Goal: Task Accomplishment & Management: Manage account settings

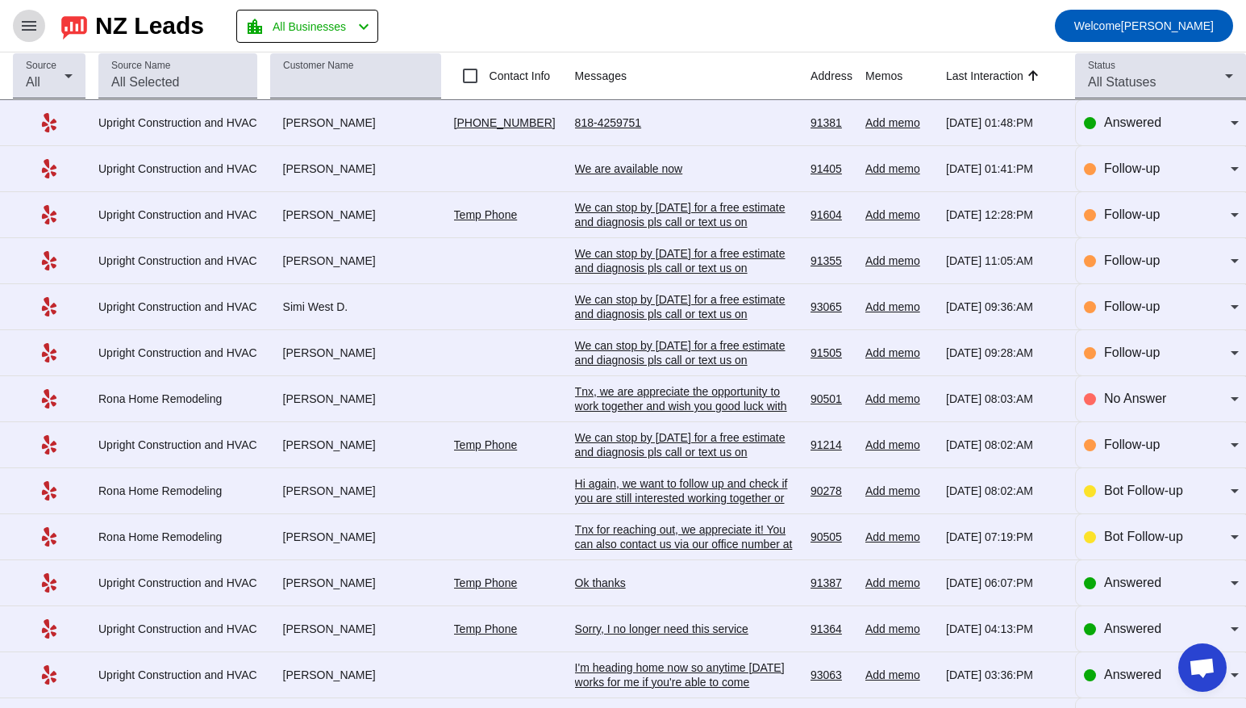
click at [39, 36] on span at bounding box center [29, 25] width 39 height 39
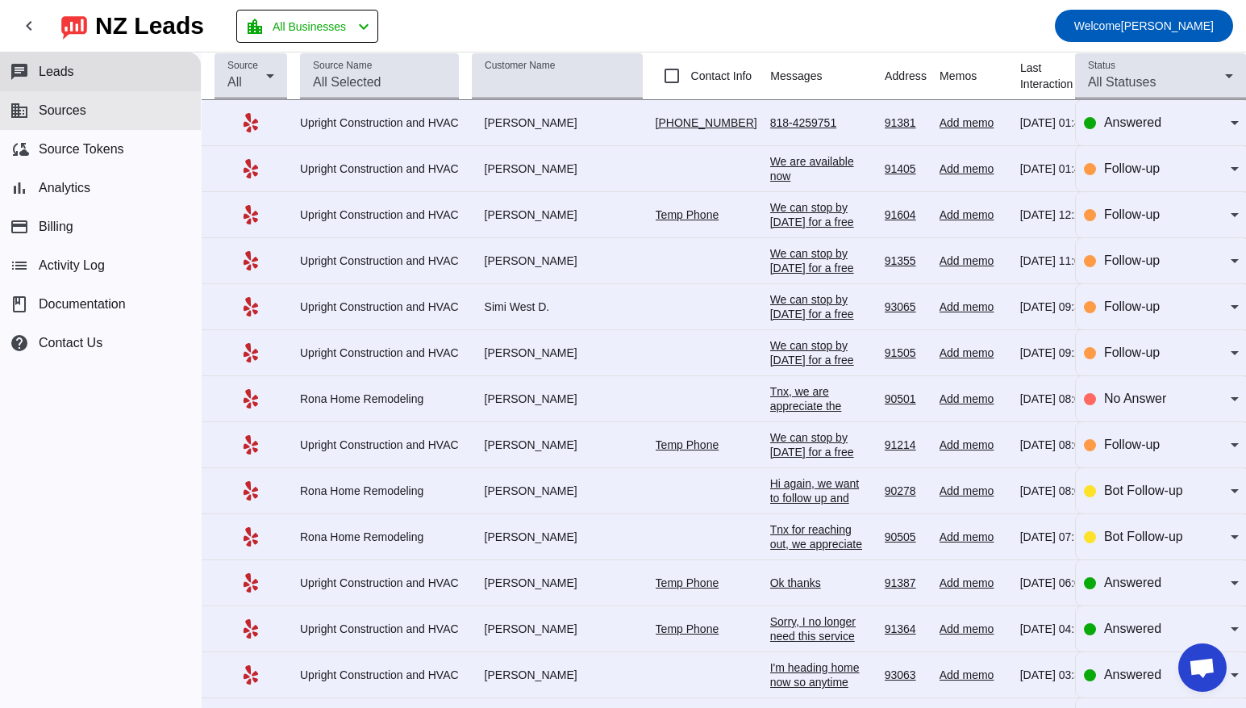
click at [74, 108] on span "Sources" at bounding box center [63, 110] width 48 height 15
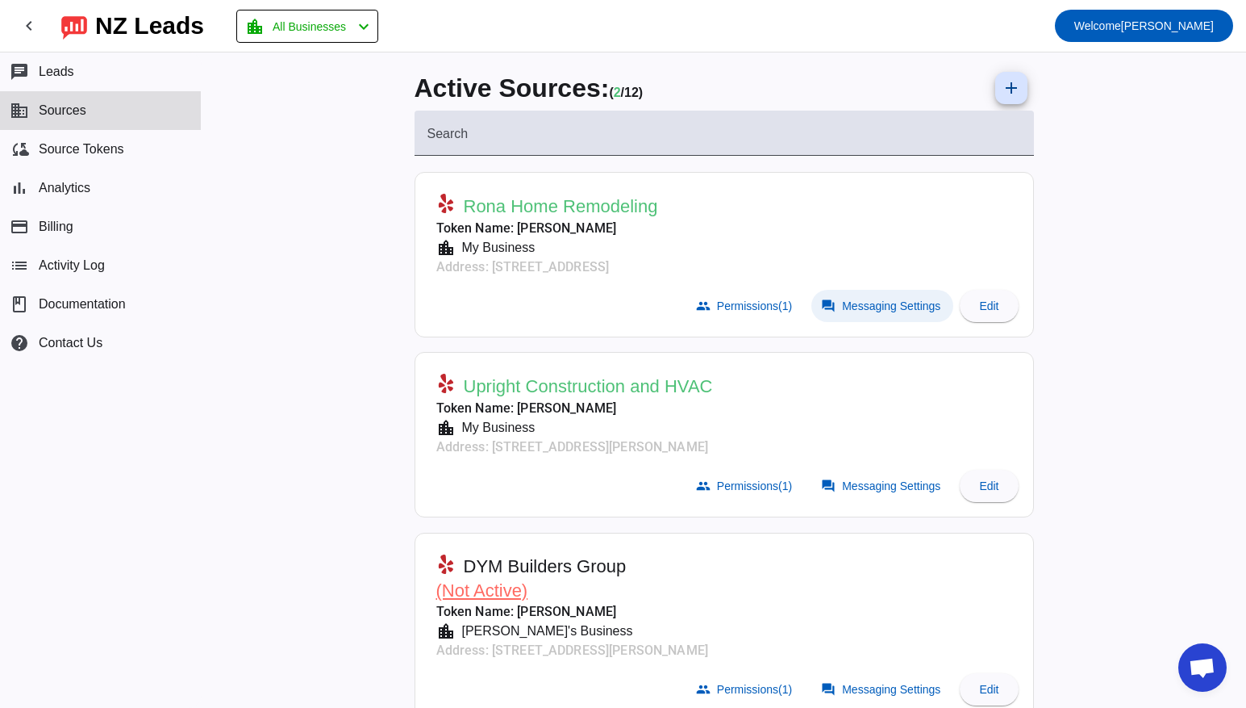
click at [891, 311] on span "Messaging Settings" at bounding box center [891, 305] width 98 height 13
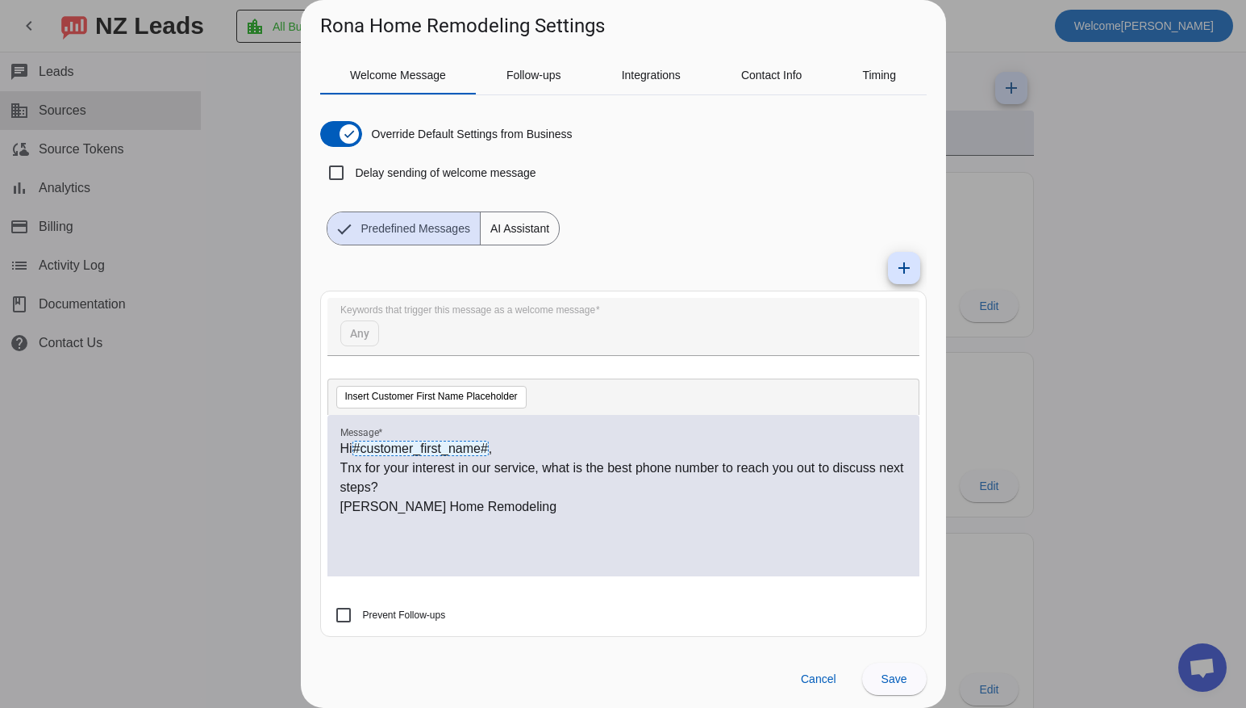
click at [353, 452] on p "Hi #customer_first_name# ," at bounding box center [623, 448] width 566 height 19
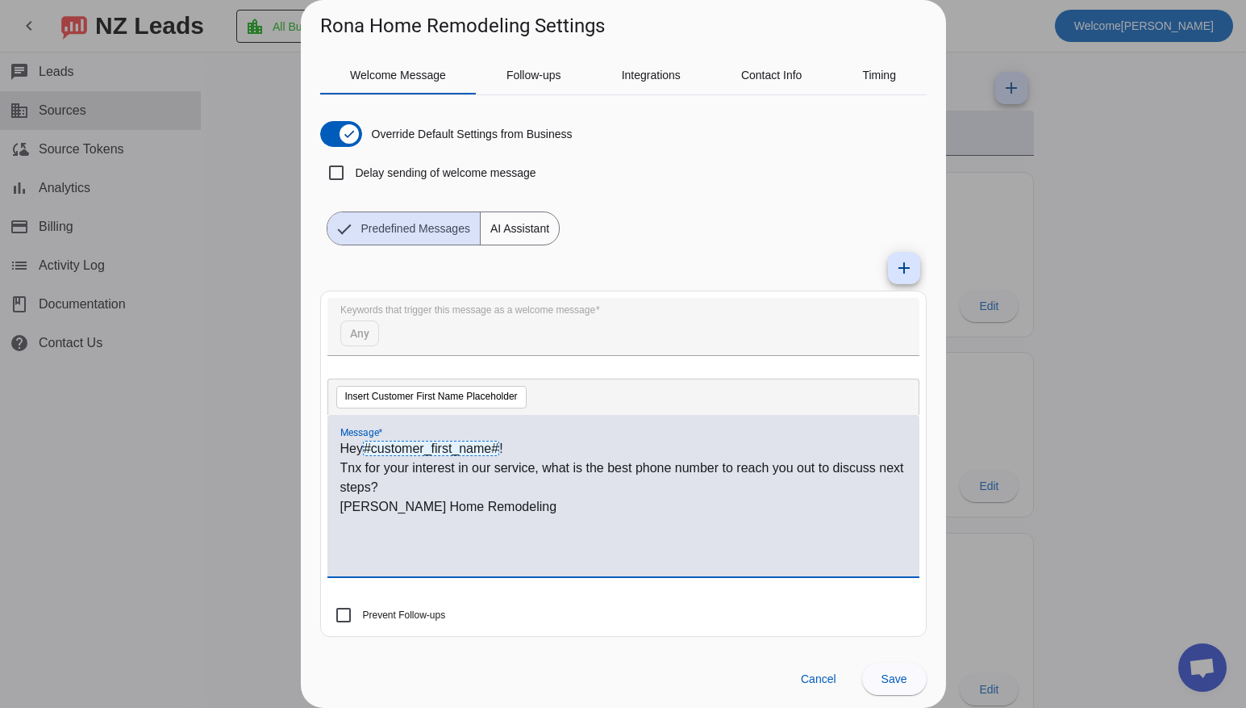
click at [473, 484] on p "Tnx for your interest in our service, what is the best phone number to reach yo…" at bounding box center [623, 477] width 566 height 39
click at [432, 488] on p "Tnx for your interest in our service, what is the best phone number to reach yo…" at bounding box center [623, 477] width 566 height 39
click at [540, 516] on div "Hey #customer_first_name# ! Tnx for your interest in our service, what is the b…" at bounding box center [623, 504] width 566 height 131
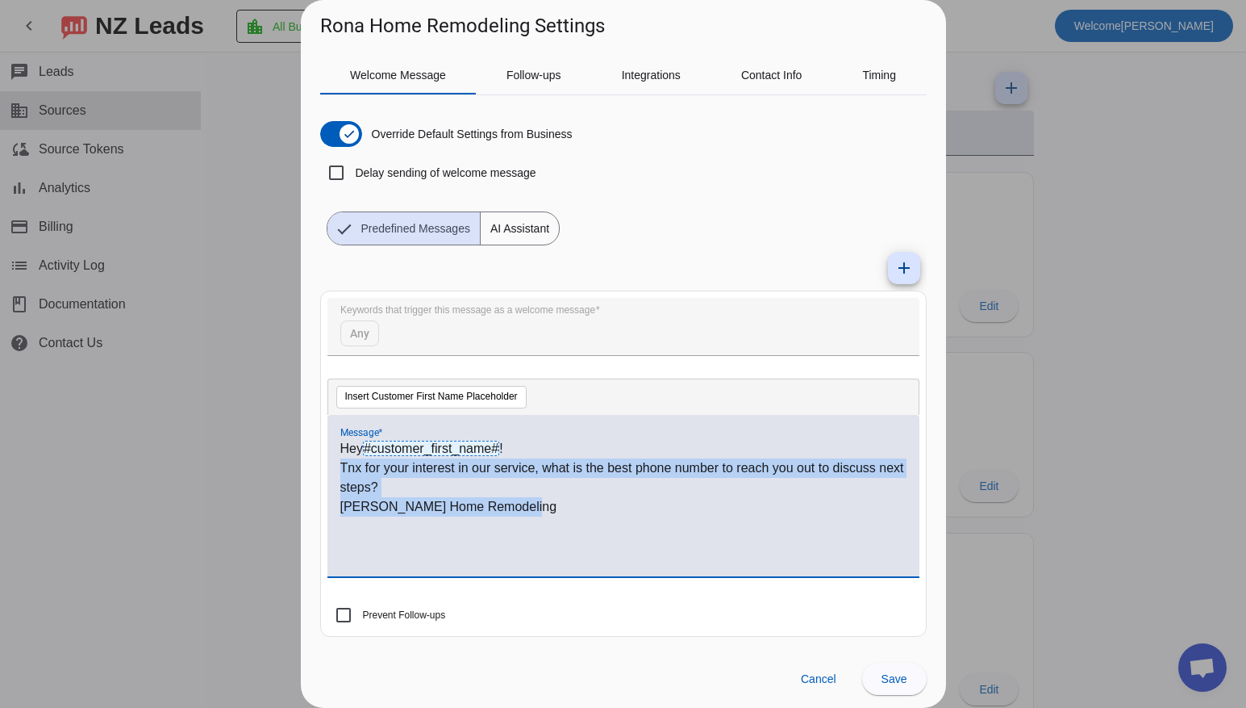
drag, startPoint x: 546, startPoint y: 504, endPoint x: 290, endPoint y: 466, distance: 259.3
click at [290, 466] on div "[PERSON_NAME] Home Remodeling Settings Welcome Message Follow-ups Integrations …" at bounding box center [623, 354] width 1246 height 708
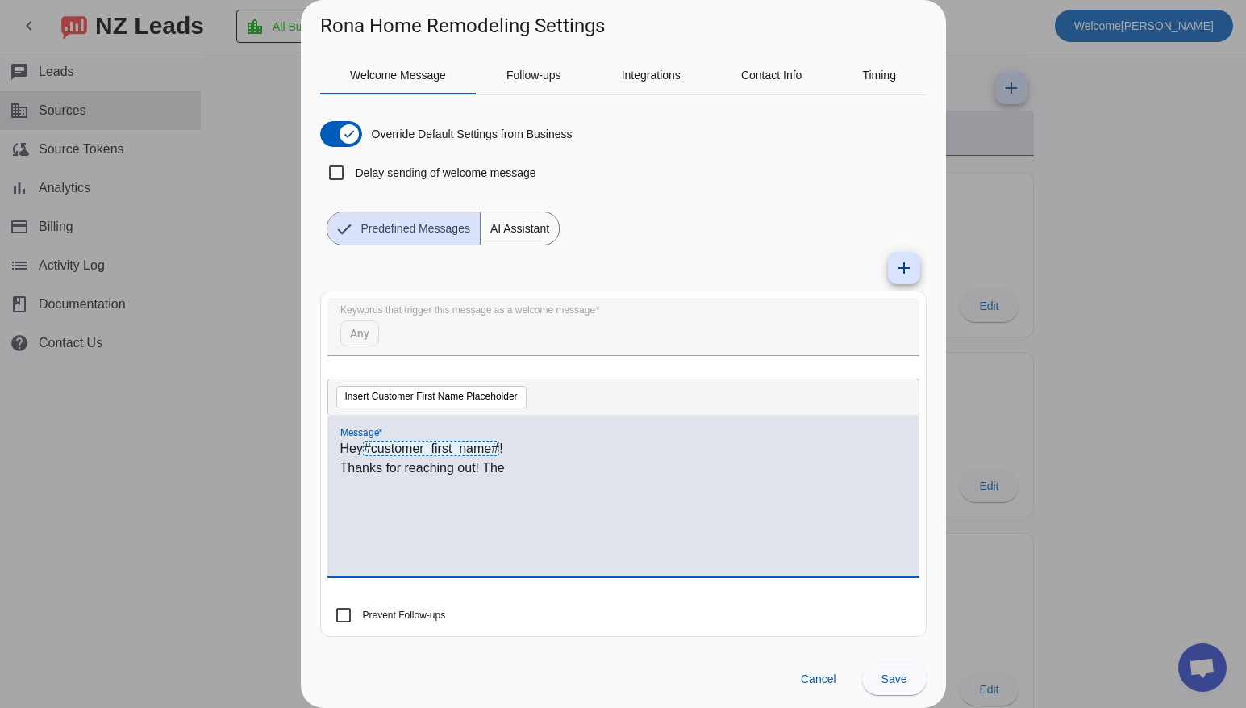
click at [495, 473] on p "Thanks for reaching out! The" at bounding box center [623, 467] width 566 height 19
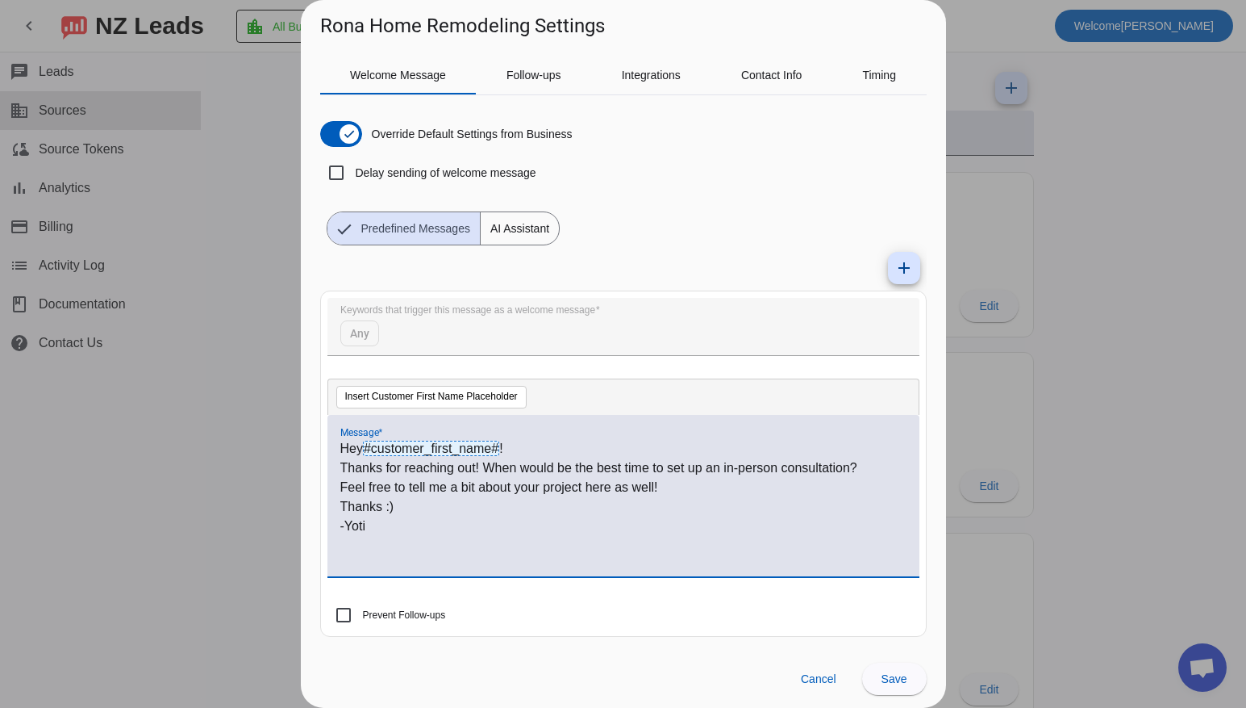
copy div "Hey #customer_first_name# ! Thanks for reaching out! When would be the best tim…"
click at [490, 454] on span "#customer_first_name#" at bounding box center [431, 447] width 136 height 15
copy div "Hey #customer_first_name# ! Thanks for reaching out! When would be the best tim…"
click at [442, 497] on p "Thanks :)" at bounding box center [623, 506] width 566 height 19
click at [542, 92] on span "Follow-ups" at bounding box center [534, 75] width 55 height 39
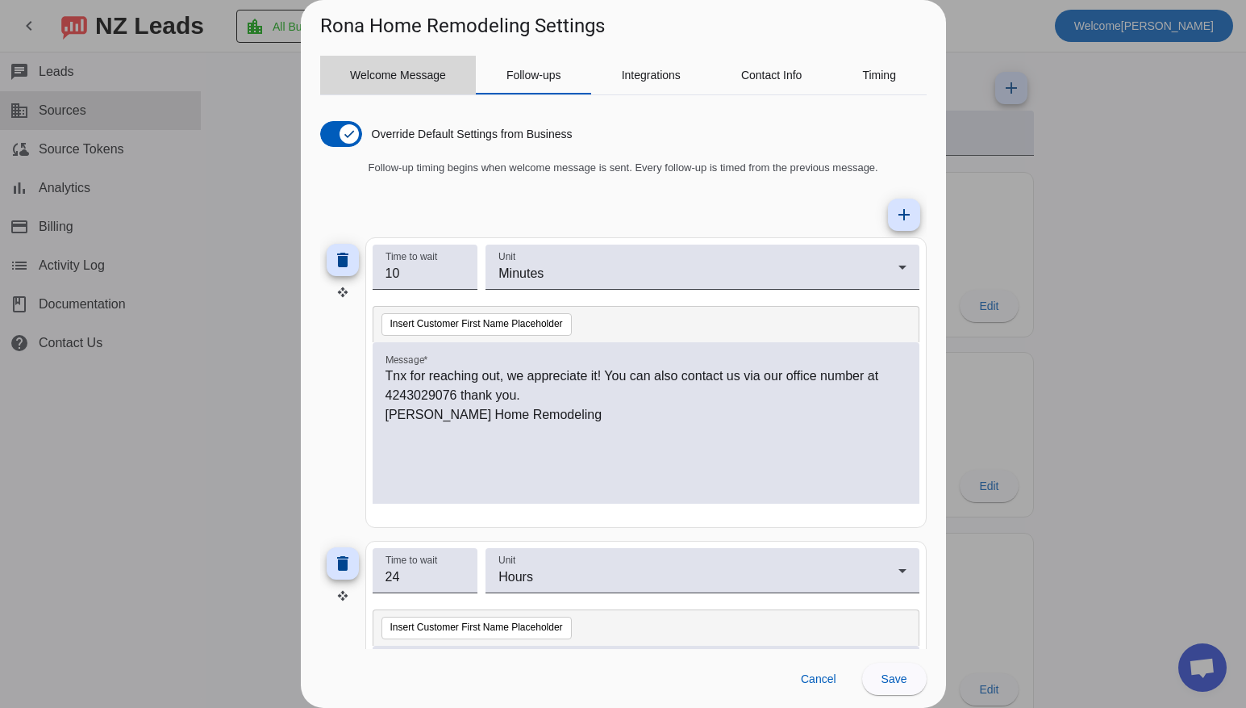
click at [428, 66] on span "Welcome Message" at bounding box center [398, 75] width 96 height 39
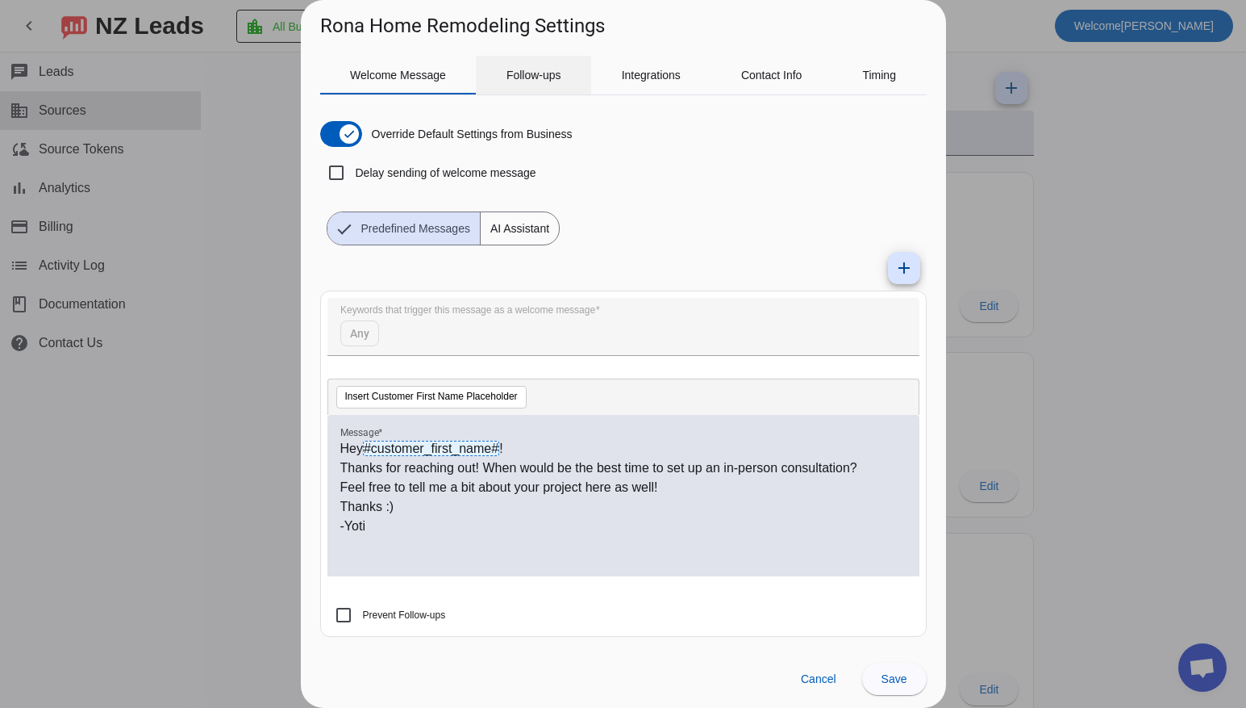
click at [541, 69] on span "Follow-ups" at bounding box center [534, 74] width 55 height 11
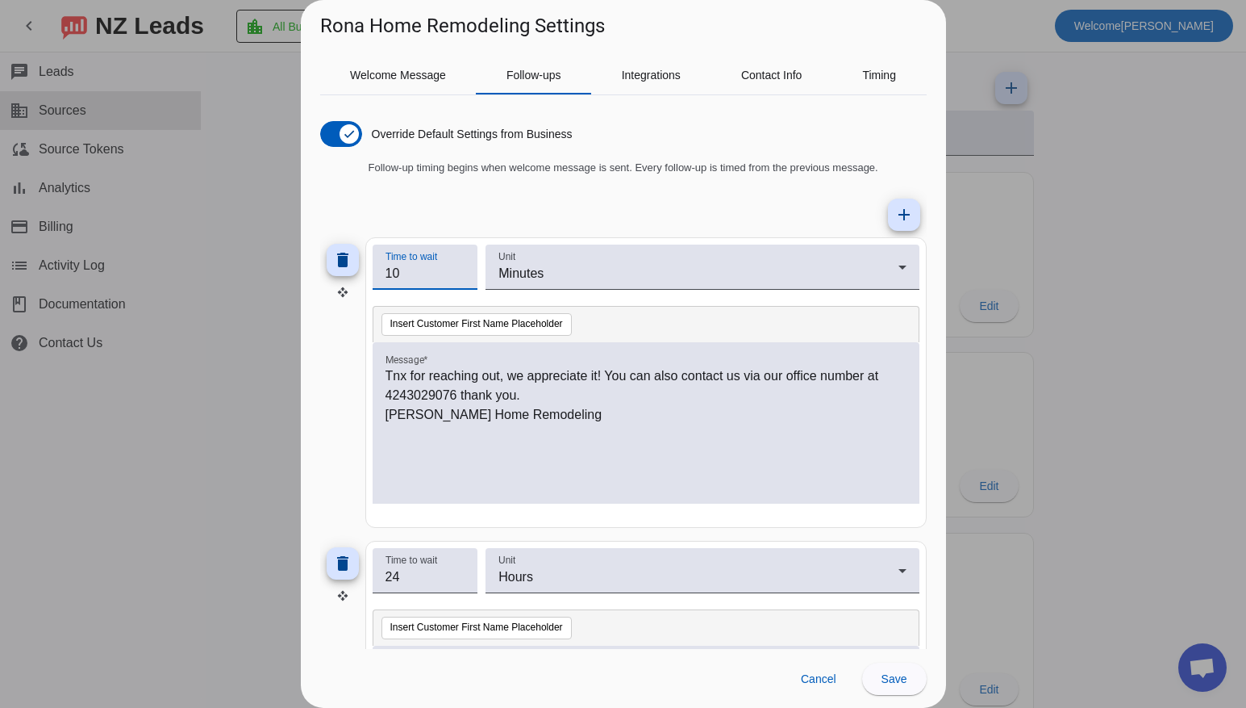
drag, startPoint x: 423, startPoint y: 273, endPoint x: 278, endPoint y: 264, distance: 145.5
click at [278, 265] on div "Rona Home Remodeling Settings Welcome Message Follow-ups Integrations Contact I…" at bounding box center [623, 354] width 1246 height 708
type input "3"
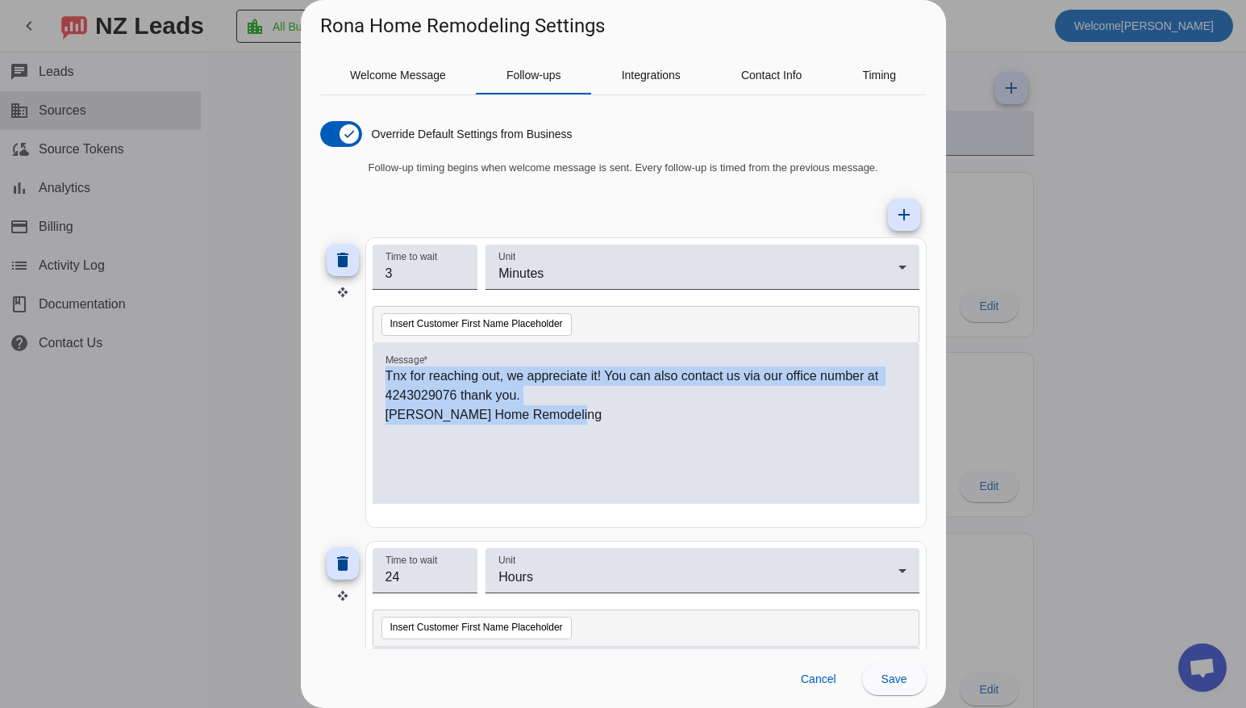
drag, startPoint x: 592, startPoint y: 428, endPoint x: 166, endPoint y: 327, distance: 437.7
click at [166, 327] on div "Rona Home Remodeling Settings Welcome Message Follow-ups Integrations Contact I…" at bounding box center [623, 354] width 1246 height 708
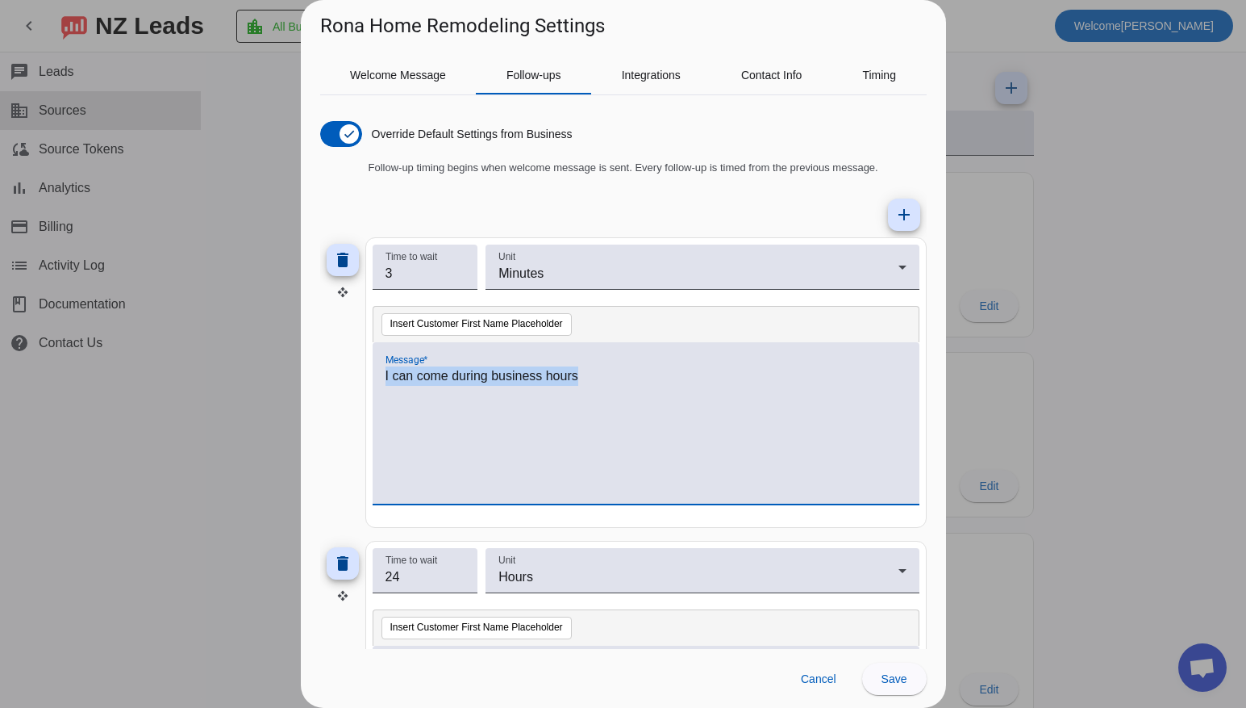
click at [450, 403] on div "I can come during business hours" at bounding box center [646, 431] width 521 height 131
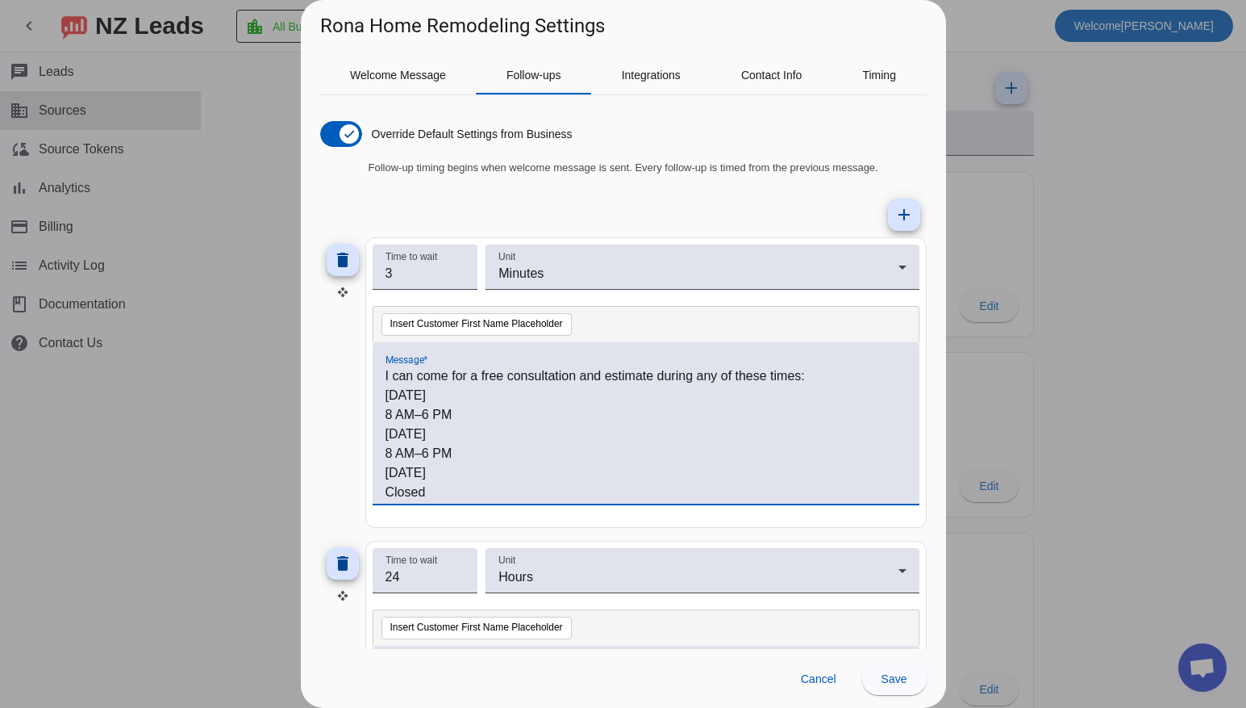
click at [378, 414] on div "I can come for a free consultation and estimate during any of these times: [DAT…" at bounding box center [646, 422] width 547 height 161
click at [382, 416] on div "I can come for a free consultation and estimate during any of these times: [DAT…" at bounding box center [646, 422] width 547 height 161
click at [785, 382] on p "I can come for a free consultation and estimate during any of these times:" at bounding box center [646, 375] width 521 height 19
drag, startPoint x: 804, startPoint y: 379, endPoint x: 378, endPoint y: 378, distance: 425.2
click at [378, 378] on div "I can come for a free consultation and estimate during any of these times: [DAT…" at bounding box center [646, 422] width 547 height 161
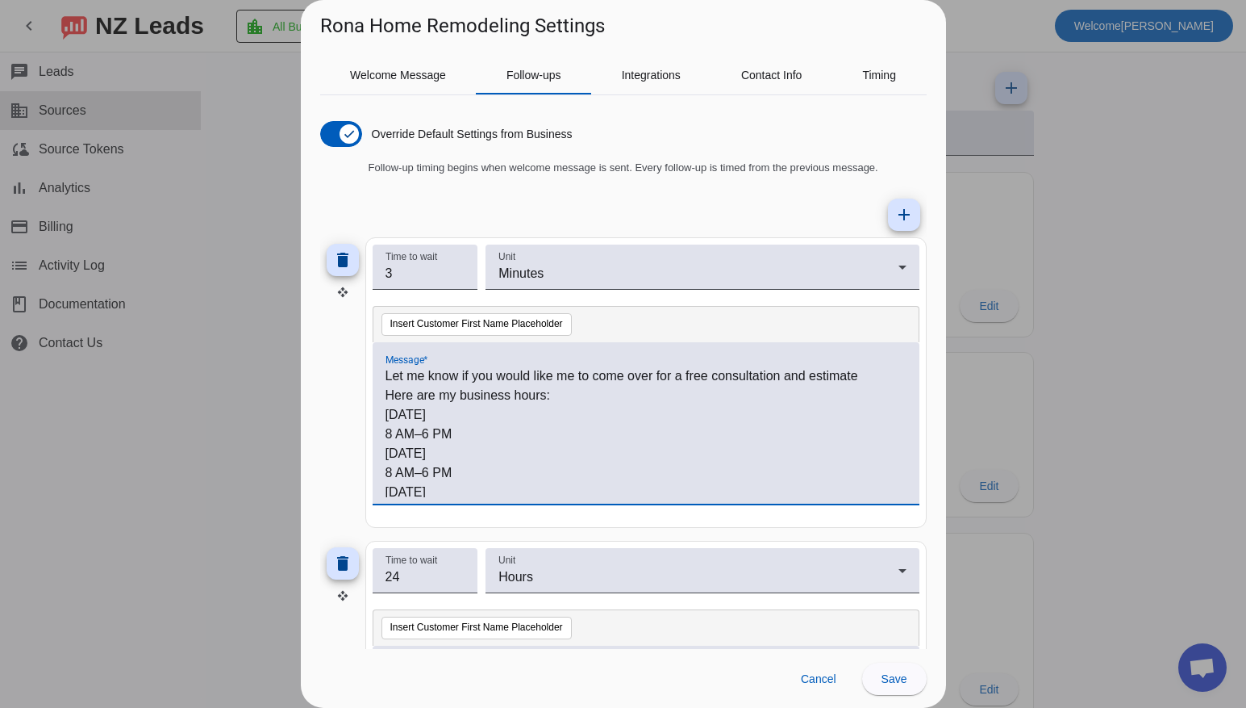
click at [384, 435] on div "Let me know if you would like me to come over for a free consultation and estim…" at bounding box center [646, 422] width 547 height 161
click at [399, 434] on p "8 AM–6 PM" at bounding box center [646, 433] width 521 height 19
click at [457, 468] on p "8 AM–6 PM" at bounding box center [646, 470] width 521 height 19
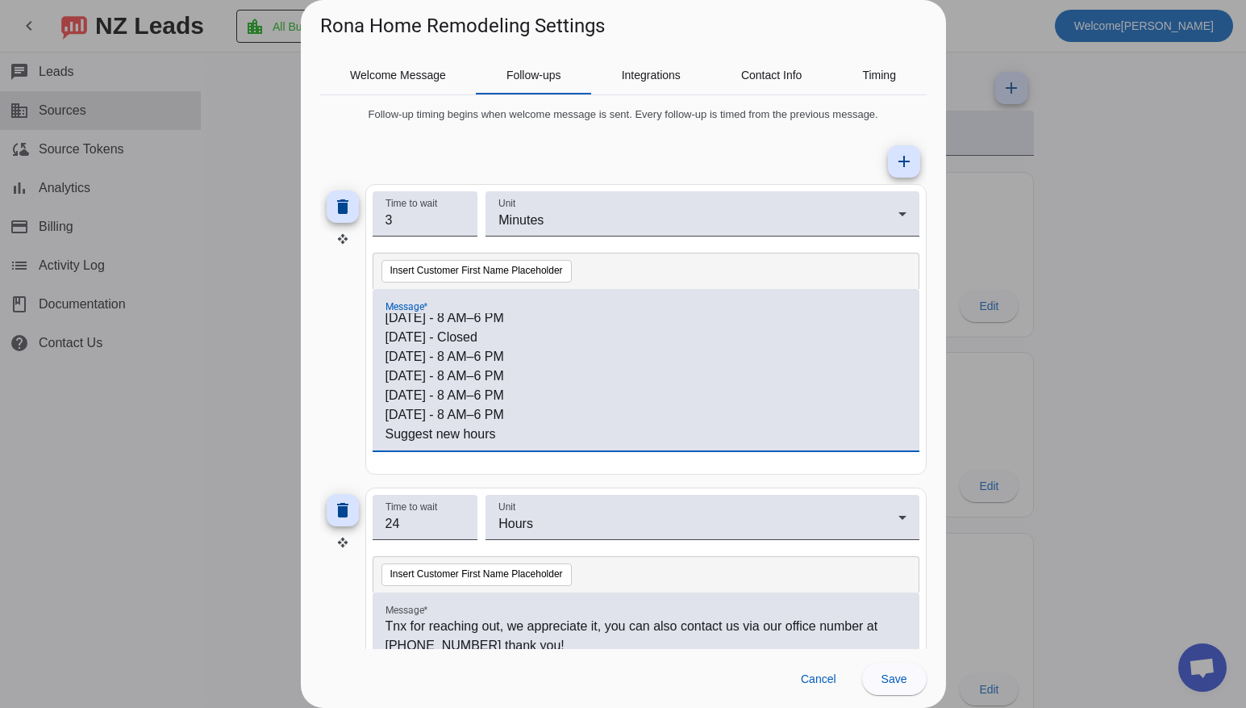
scroll to position [56, 0]
drag, startPoint x: 400, startPoint y: 439, endPoint x: 344, endPoint y: 432, distance: 56.1
click at [344, 432] on div "delete Time to wait 3 Unit Minutes Insert Customer First Name Placeholder Messa…" at bounding box center [623, 327] width 607 height 290
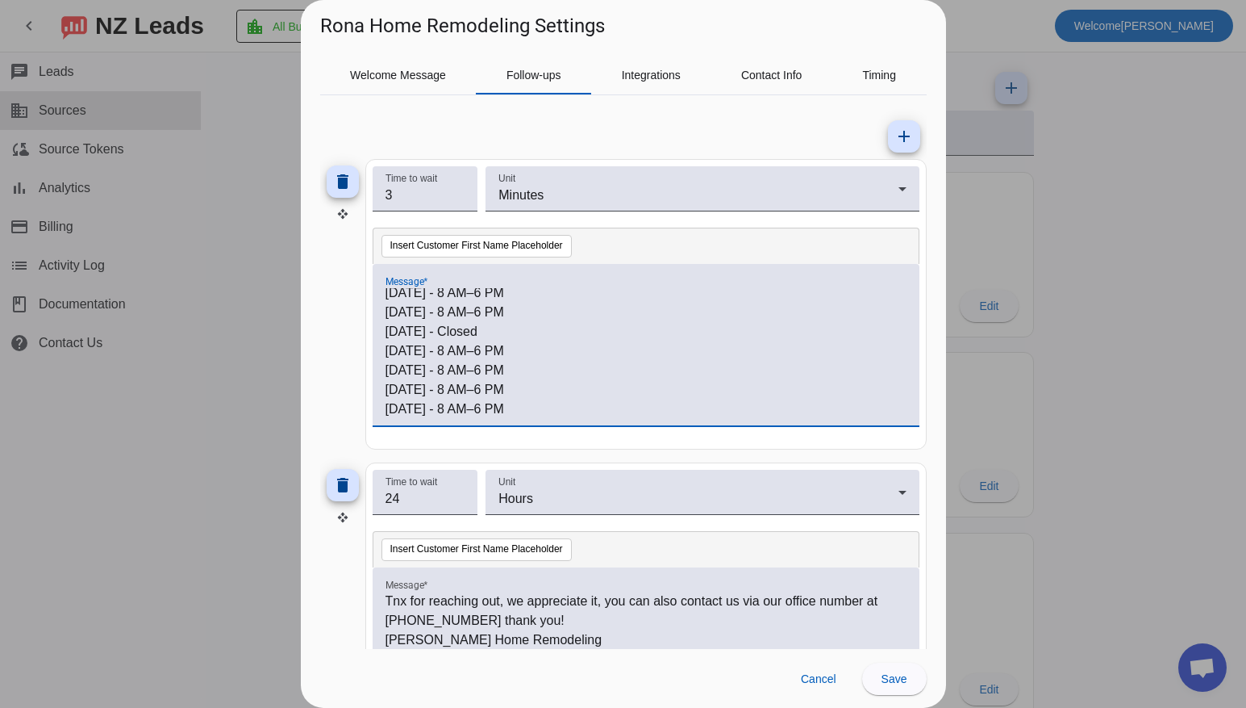
scroll to position [70, 0]
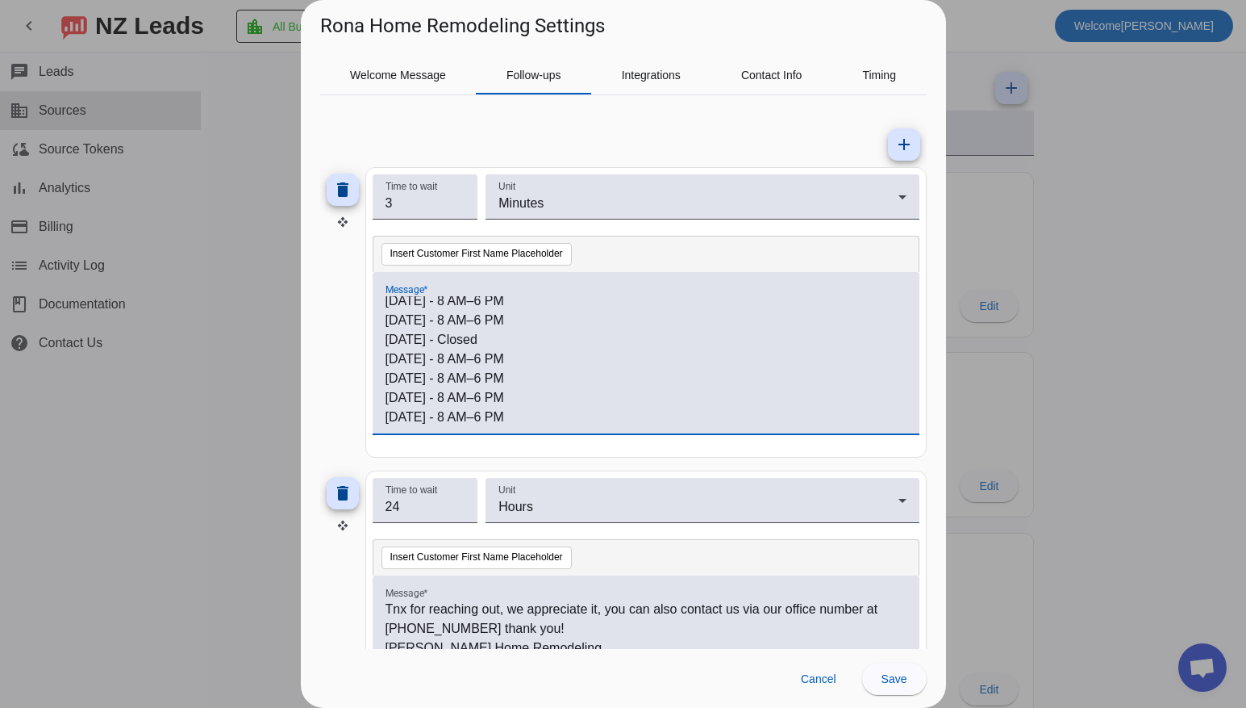
drag, startPoint x: 490, startPoint y: 338, endPoint x: 376, endPoint y: 303, distance: 119.2
click at [376, 303] on div "Let me know if you would like me to come over for a free consultation and estim…" at bounding box center [646, 352] width 547 height 161
click at [540, 405] on p "[DATE] - 8 AM–6 PM" at bounding box center [646, 402] width 521 height 19
click at [866, 308] on p "Let me know if you would like me to come over for a free consultation and estim…" at bounding box center [646, 305] width 521 height 19
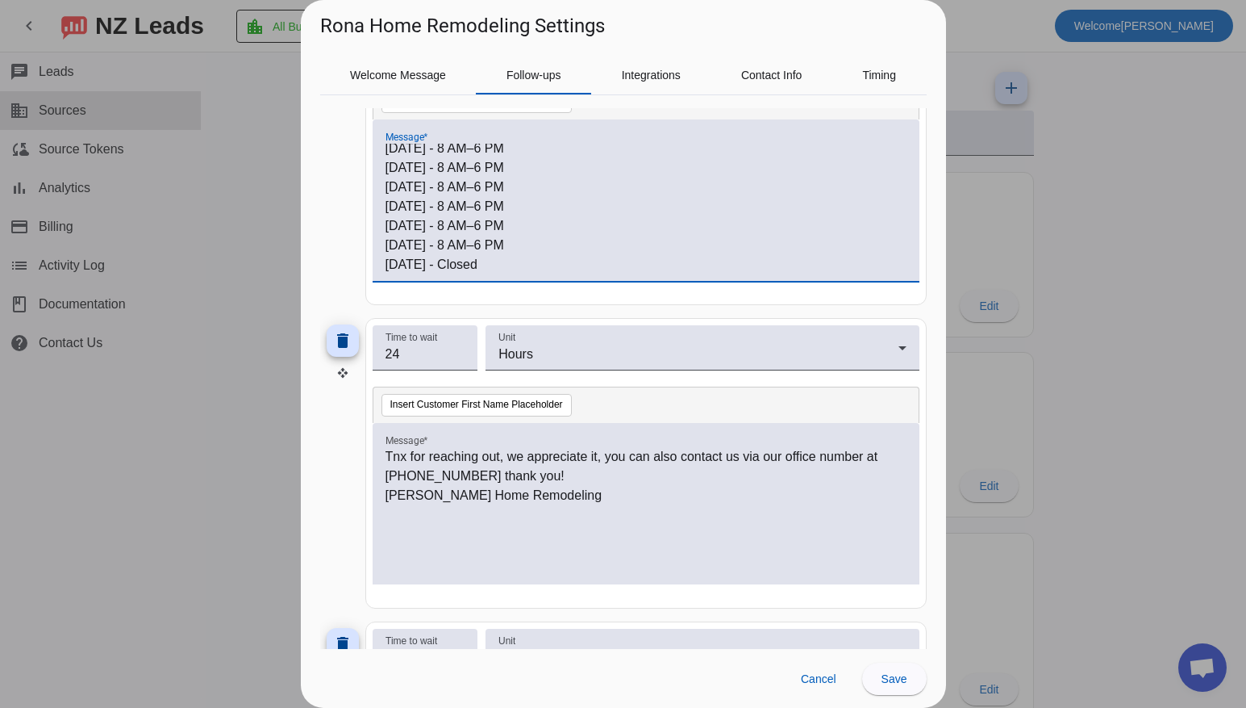
scroll to position [224, 0]
click at [426, 360] on input "24" at bounding box center [426, 352] width 80 height 19
drag, startPoint x: 410, startPoint y: 352, endPoint x: 314, endPoint y: 352, distance: 96.0
click at [315, 352] on div "Welcome Message Follow-ups Integrations Contact Info Timing Override Default Se…" at bounding box center [623, 344] width 645 height 609
type input "1"
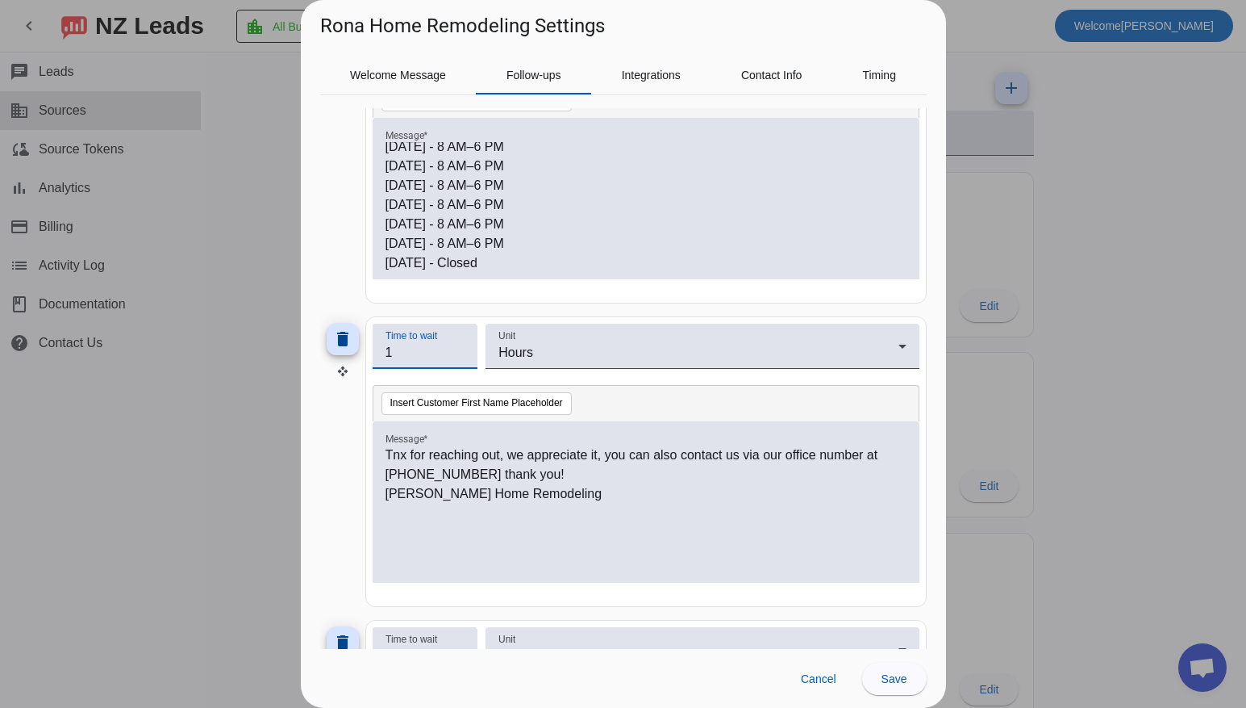
click at [577, 477] on p "⁠Tnx for reaching out, we appreciate it, you can also contact us via our office…" at bounding box center [646, 464] width 521 height 39
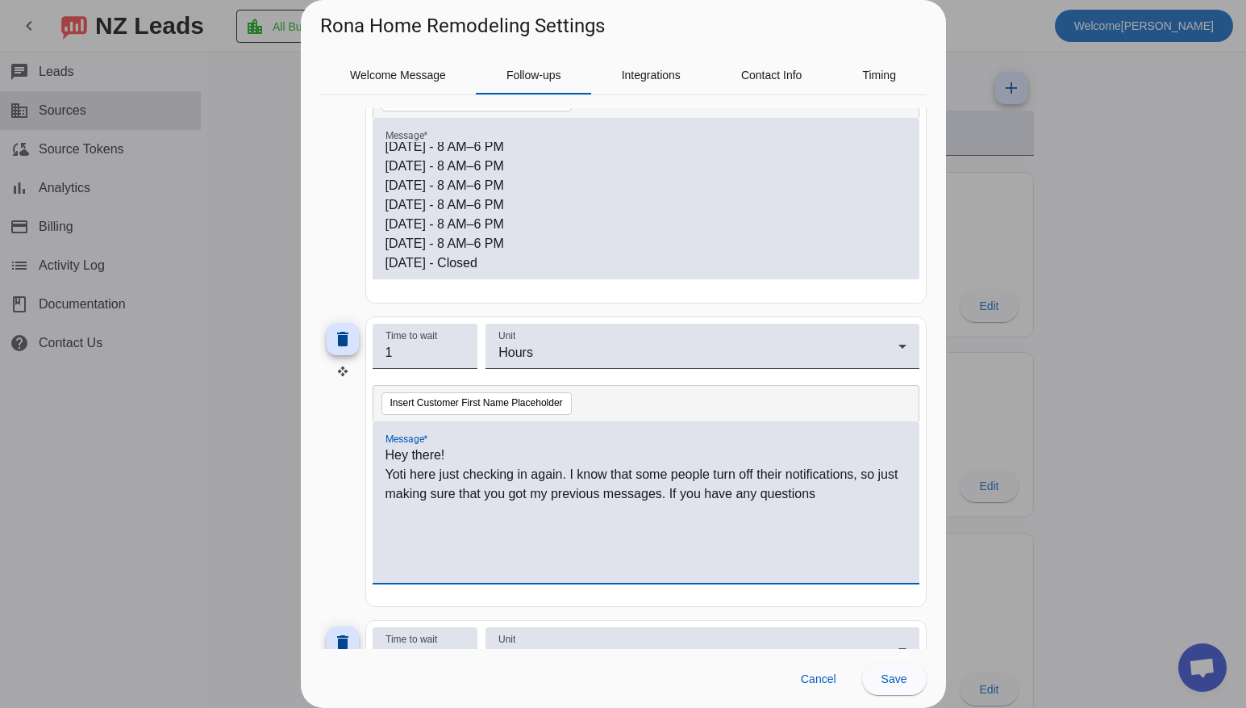
scroll to position [229, 0]
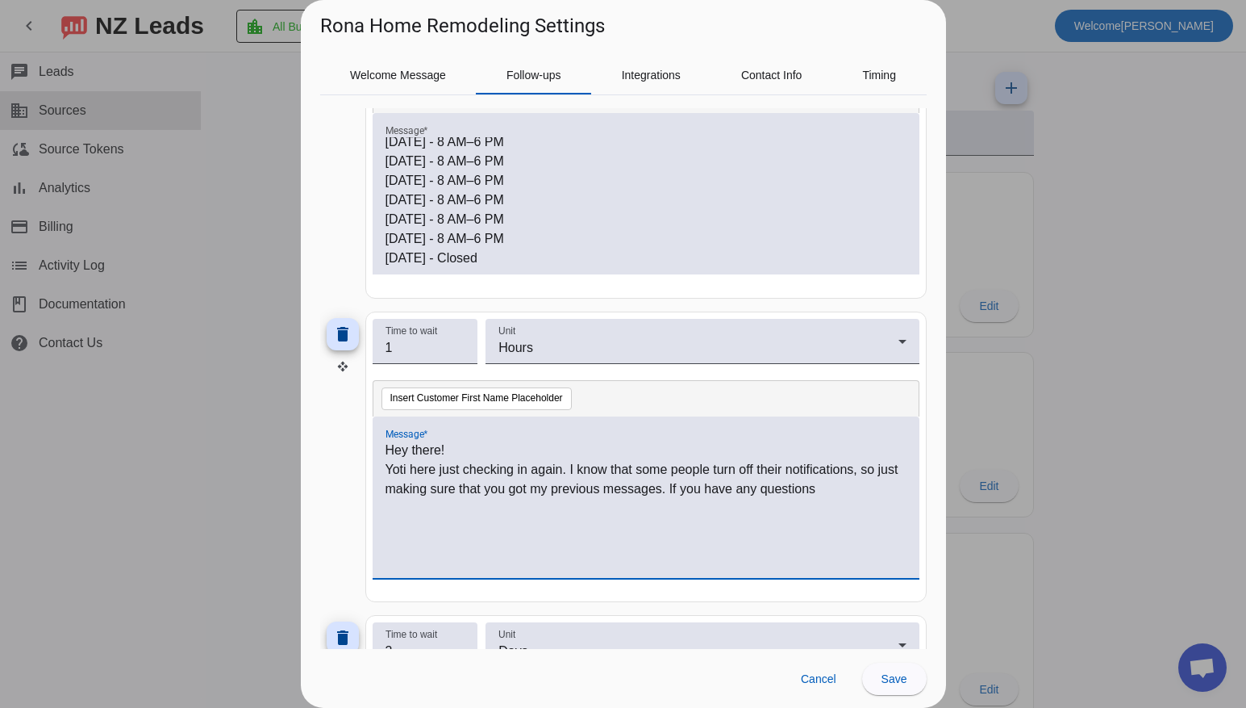
click at [623, 524] on div "Hey there! Yoti here just checking in again. I know that some people turn off t…" at bounding box center [646, 505] width 521 height 131
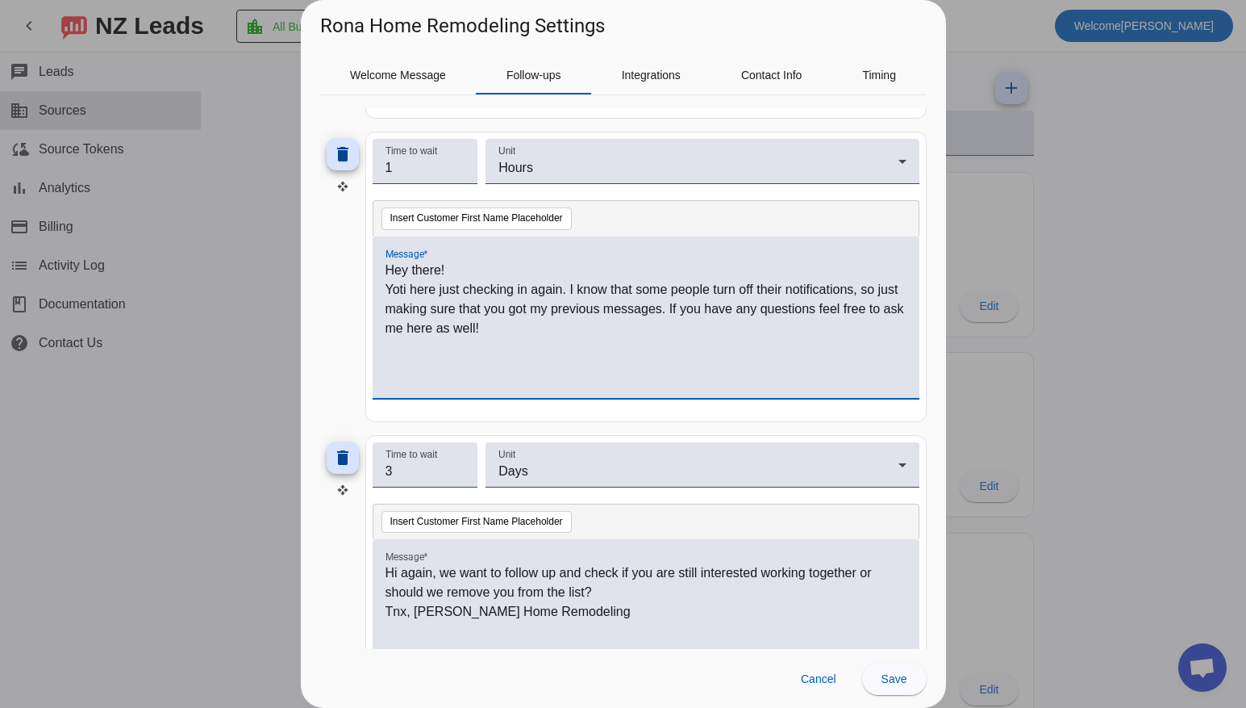
scroll to position [429, 0]
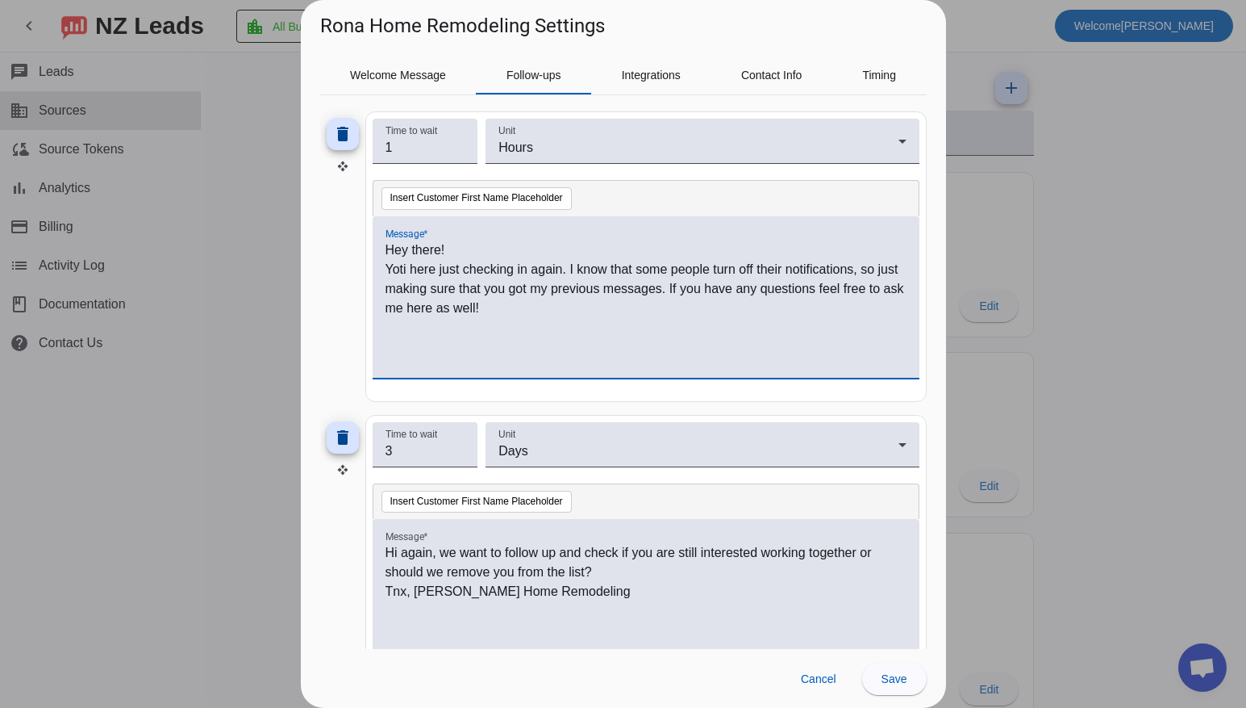
click at [561, 574] on p "⁠Hi again, we want to follow up and check if you are still interested working t…" at bounding box center [646, 562] width 521 height 39
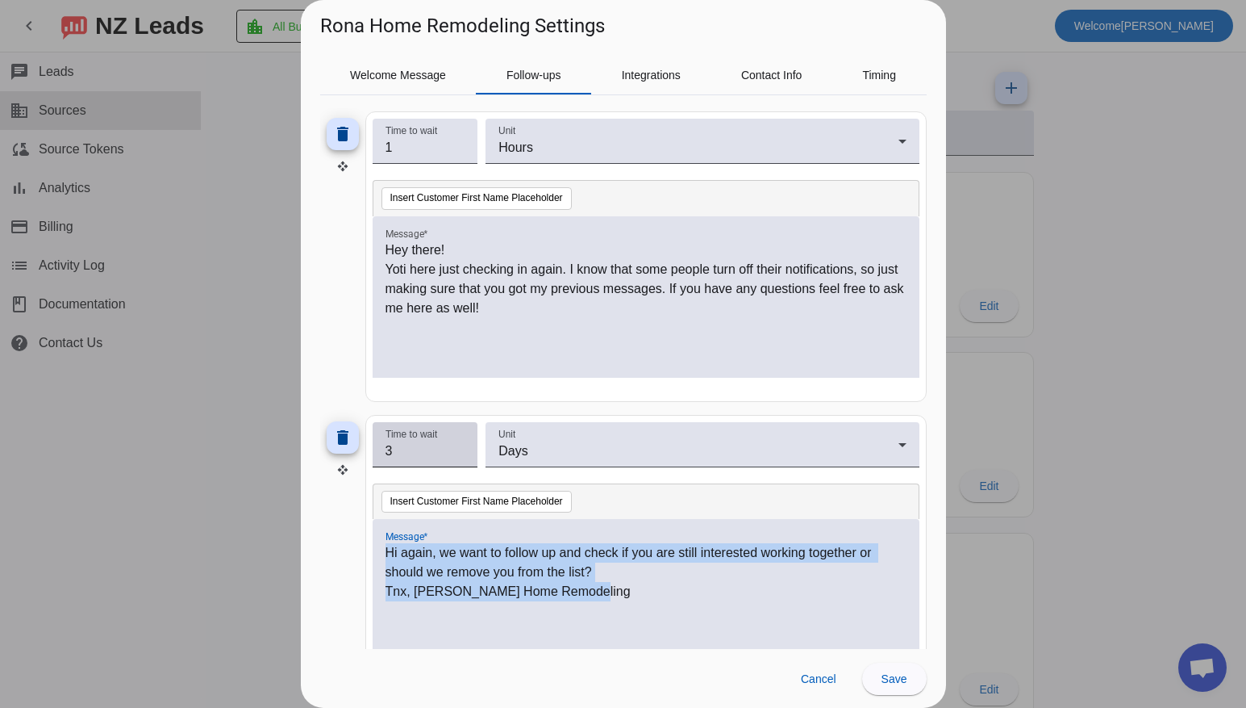
click at [428, 452] on input "3" at bounding box center [426, 450] width 80 height 19
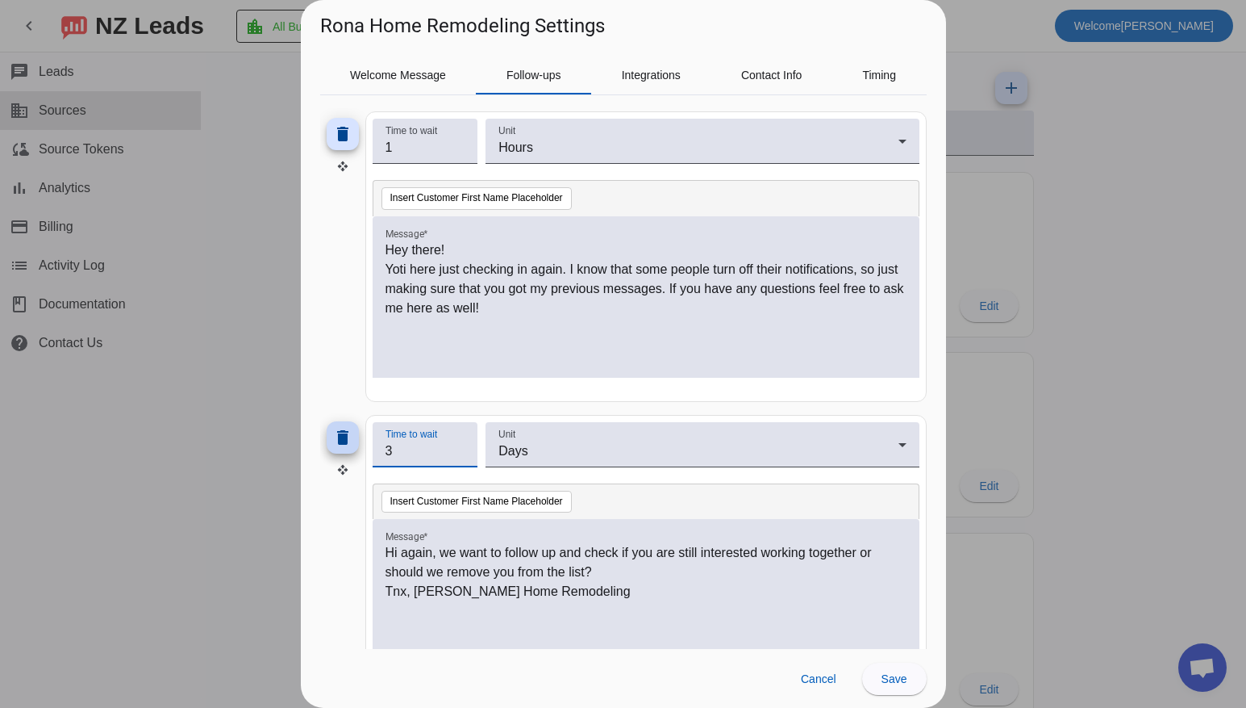
drag, startPoint x: 432, startPoint y: 452, endPoint x: 324, endPoint y: 445, distance: 107.5
click at [325, 446] on div "delete Time to wait 3 Unit Days Insert Customer First Name Placeholder Message …" at bounding box center [623, 560] width 607 height 290
type input "1"
click at [585, 578] on p "⁠Hi again, we want to follow up and check if you are still interested working t…" at bounding box center [646, 562] width 521 height 39
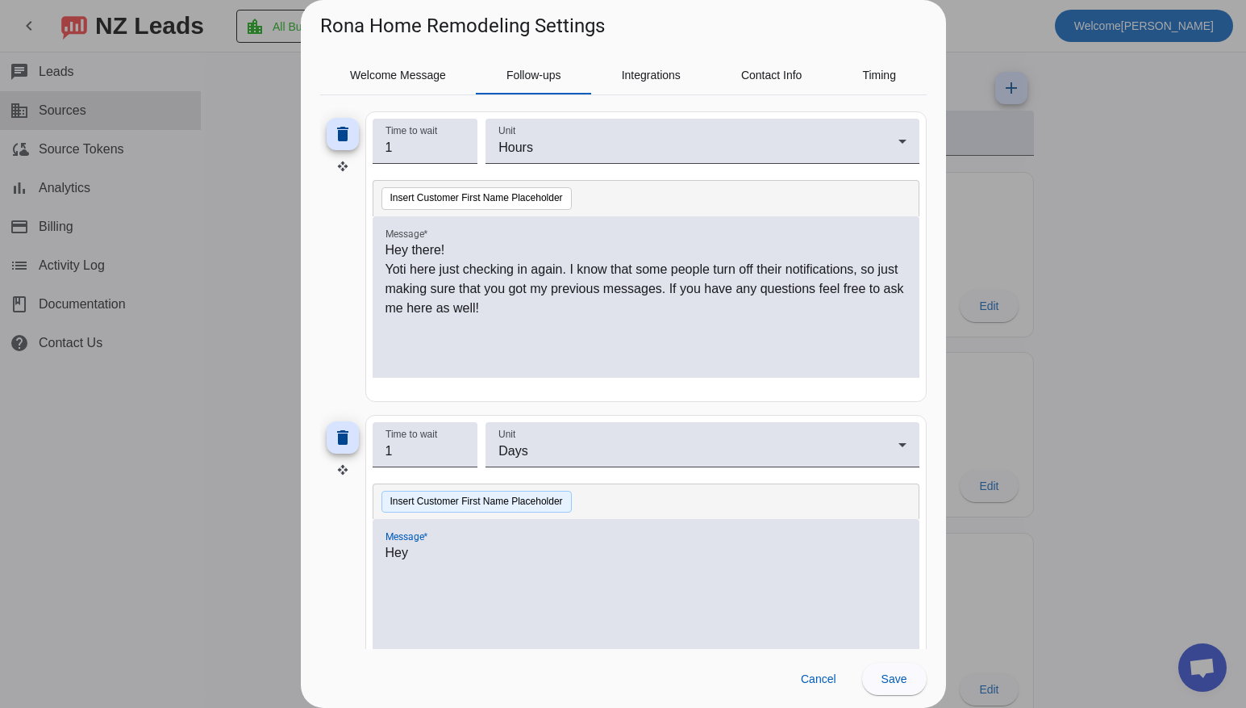
click at [483, 509] on button "Insert Customer First Name Placeholder" at bounding box center [477, 501] width 190 height 23
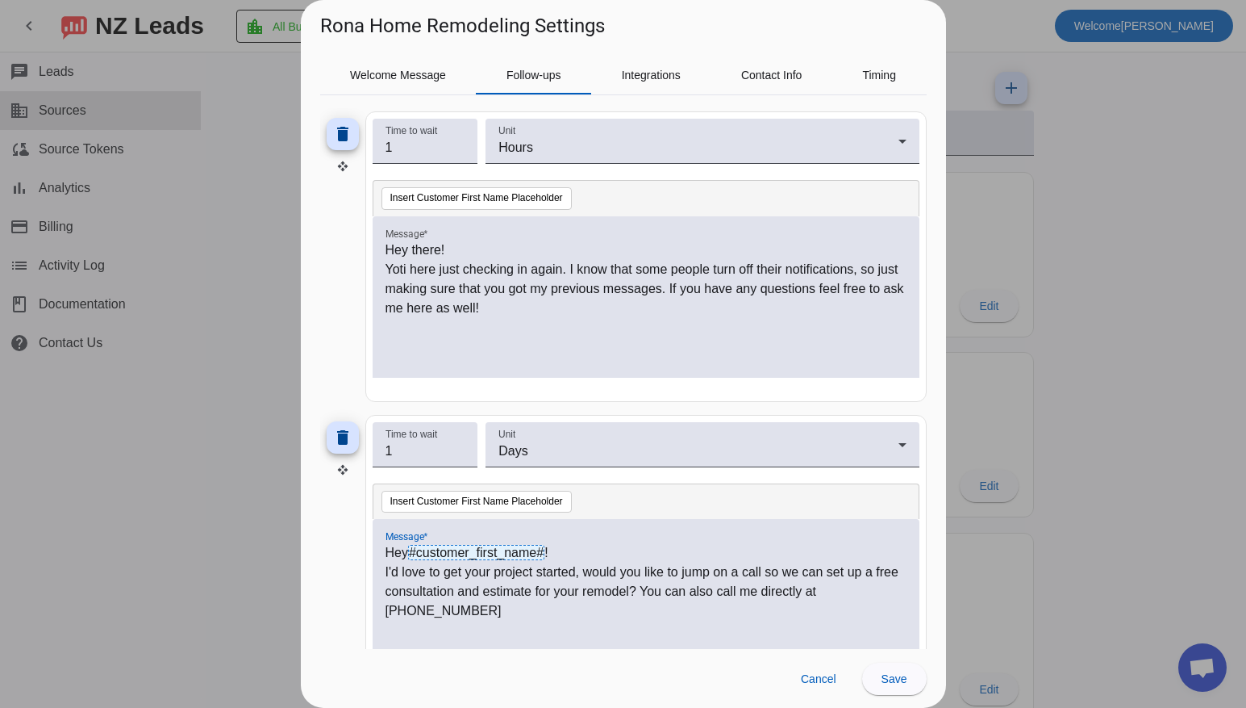
click at [867, 590] on p "I'd love to get your project started, would you like to jump on a call so we ca…" at bounding box center [646, 591] width 521 height 58
click at [781, 587] on p "I'd love to get your project started, would you like to jump on a call so we ca…" at bounding box center [646, 591] width 521 height 58
click at [781, 591] on p "I'd love to get your project started, would you like to jump on a call so we ca…" at bounding box center [646, 591] width 521 height 58
click at [562, 612] on p "I'd love to get your project started, would you like to jump on a call so we ca…" at bounding box center [646, 591] width 521 height 58
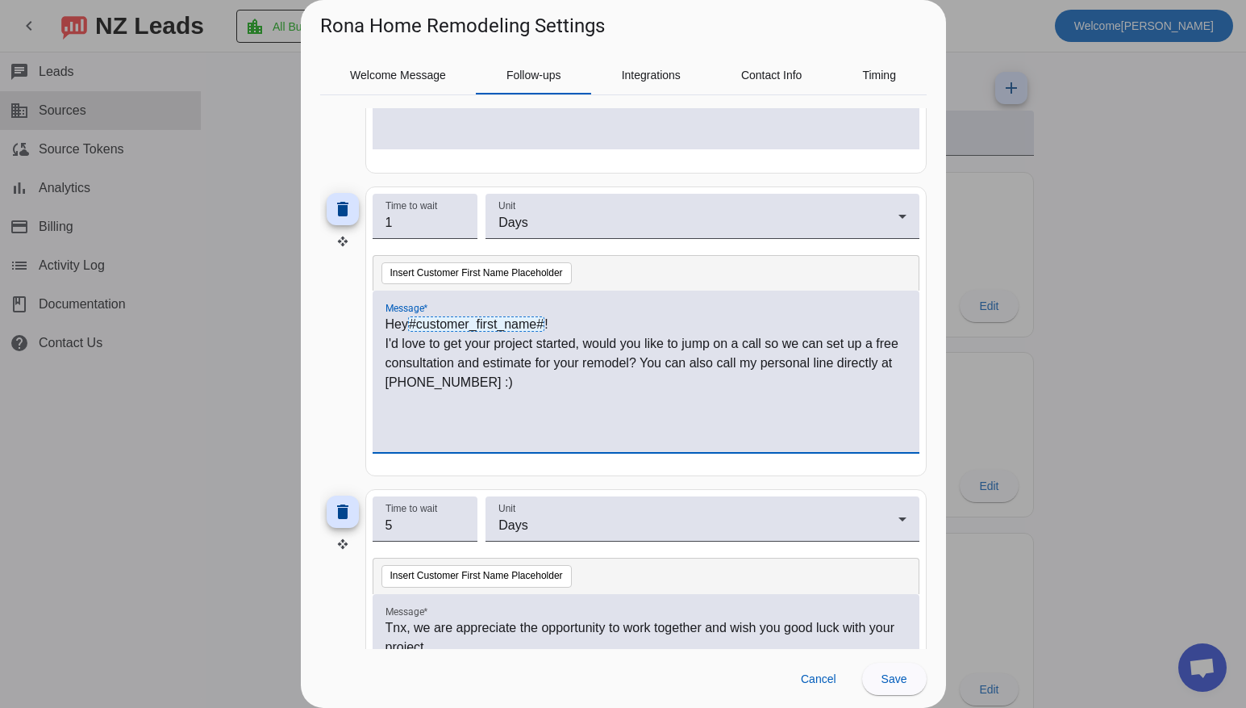
scroll to position [651, 0]
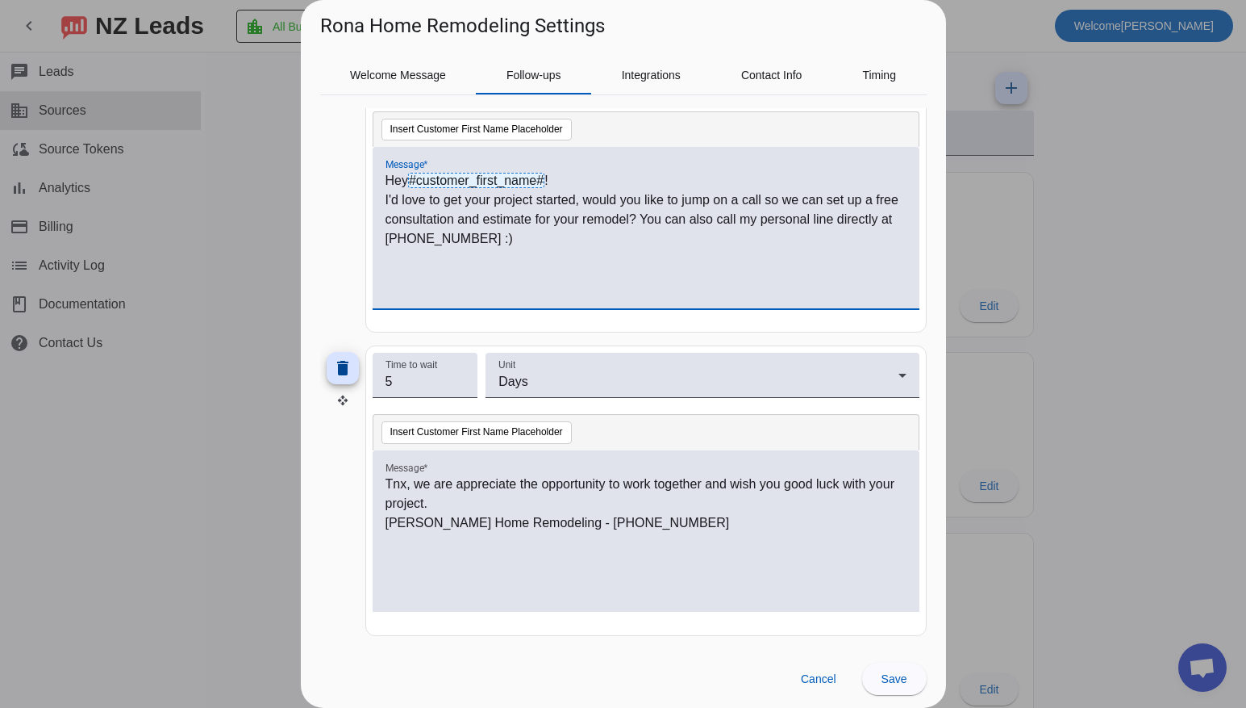
click at [541, 523] on p "[PERSON_NAME] Home Remodeling - [PHONE_NUMBER]" at bounding box center [646, 522] width 521 height 19
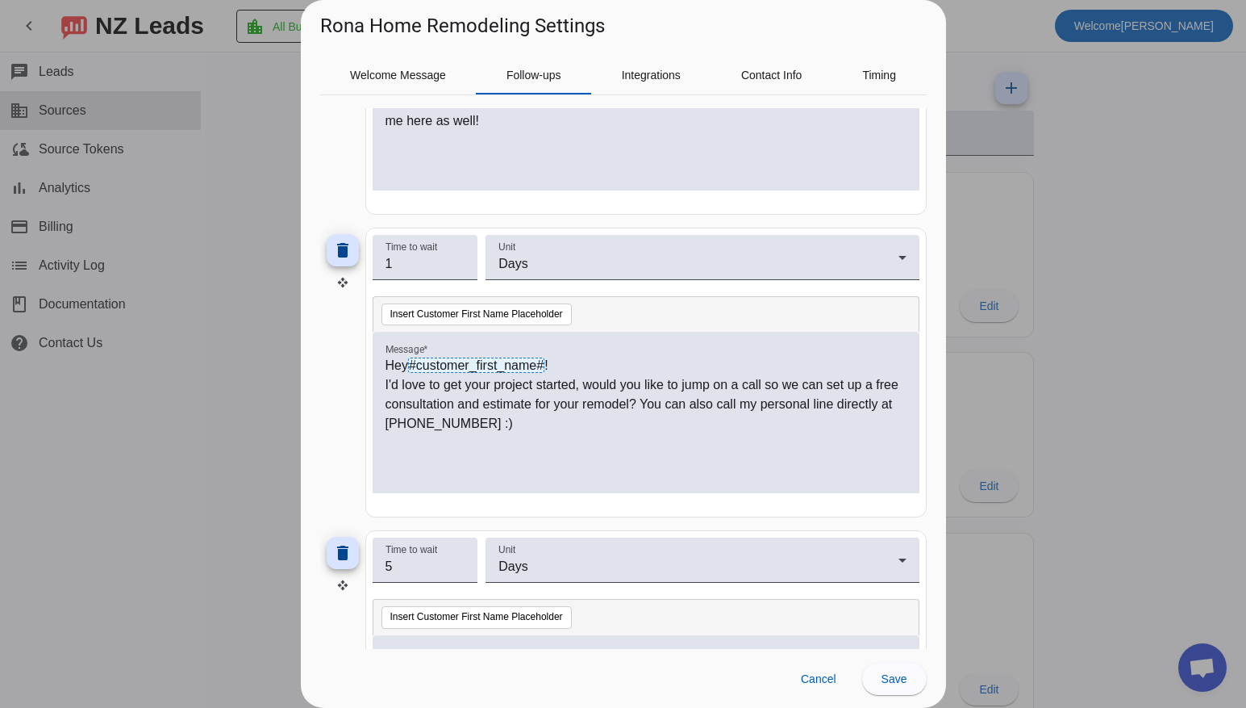
scroll to position [574, 0]
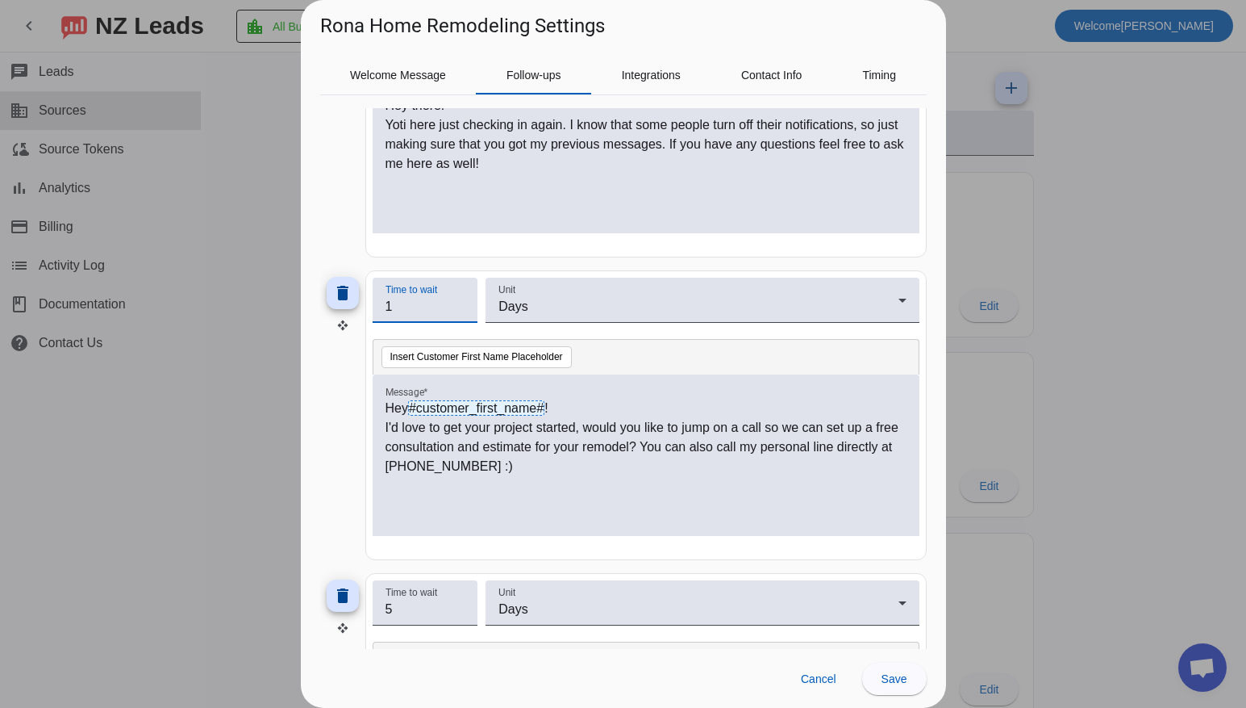
click at [419, 300] on input "1" at bounding box center [426, 306] width 80 height 19
drag, startPoint x: 416, startPoint y: 302, endPoint x: 332, endPoint y: 303, distance: 83.9
click at [332, 303] on div "delete Time to wait 1 Unit Days Insert Customer First Name Placeholder Message …" at bounding box center [623, 415] width 607 height 290
drag, startPoint x: 409, startPoint y: 303, endPoint x: 338, endPoint y: 307, distance: 71.2
click at [340, 307] on div "delete Time to wait 1 Unit Days Insert Customer First Name Placeholder Message …" at bounding box center [623, 415] width 607 height 290
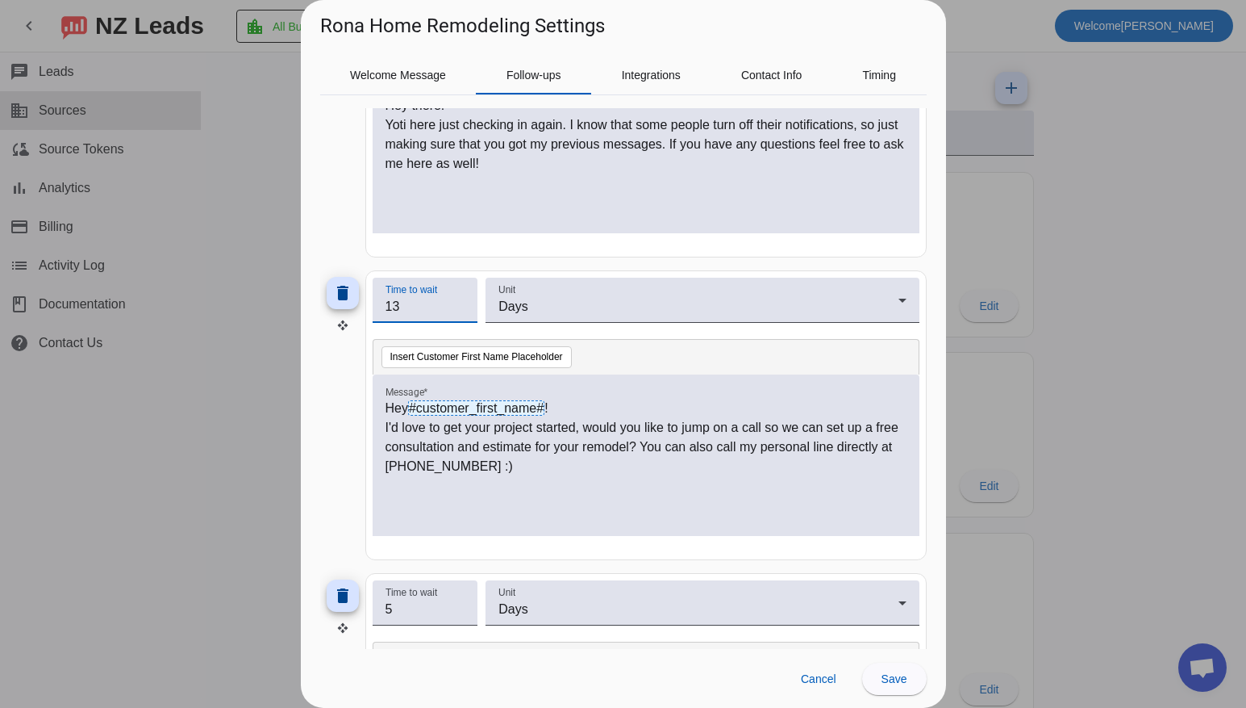
type input "1"
click at [418, 311] on input "3" at bounding box center [426, 306] width 80 height 19
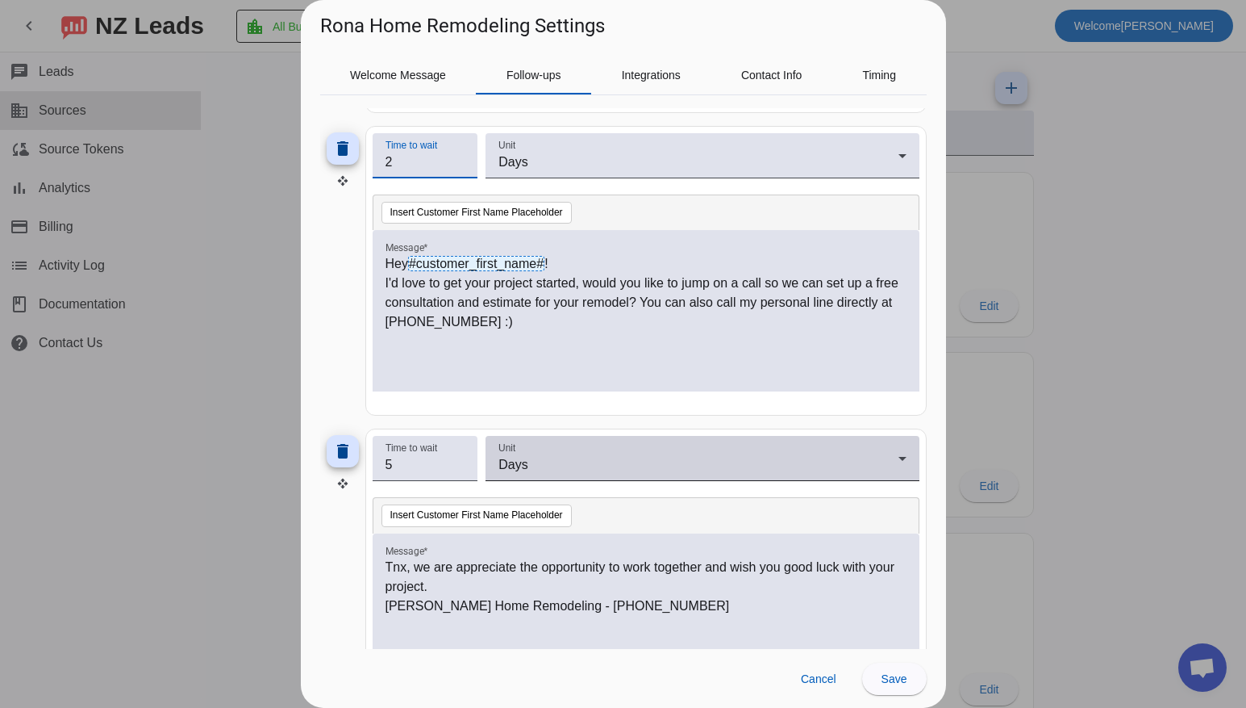
scroll to position [719, 0]
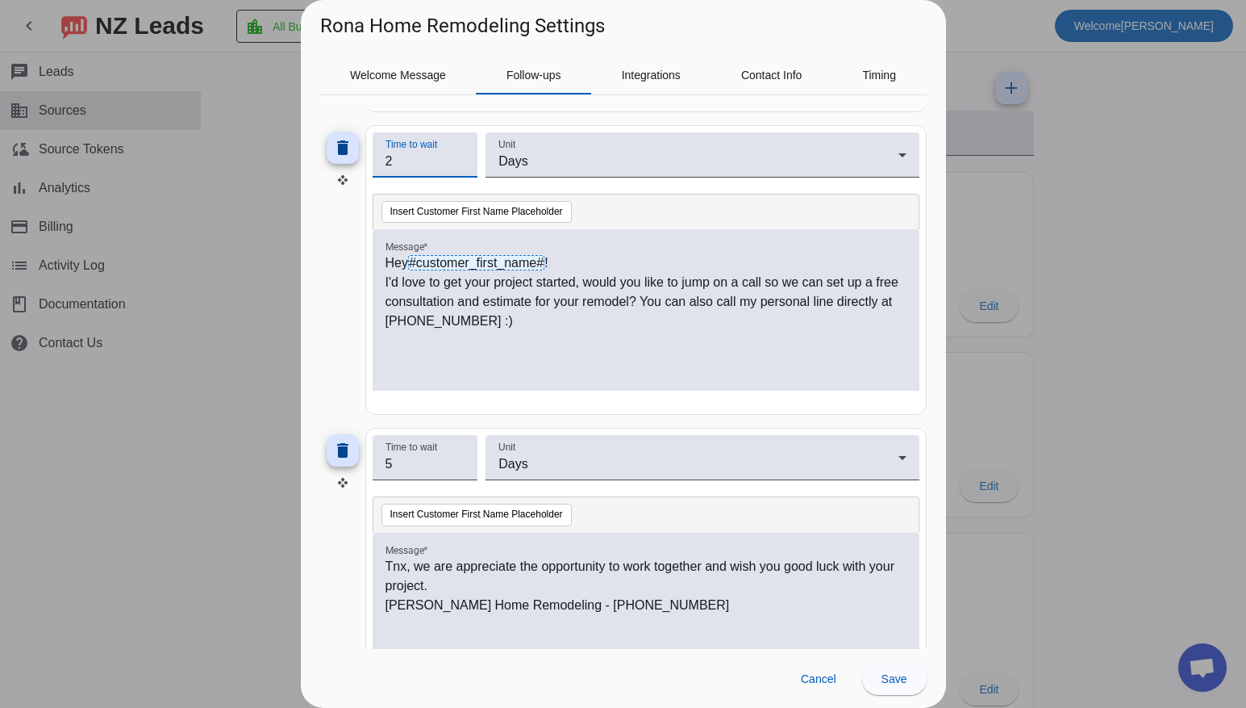
type input "2"
click at [498, 614] on p "[PERSON_NAME] Home Remodeling - [PHONE_NUMBER]" at bounding box center [646, 604] width 521 height 19
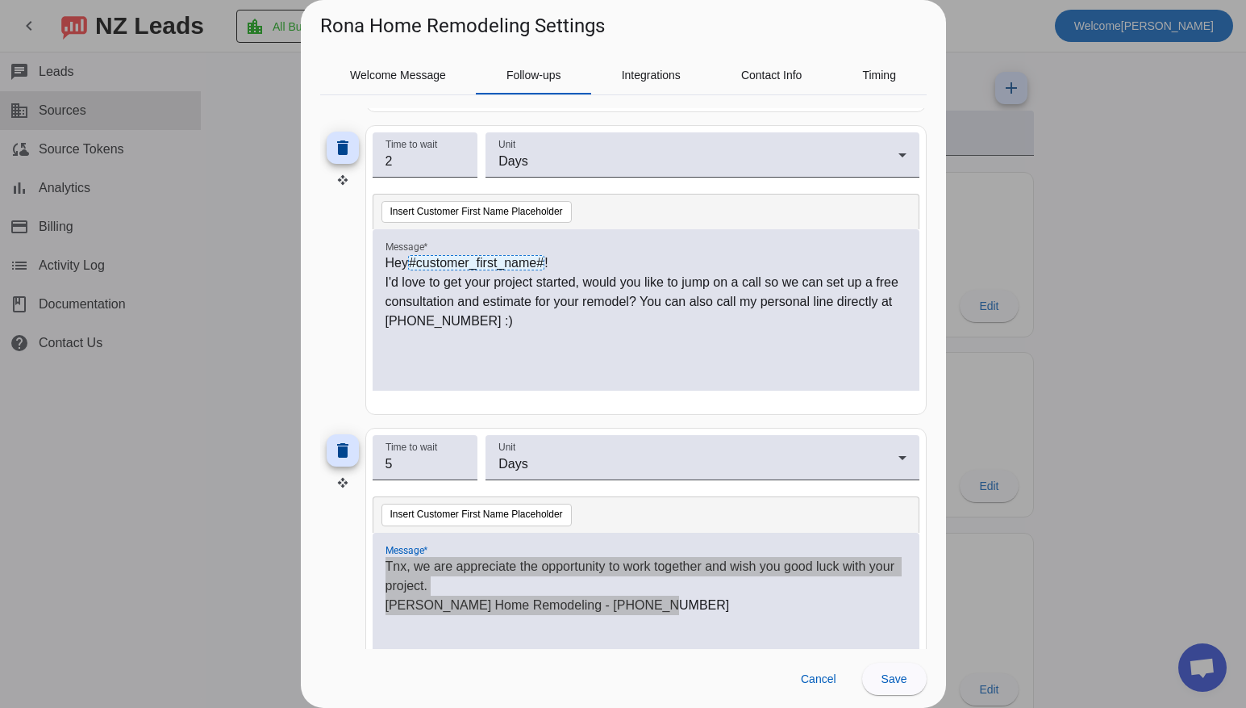
click at [454, 595] on p "⁠Tnx, we are appreciate the opportunity to work together and wish you good luck…" at bounding box center [646, 576] width 521 height 39
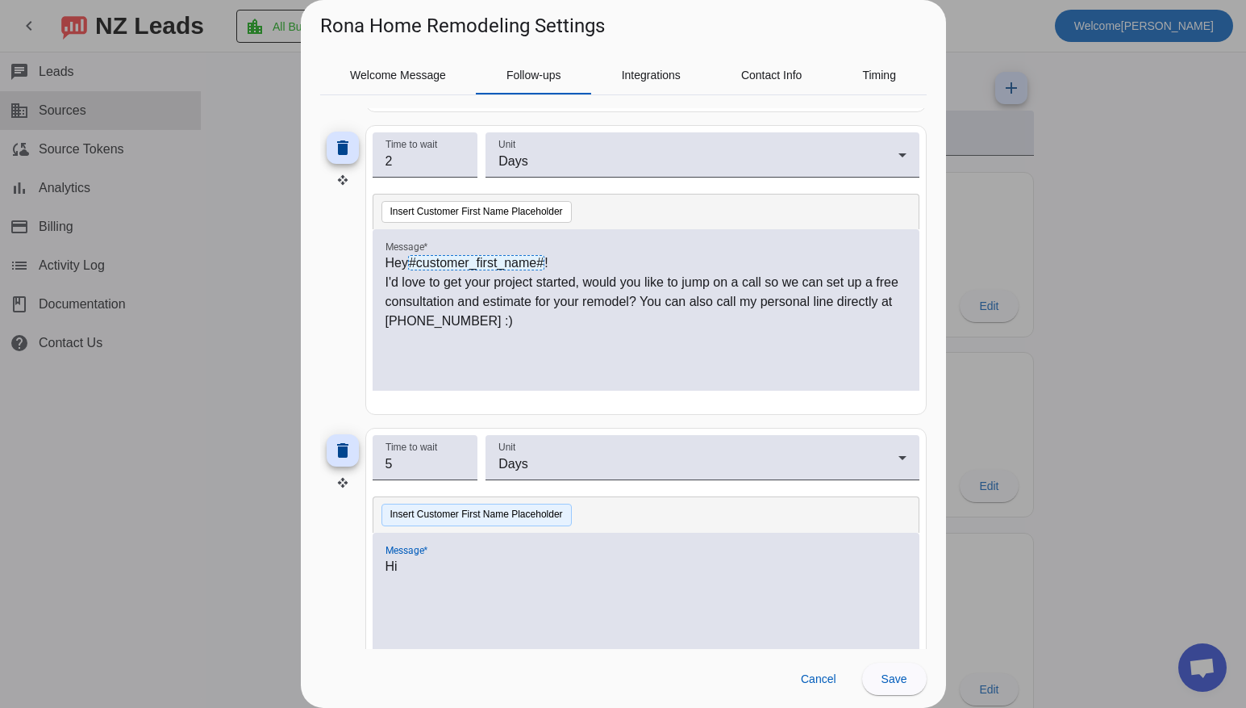
click at [514, 516] on button "Insert Customer First Name Placeholder" at bounding box center [477, 514] width 190 height 23
drag, startPoint x: 654, startPoint y: 569, endPoint x: 546, endPoint y: 571, distance: 108.1
click at [546, 571] on p "Hi #customer_first_name# , Yoti here just doi" at bounding box center [646, 566] width 521 height 19
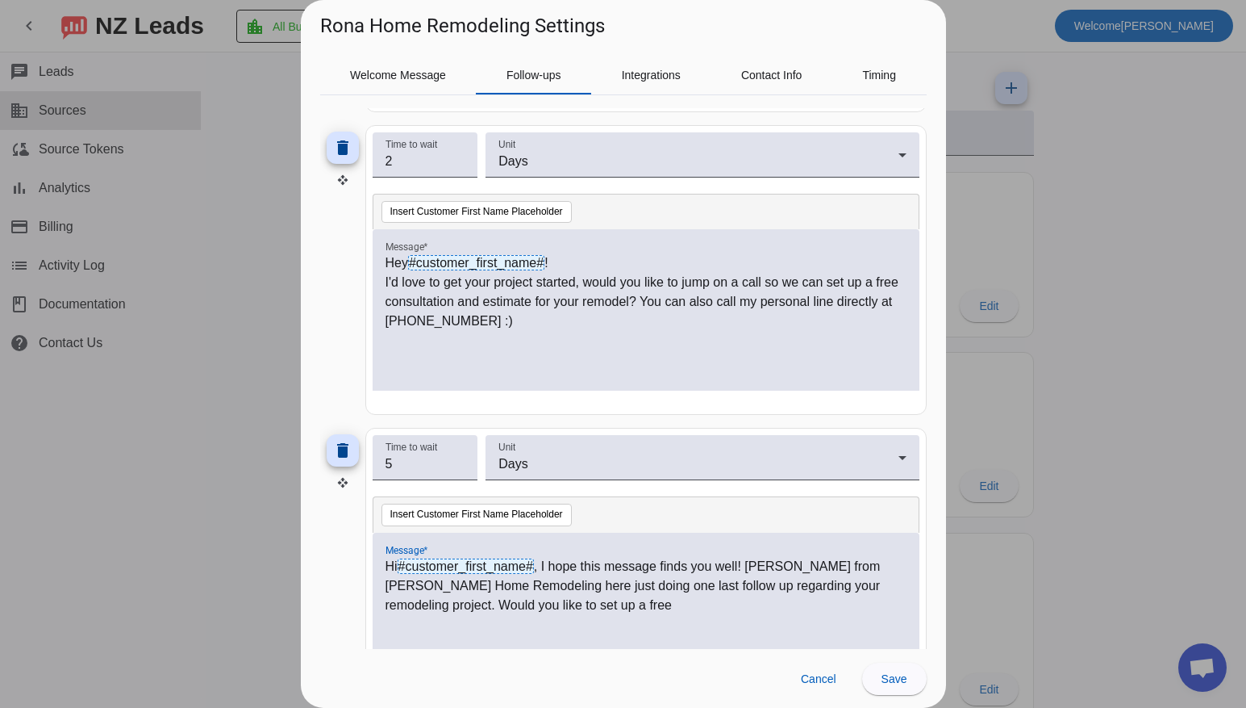
scroll to position [717, 0]
drag, startPoint x: 456, startPoint y: 589, endPoint x: 751, endPoint y: 574, distance: 295.7
click at [751, 574] on p "Hi #customer_first_name# , I hope this message finds you well! [PERSON_NAME] fr…" at bounding box center [646, 587] width 521 height 58
click at [482, 593] on p "Hi #customer_first_name# , I hope this message finds you well! [PERSON_NAME] fr…" at bounding box center [646, 587] width 521 height 58
drag, startPoint x: 481, startPoint y: 592, endPoint x: 753, endPoint y: 573, distance: 273.4
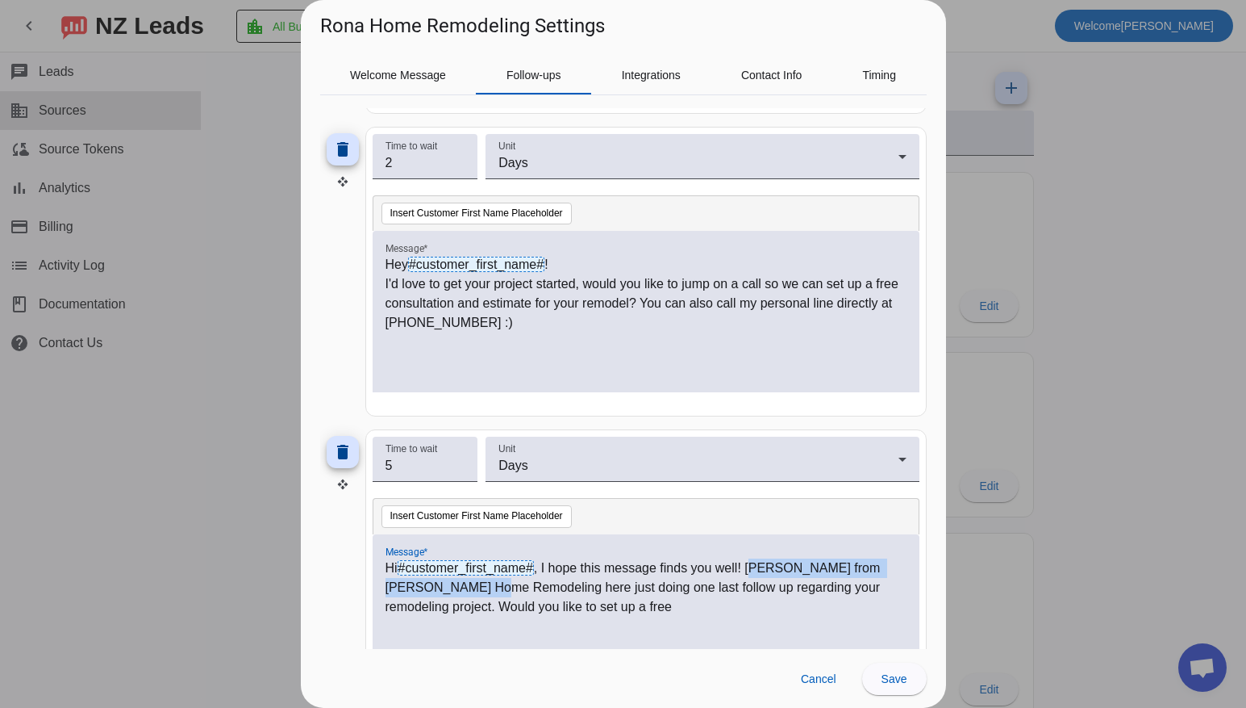
click at [753, 574] on p "Hi #customer_first_name# , I hope this message finds you well! [PERSON_NAME] fr…" at bounding box center [646, 587] width 521 height 58
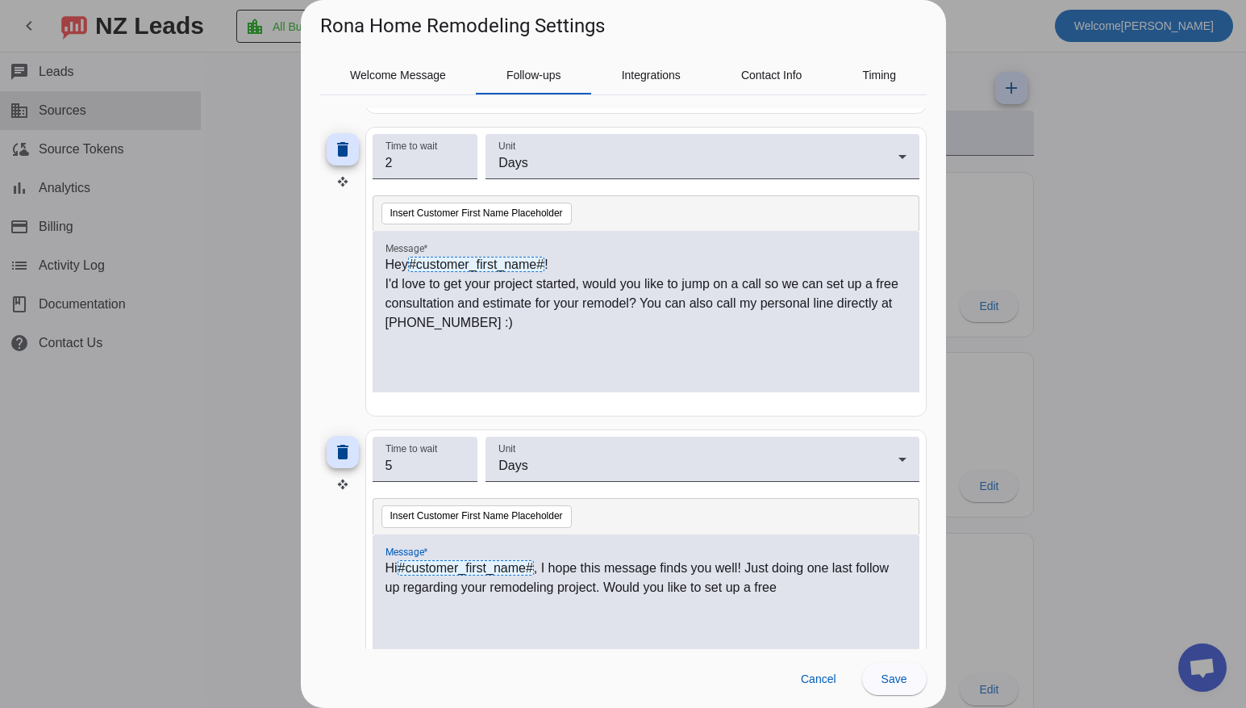
click at [796, 587] on p "Hi #customer_first_name# , I hope this message finds you well! Just doing one l…" at bounding box center [646, 577] width 521 height 39
drag, startPoint x: 793, startPoint y: 587, endPoint x: 608, endPoint y: 589, distance: 184.7
click at [608, 589] on p "Hi #customer_first_name# , I hope this message finds you well! Just doing one l…" at bounding box center [646, 577] width 521 height 39
click at [833, 587] on p "Hi #customer_first_name# , I hope this message finds you well! Just doing one l…" at bounding box center [646, 577] width 521 height 39
drag, startPoint x: 749, startPoint y: 588, endPoint x: 599, endPoint y: 589, distance: 150.9
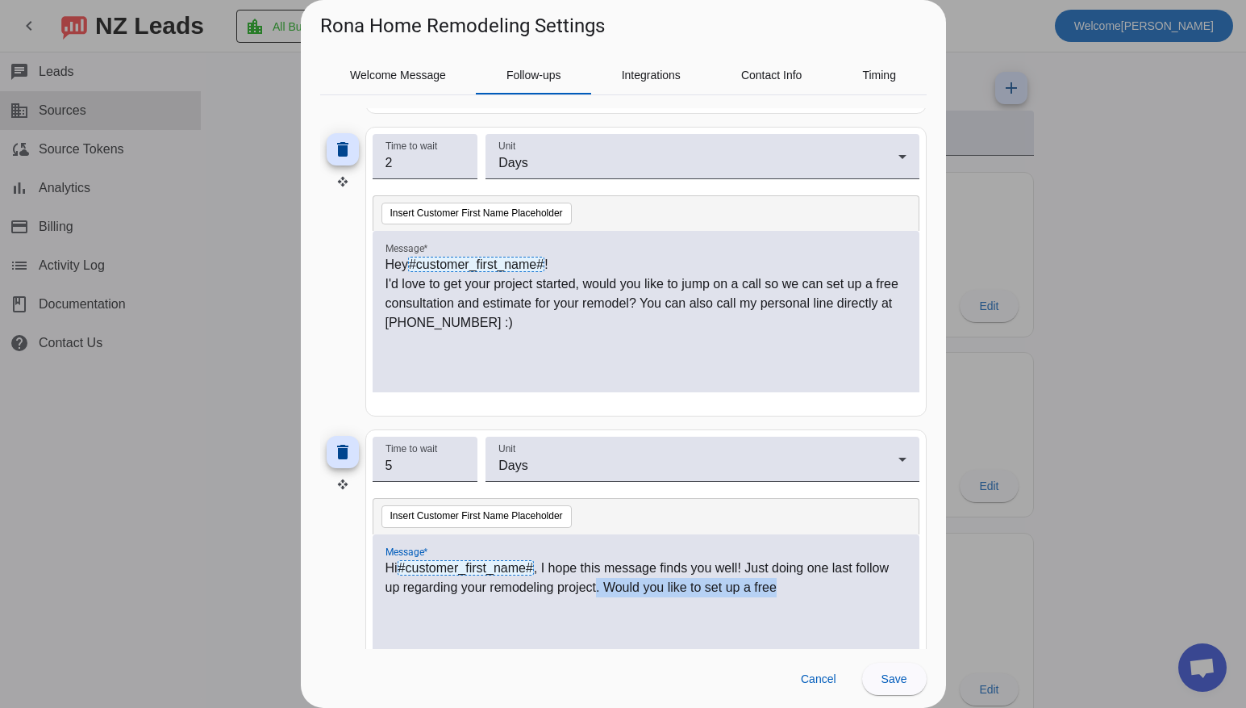
click at [599, 589] on p "Hi #customer_first_name# , I hope this message finds you well! Just doing one l…" at bounding box center [646, 577] width 521 height 39
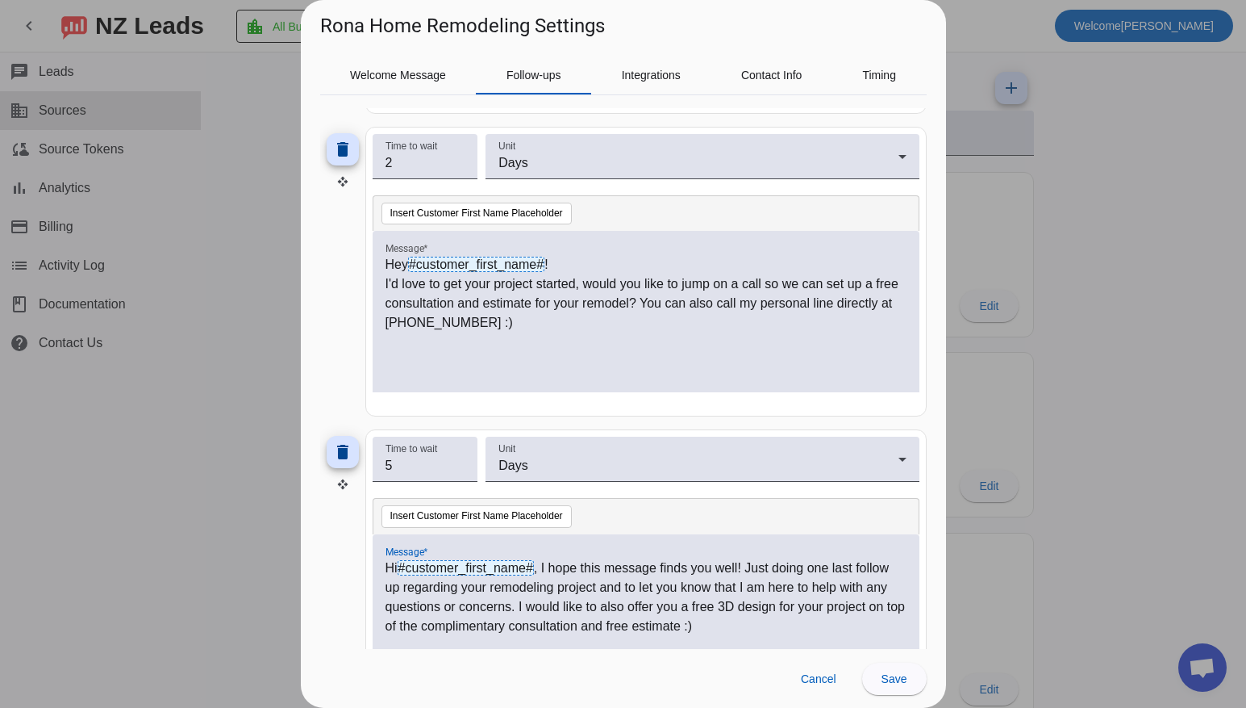
scroll to position [722, 0]
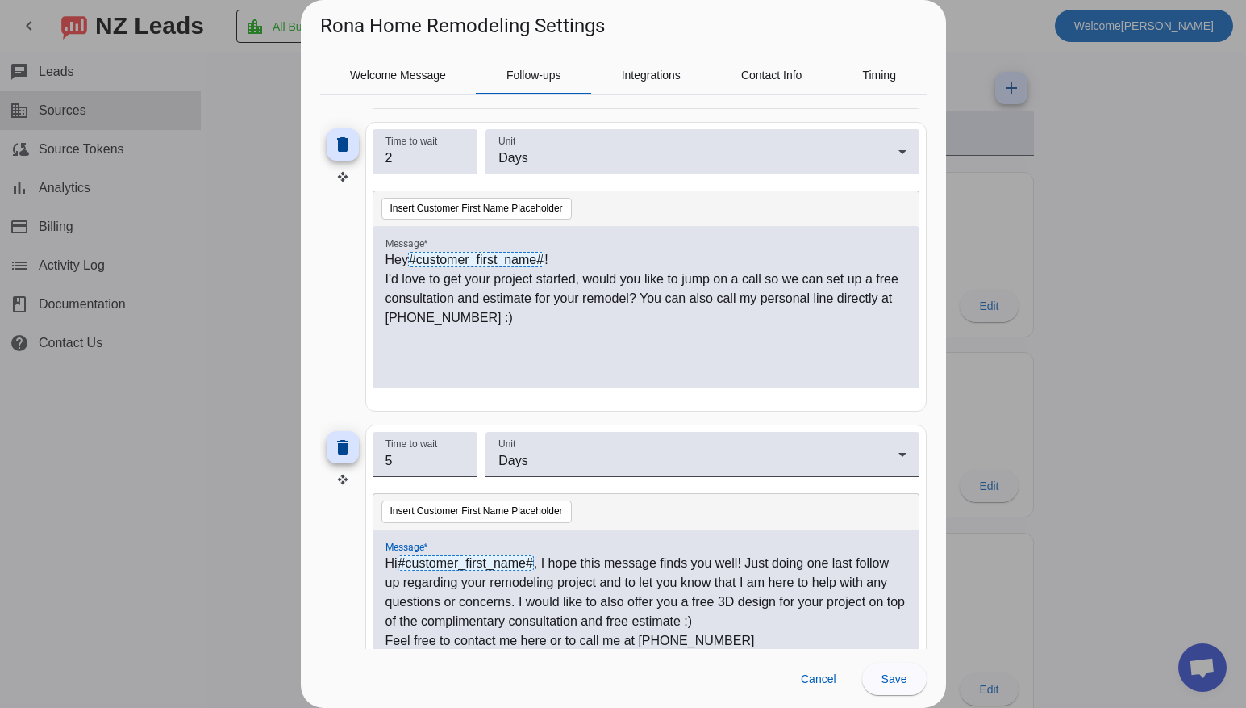
click at [657, 640] on p "Feel free to contact me here or to call me at [PHONE_NUMBER]" at bounding box center [646, 640] width 521 height 19
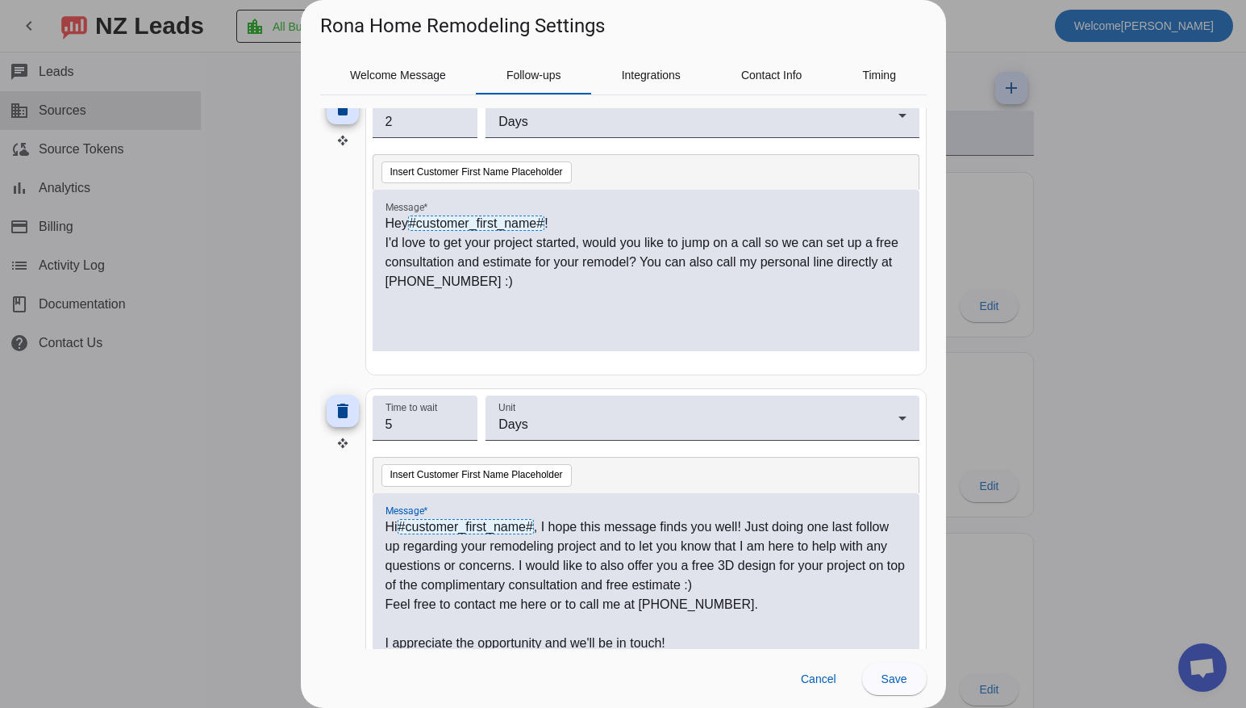
scroll to position [0, 0]
click at [892, 678] on span "Save" at bounding box center [895, 678] width 26 height 13
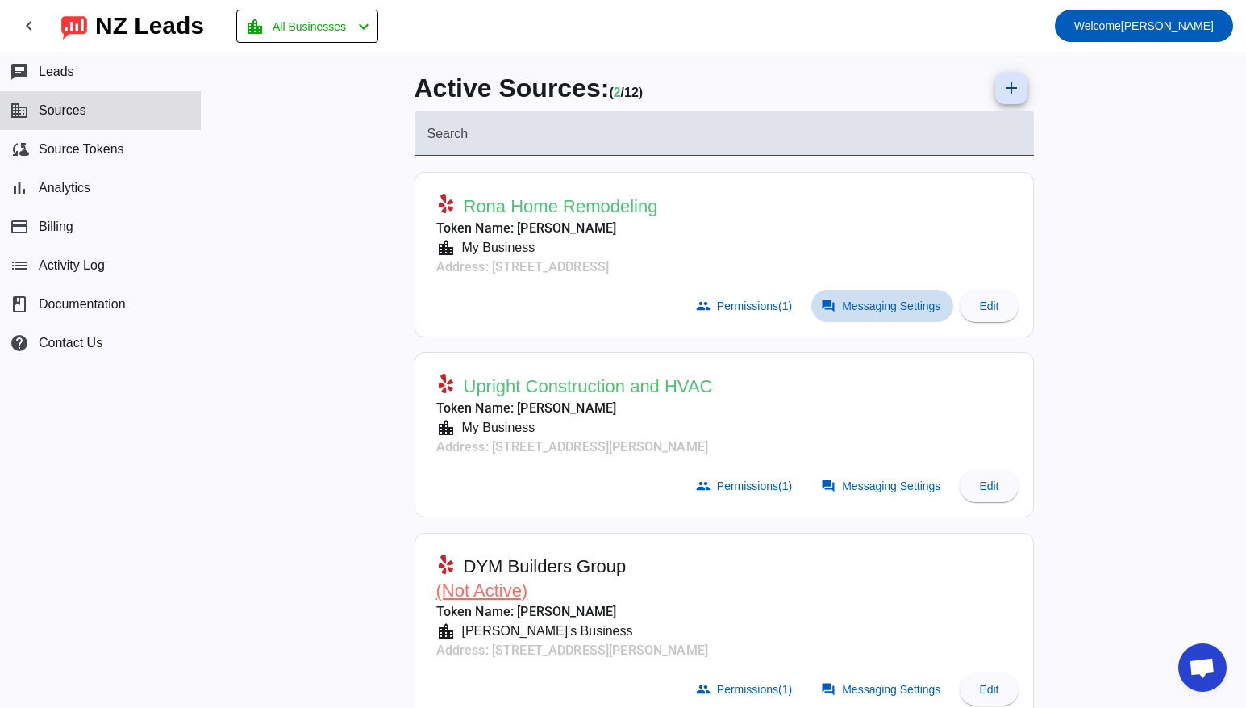
click at [915, 305] on span "Messaging Settings" at bounding box center [891, 305] width 98 height 13
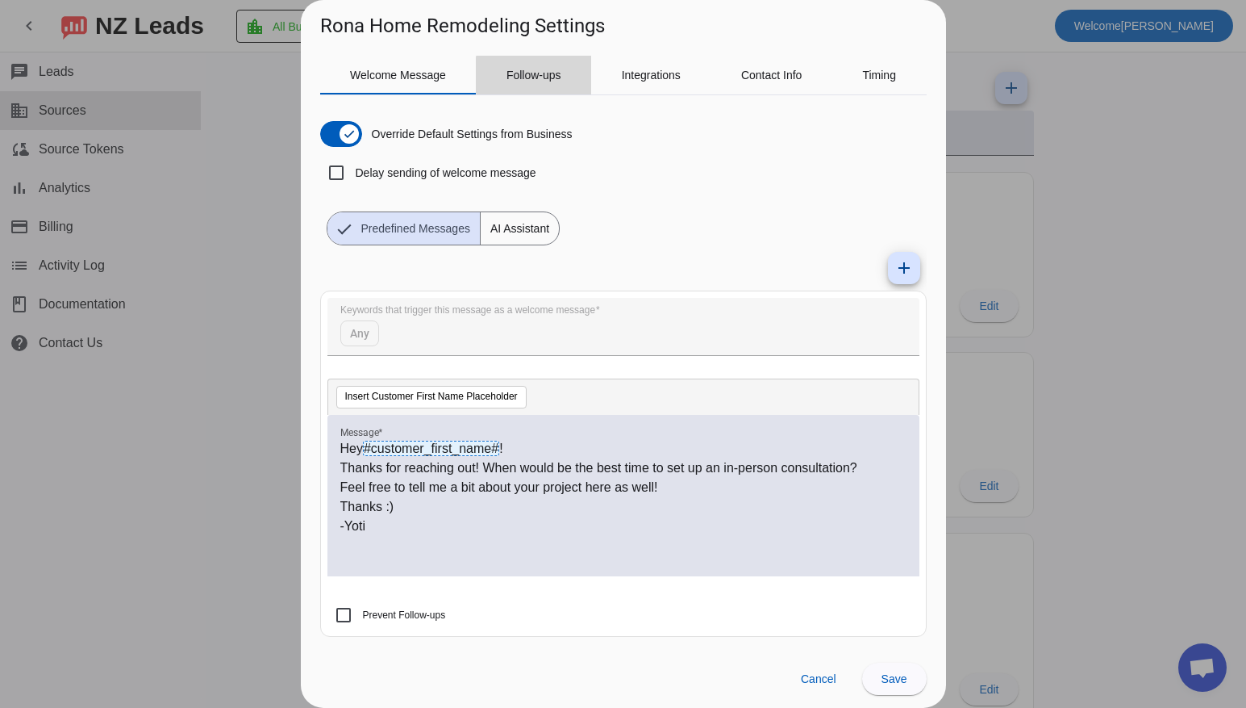
click at [541, 75] on span "Follow-ups" at bounding box center [534, 74] width 55 height 11
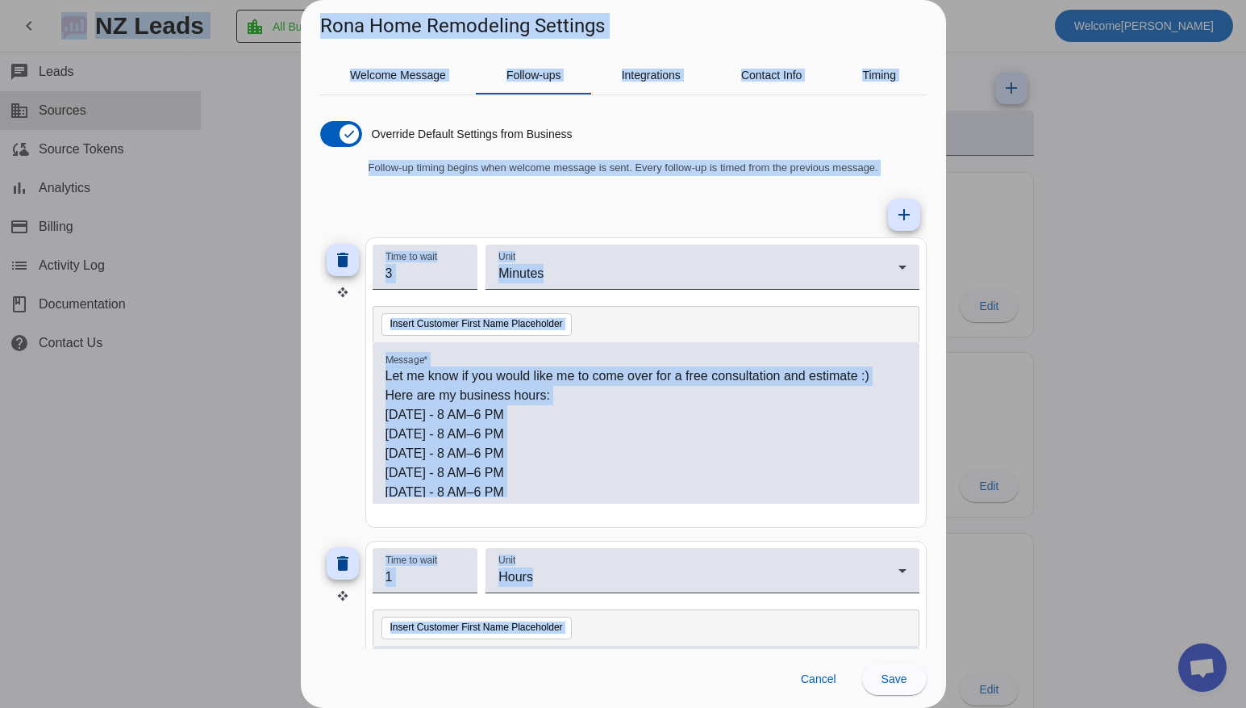
copy body "NZ Leads location_city All Businesses chevron_left Welcome [PERSON_NAME] chat L…"
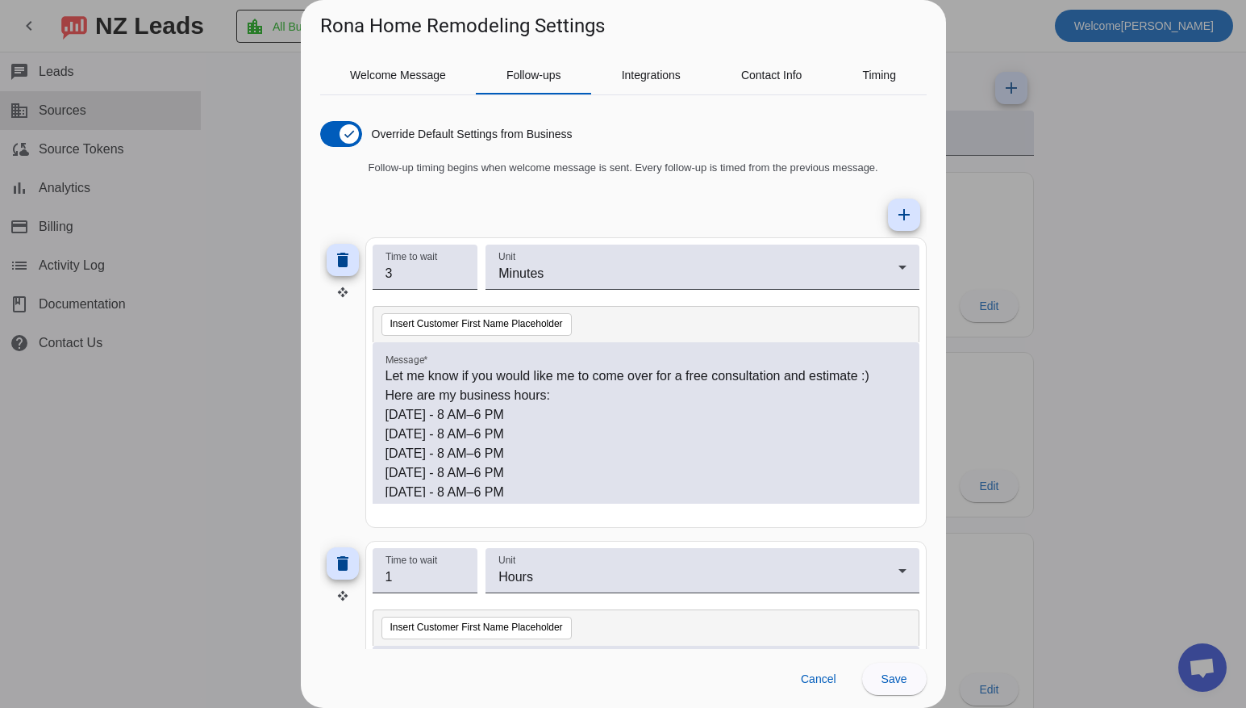
click at [720, 421] on p "[DATE] - 8 AM–6 PM" at bounding box center [646, 414] width 521 height 19
click at [583, 390] on p "Here are my business hours:" at bounding box center [646, 395] width 521 height 19
copy div "Let me know if you would like me to come over for a free consultation and estim…"
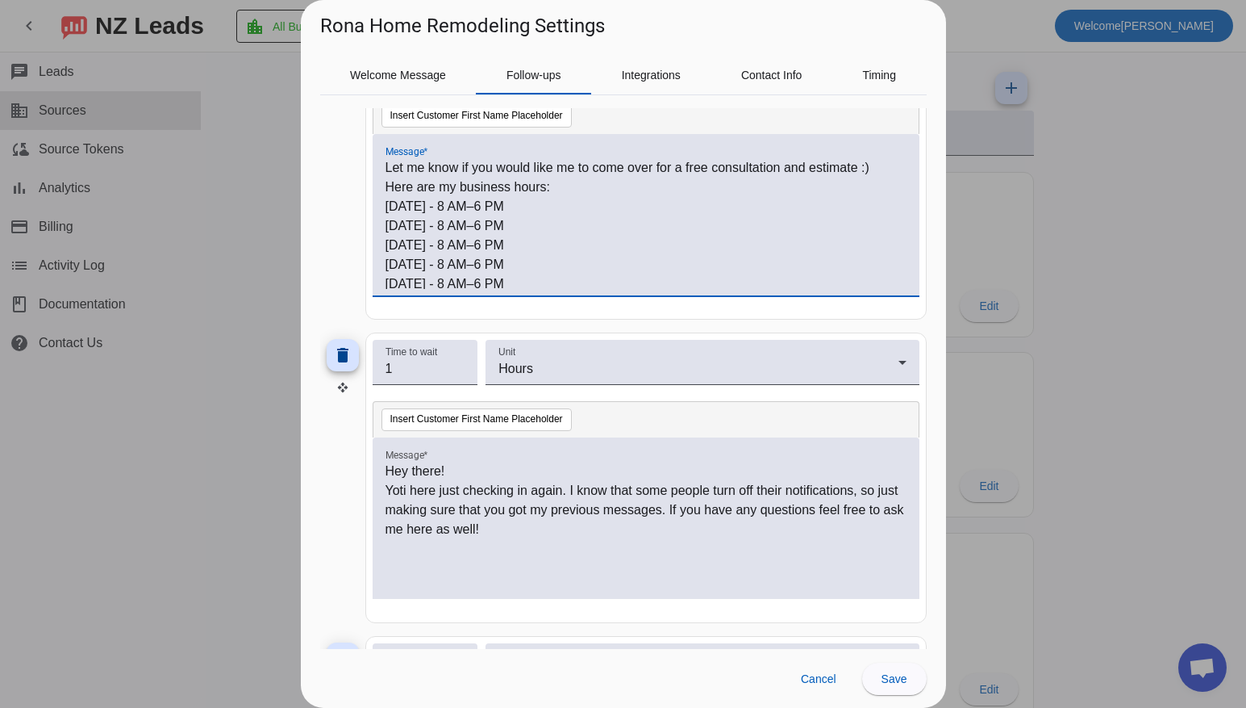
scroll to position [228, 0]
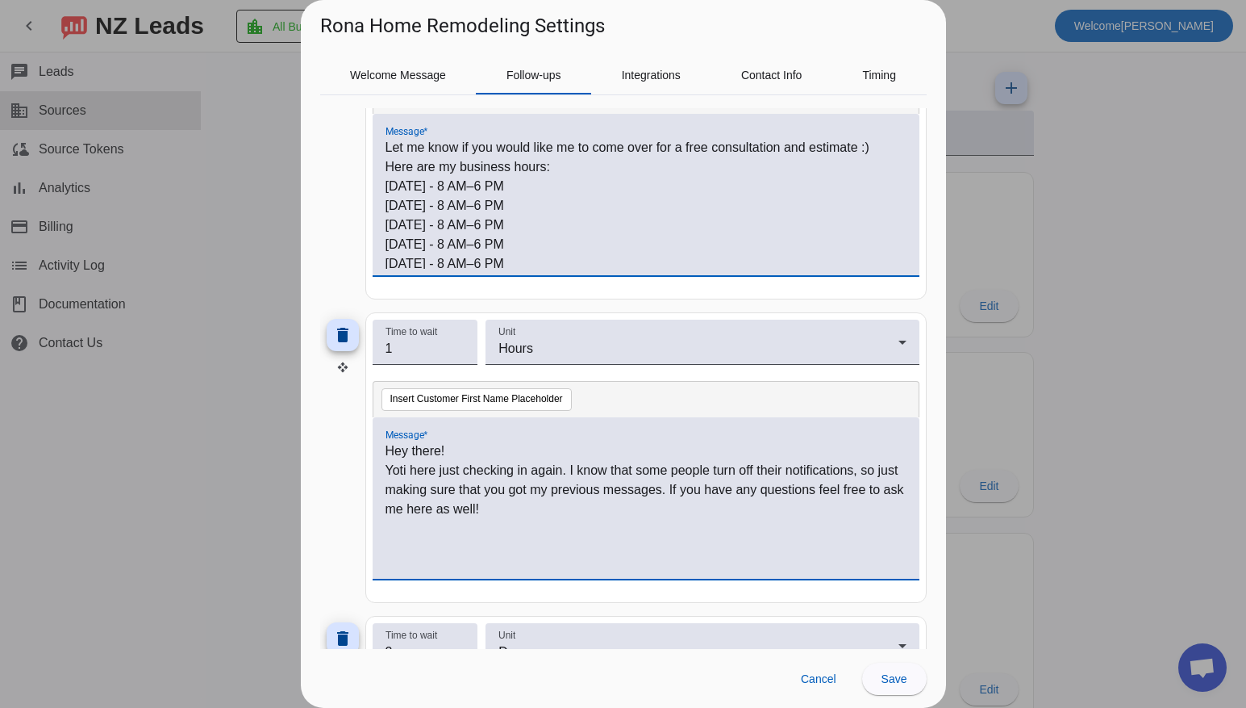
click at [473, 537] on div "Hey there! Yoti here just checking in again. I know that some people turn off t…" at bounding box center [646, 506] width 521 height 131
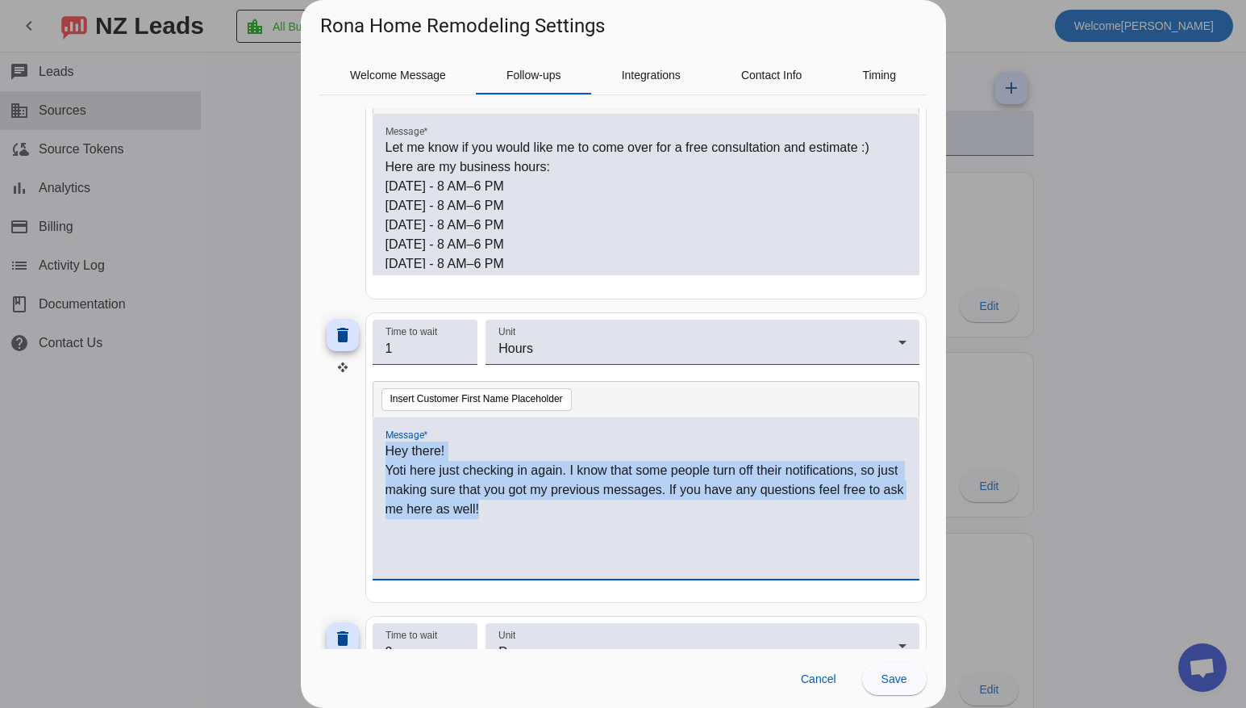
copy div "Hey there! Yoti here just checking in again. I know that some people turn off t…"
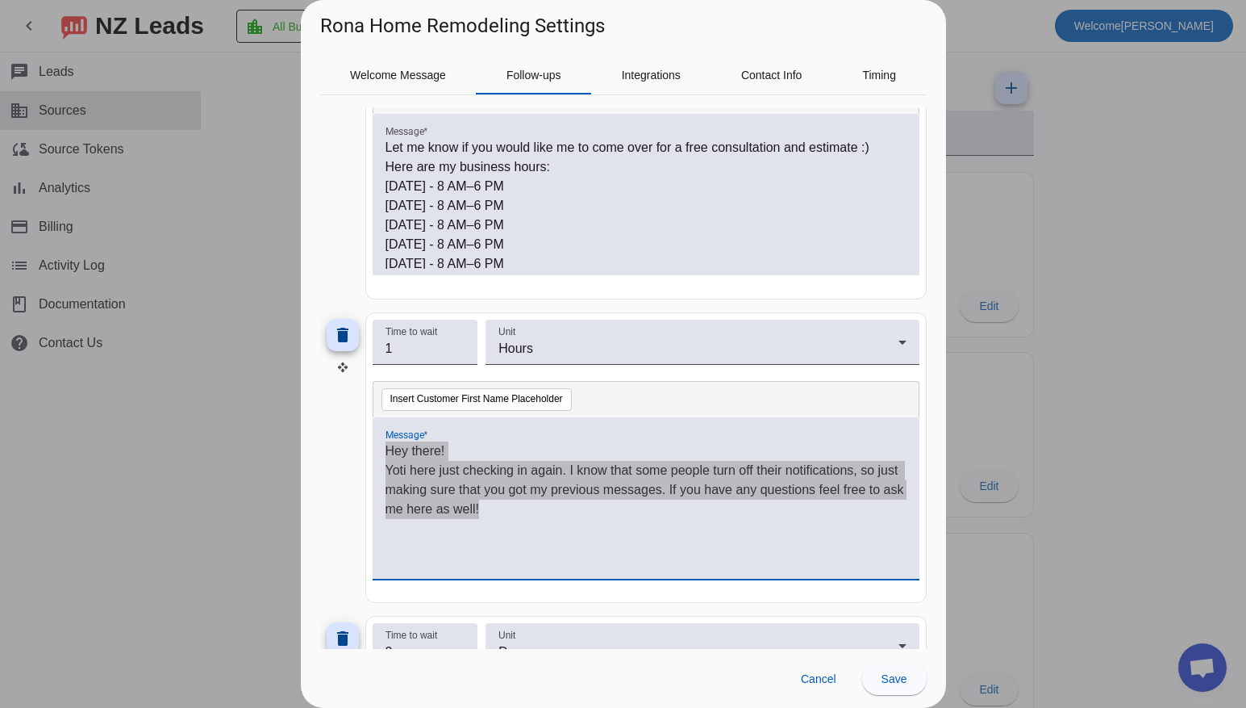
click at [457, 494] on p "Yoti here just checking in again. I know that some people turn off their notifi…" at bounding box center [646, 490] width 521 height 58
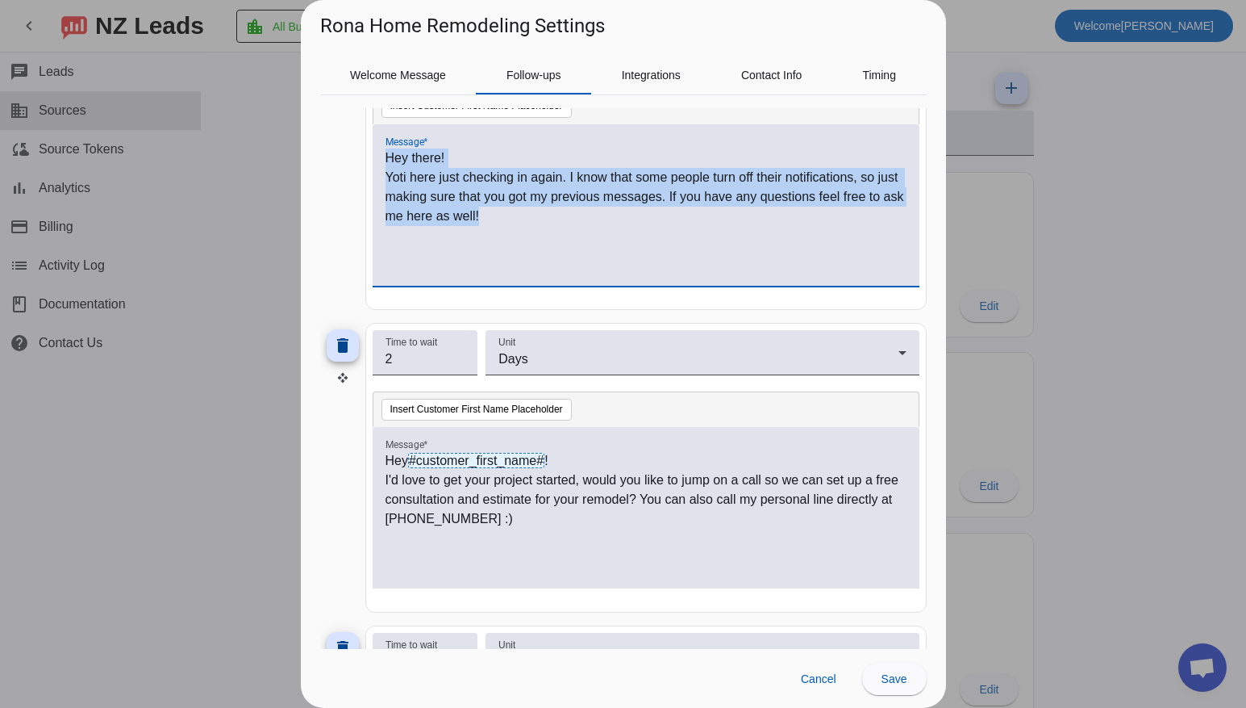
scroll to position [696, 0]
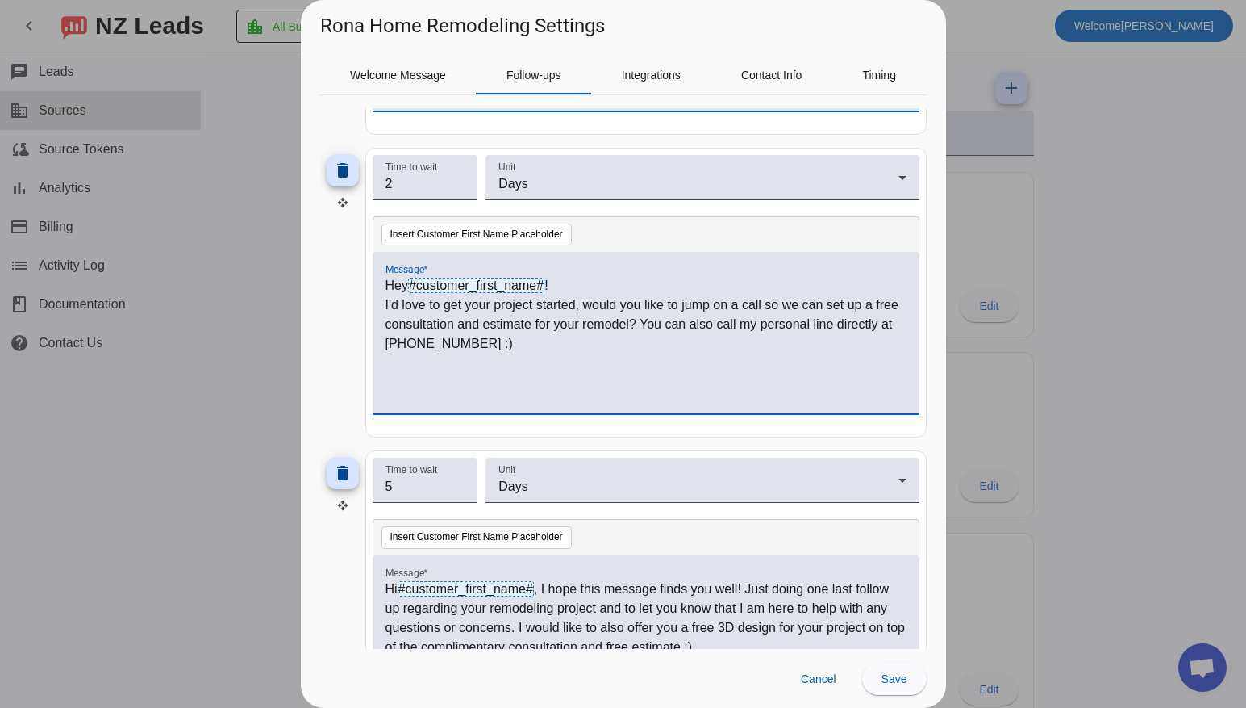
click at [520, 343] on p "I'd love to get your project started, would you like to jump on a call so we ca…" at bounding box center [646, 324] width 521 height 58
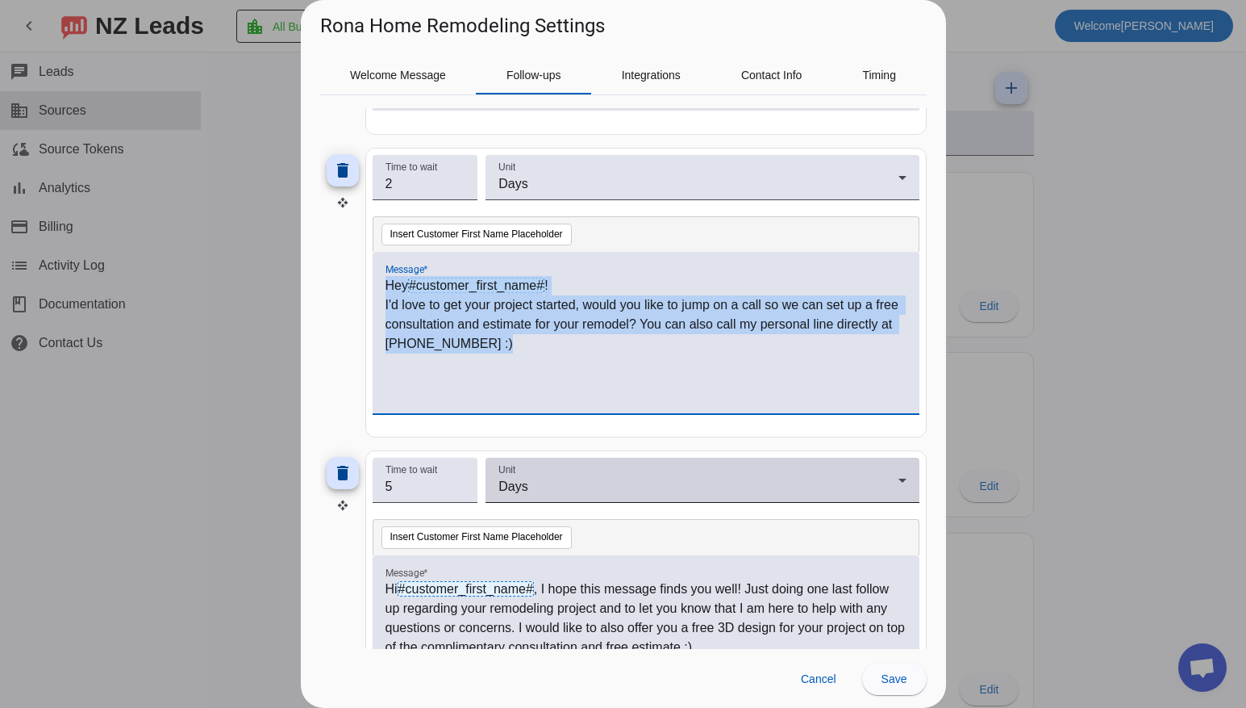
copy div "Hey #customer_first_name# ! I'd love to get your project started, would you lik…"
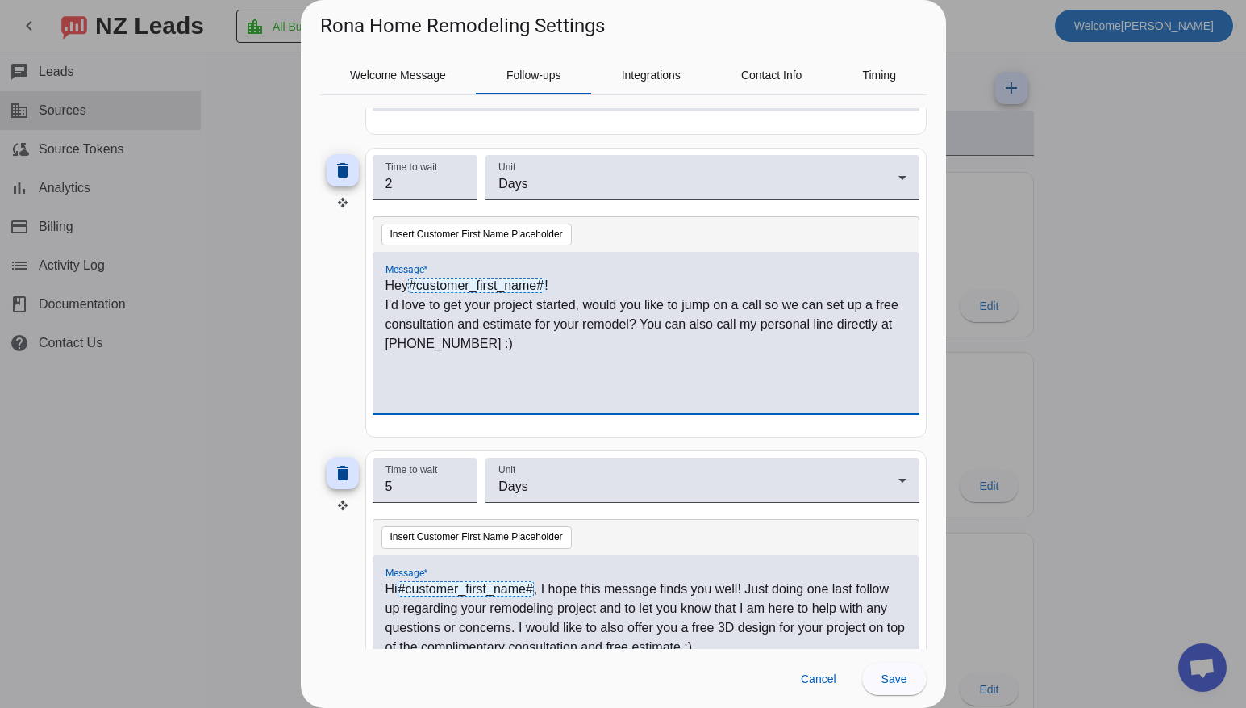
click at [544, 609] on p "Hi #customer_first_name# , I hope this message finds you well! Just doing one l…" at bounding box center [646, 617] width 521 height 77
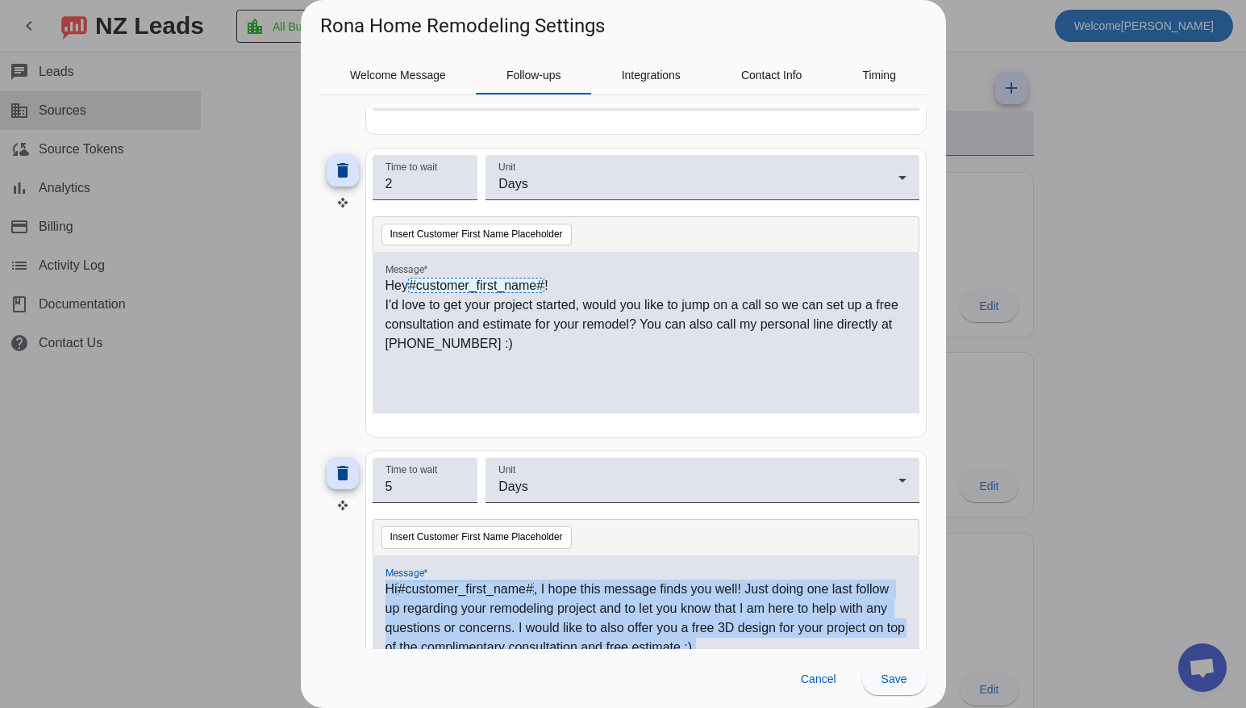
copy div "Hi #customer_first_name# , I hope this message finds you well! Just doing one l…"
click at [897, 674] on span "Save" at bounding box center [895, 678] width 26 height 13
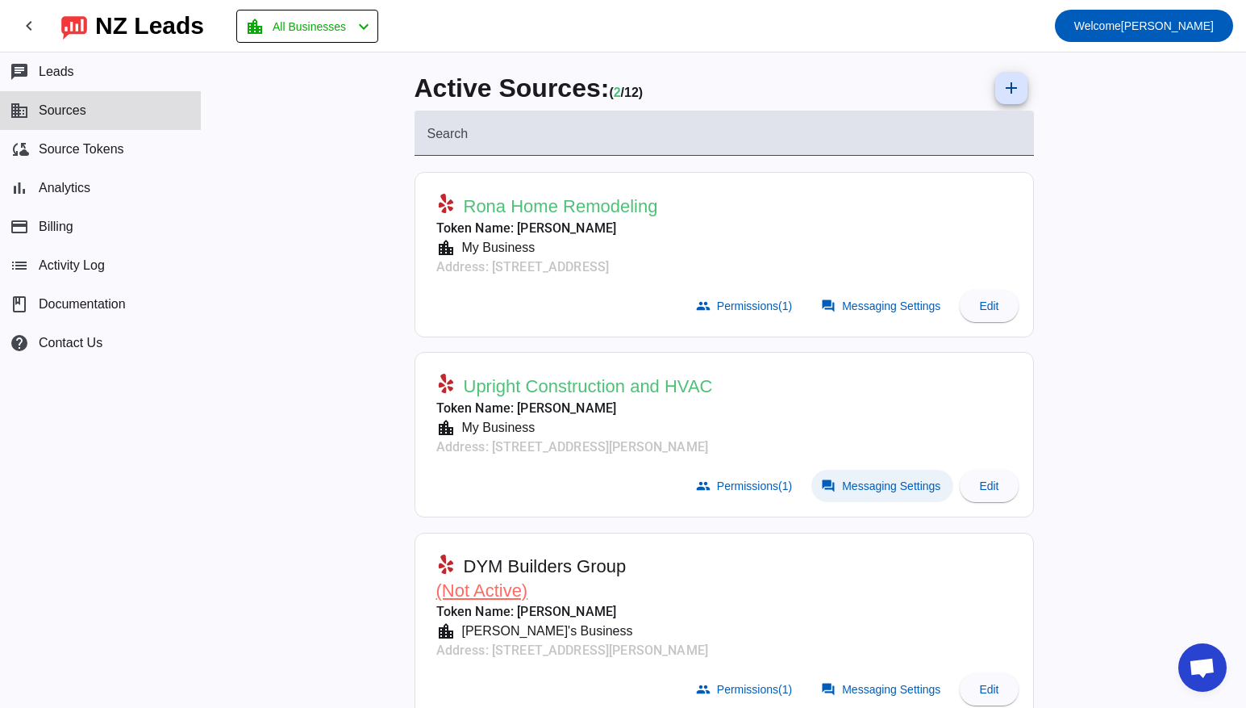
scroll to position [0, 0]
click at [888, 489] on span "Messaging Settings" at bounding box center [891, 485] width 98 height 13
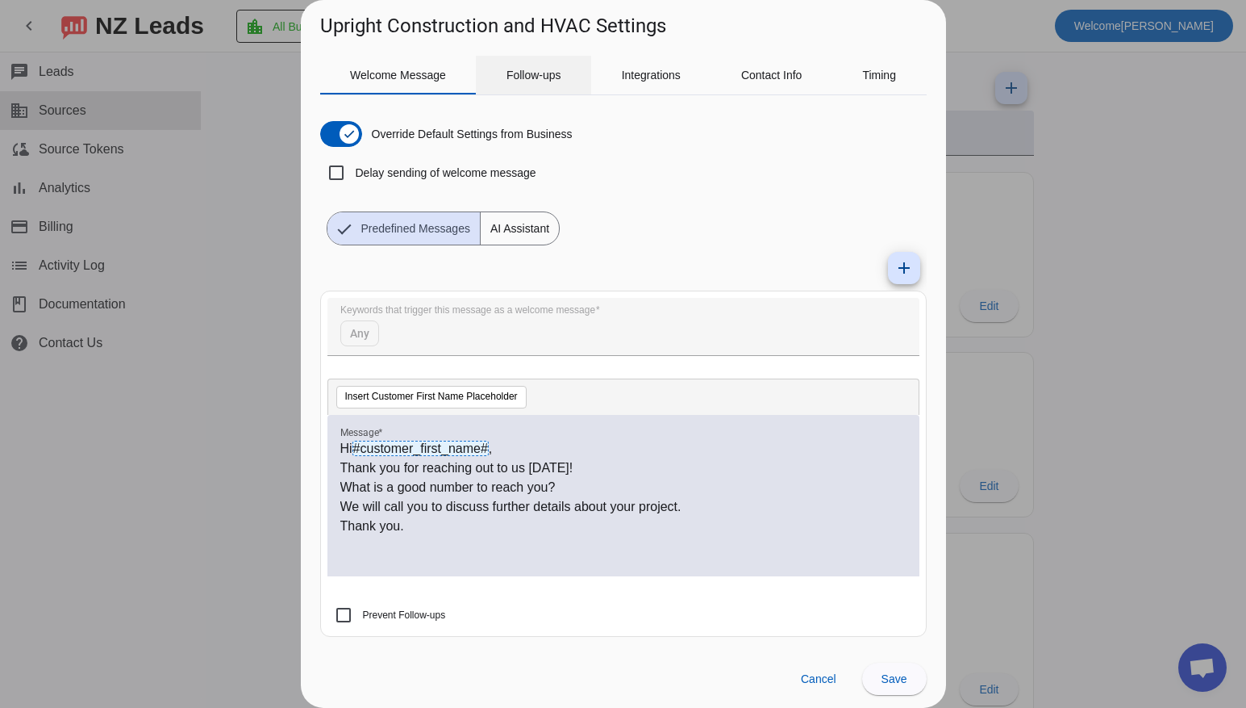
click at [552, 81] on span "Follow-ups" at bounding box center [534, 75] width 55 height 39
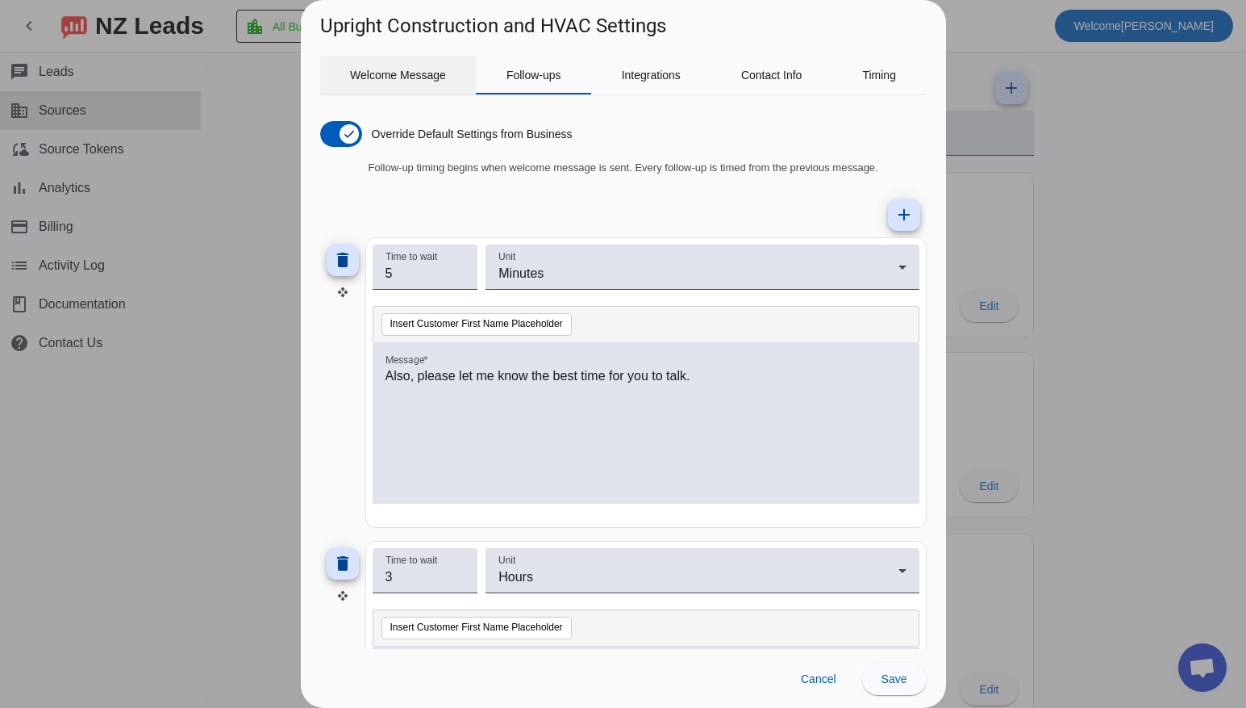
click at [390, 80] on span "Welcome Message" at bounding box center [398, 74] width 96 height 11
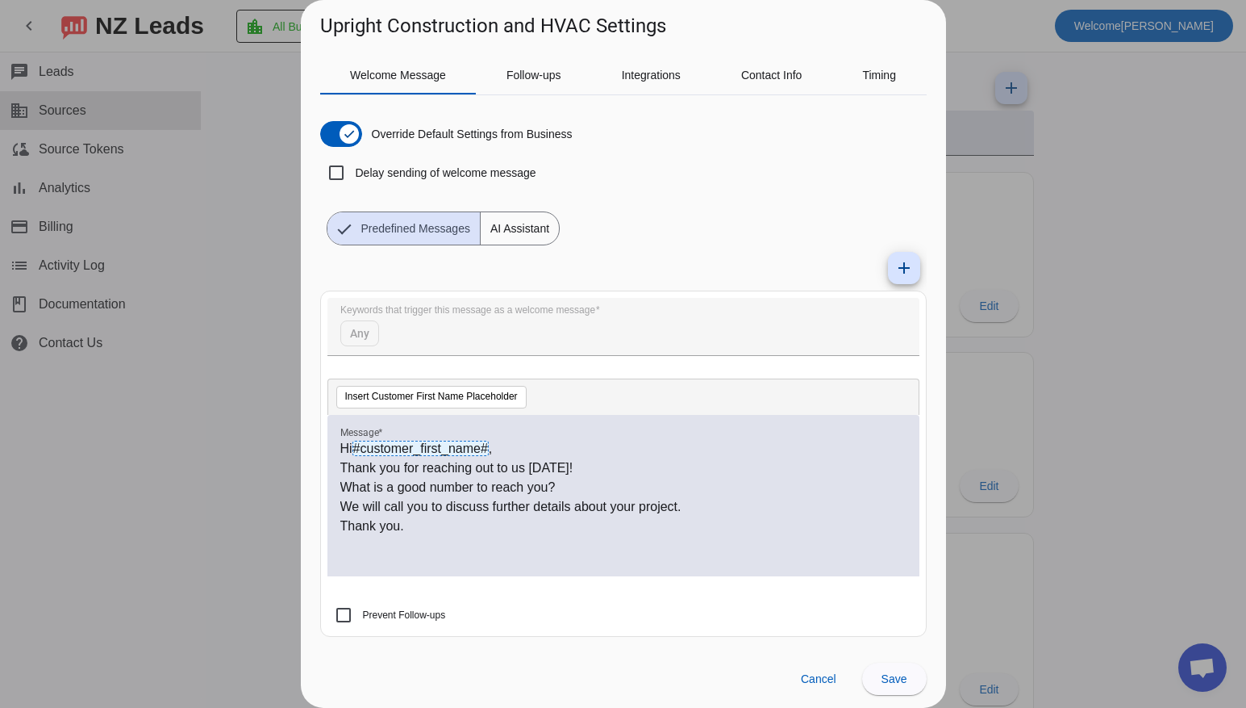
click at [590, 492] on p "What is a good number to reach you?" at bounding box center [623, 487] width 566 height 19
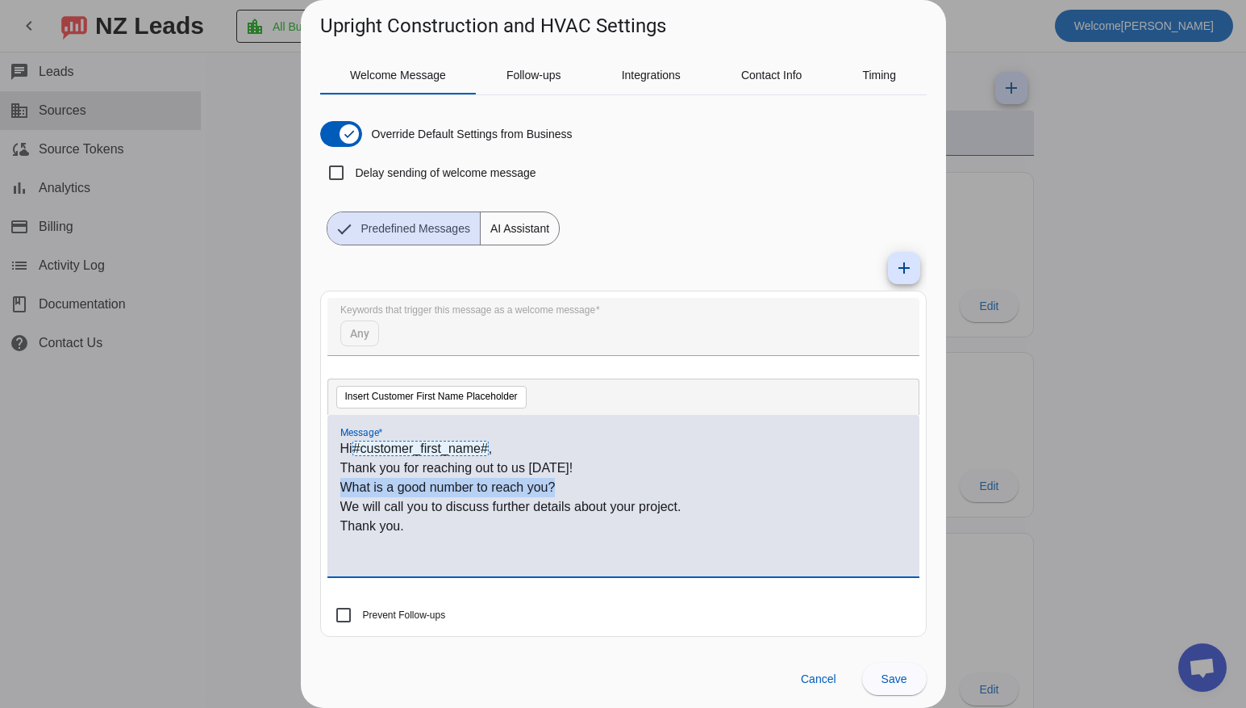
drag, startPoint x: 582, startPoint y: 486, endPoint x: 286, endPoint y: 481, distance: 296.1
click at [286, 481] on div "Upright Construction and HVAC Settings Welcome Message Follow-ups Integrations …" at bounding box center [623, 354] width 1246 height 708
click at [708, 509] on p "We will call you to discuss further details about your project." at bounding box center [623, 506] width 566 height 19
drag, startPoint x: 691, startPoint y: 507, endPoint x: 309, endPoint y: 480, distance: 382.5
click at [309, 480] on div "Welcome Message Follow-ups Integrations Contact Info Timing Override Default Se…" at bounding box center [623, 344] width 645 height 609
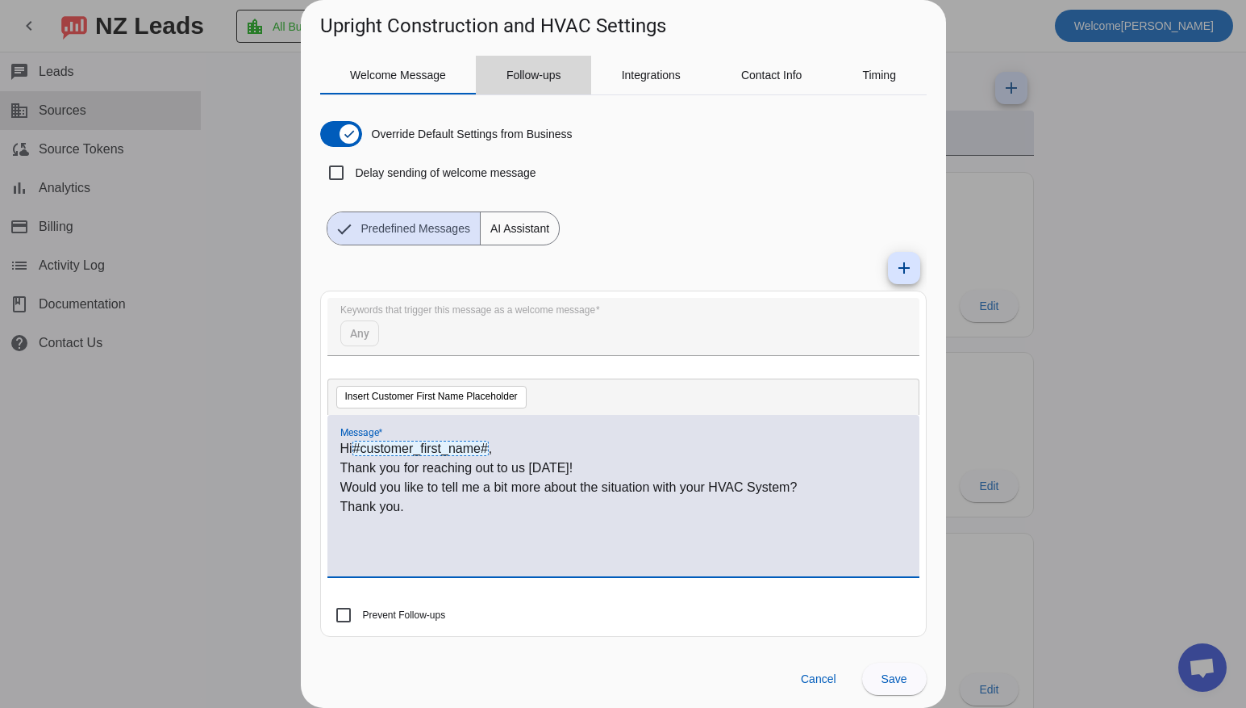
click at [528, 70] on span "Follow-ups" at bounding box center [534, 74] width 55 height 11
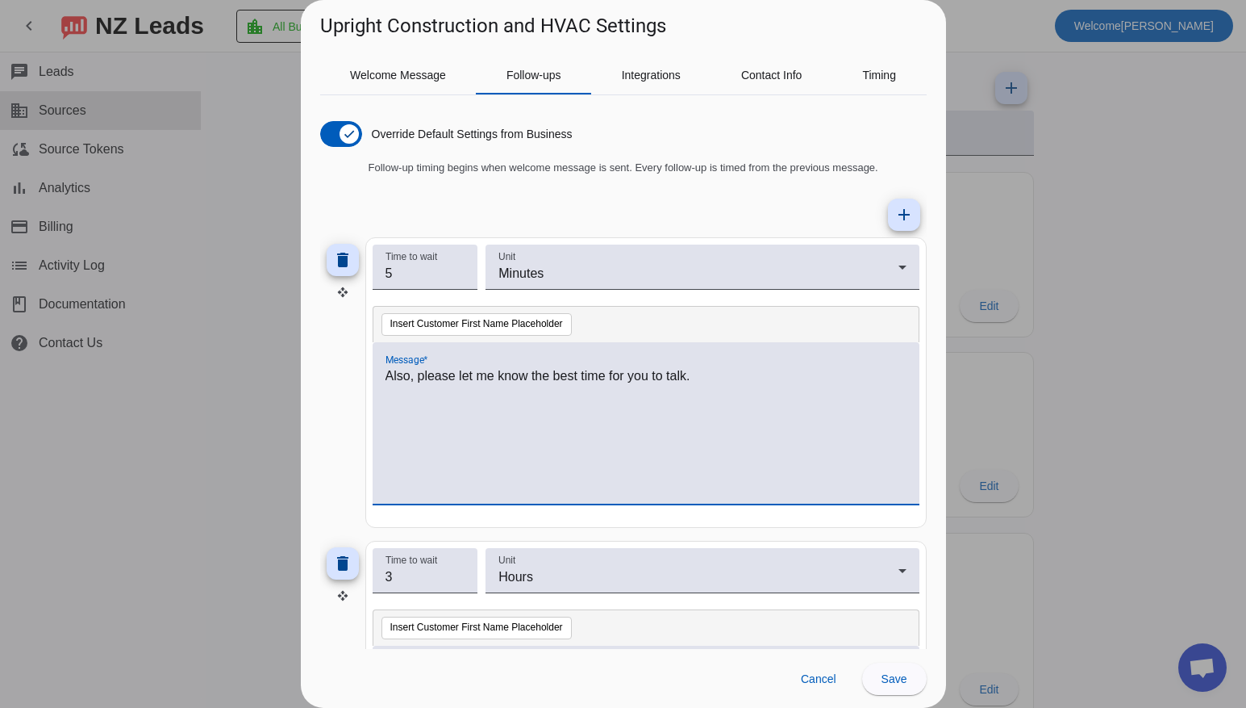
click at [729, 374] on p "Also, please let me know the best time for you to talk." at bounding box center [646, 375] width 521 height 19
drag, startPoint x: 728, startPoint y: 375, endPoint x: 357, endPoint y: 375, distance: 370.3
click at [357, 375] on div "delete Time to wait 5 Unit Minutes Insert Customer First Name Placeholder Messa…" at bounding box center [623, 382] width 607 height 290
click at [412, 70] on span "Welcome Message" at bounding box center [398, 74] width 96 height 11
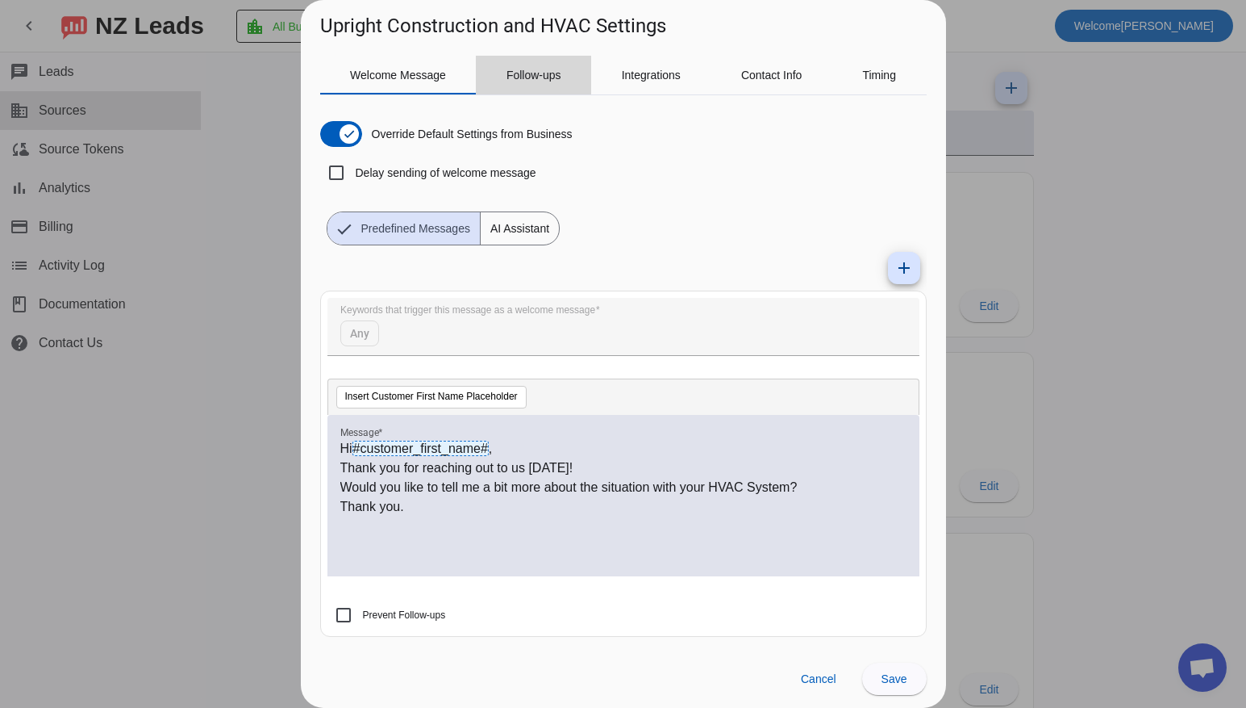
click at [561, 80] on span "Follow-ups" at bounding box center [534, 74] width 55 height 11
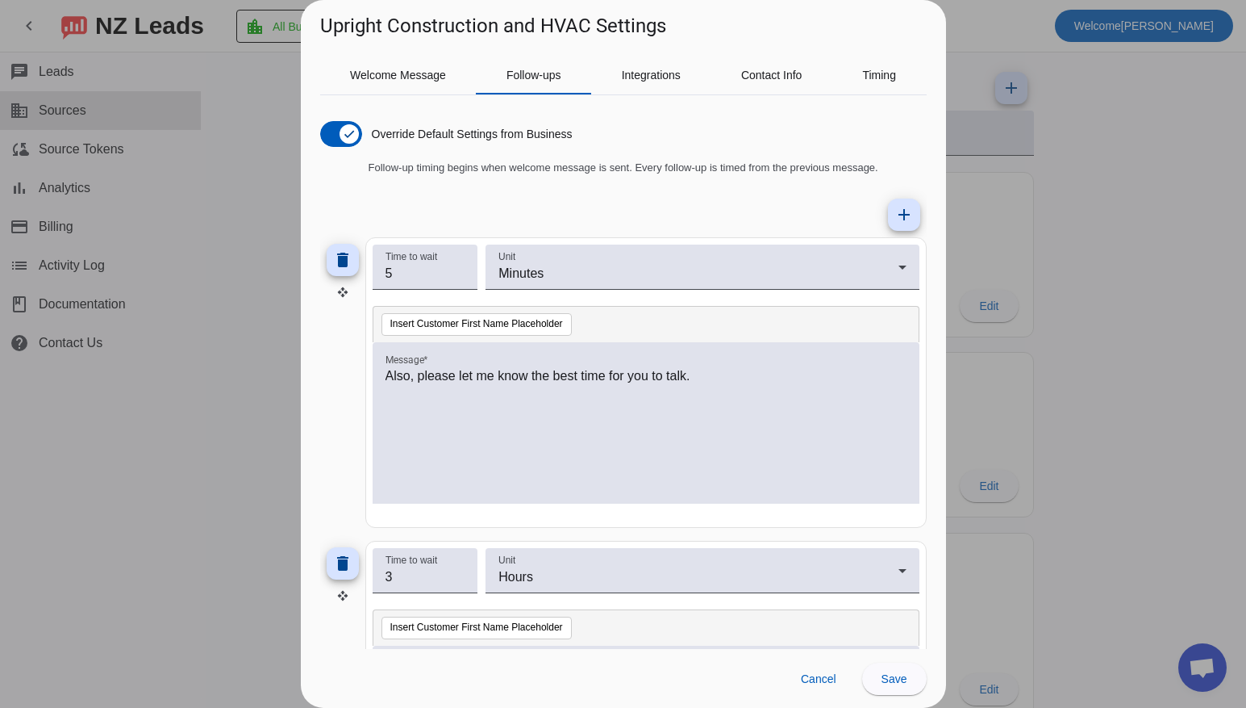
click at [692, 356] on div "Also, please let me know the best time for you to talk." at bounding box center [646, 422] width 547 height 161
click at [701, 383] on p "Also, please let me know the best time for you to talk." at bounding box center [646, 375] width 521 height 19
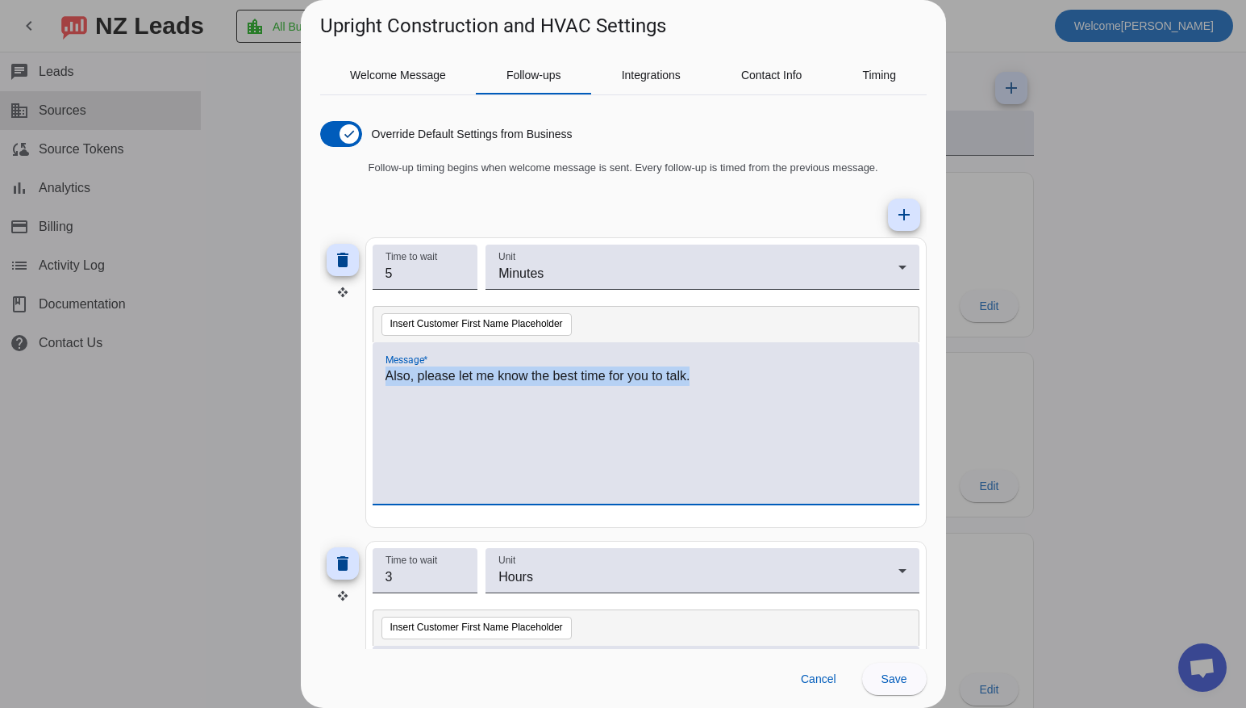
click at [701, 383] on p "Also, please let me know the best time for you to talk." at bounding box center [646, 375] width 521 height 19
click at [457, 278] on input "4" at bounding box center [426, 273] width 80 height 19
type input "3"
click at [457, 278] on input "3" at bounding box center [426, 273] width 80 height 19
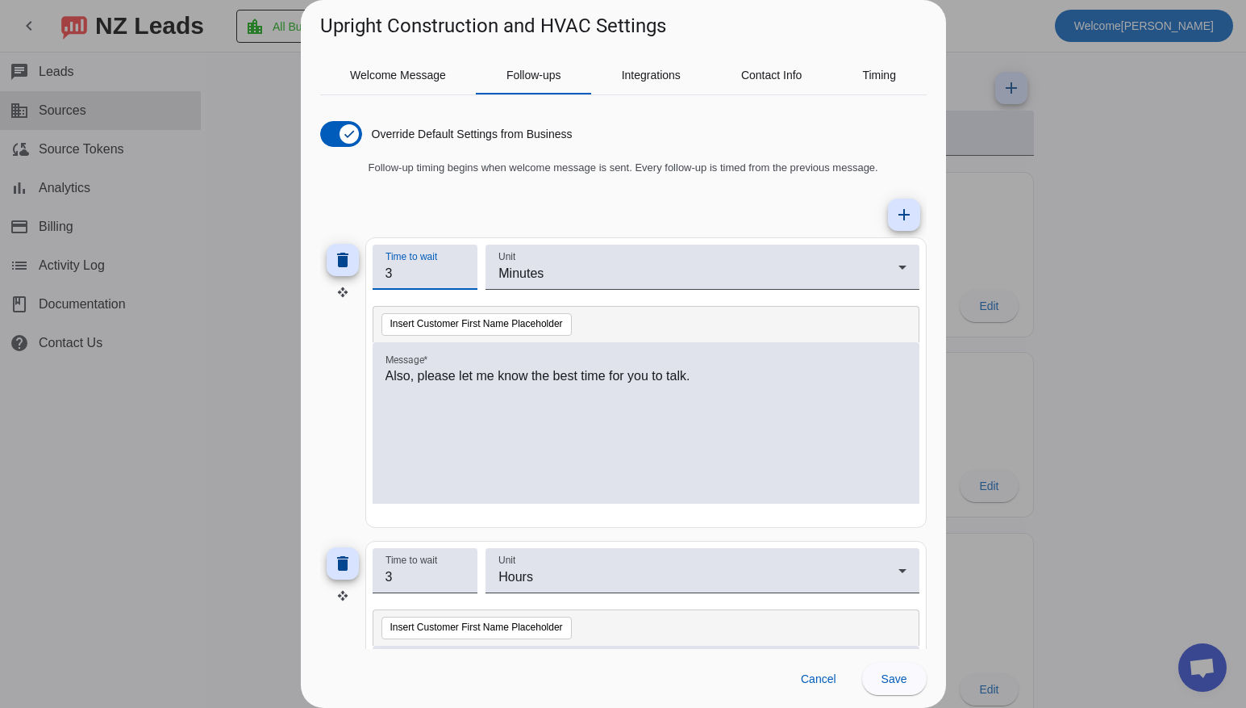
click at [674, 444] on div "Also, please let me know the best time for you to talk." at bounding box center [646, 431] width 521 height 131
click at [581, 402] on div "Also, please let me know the best time for you to talk." at bounding box center [646, 431] width 521 height 131
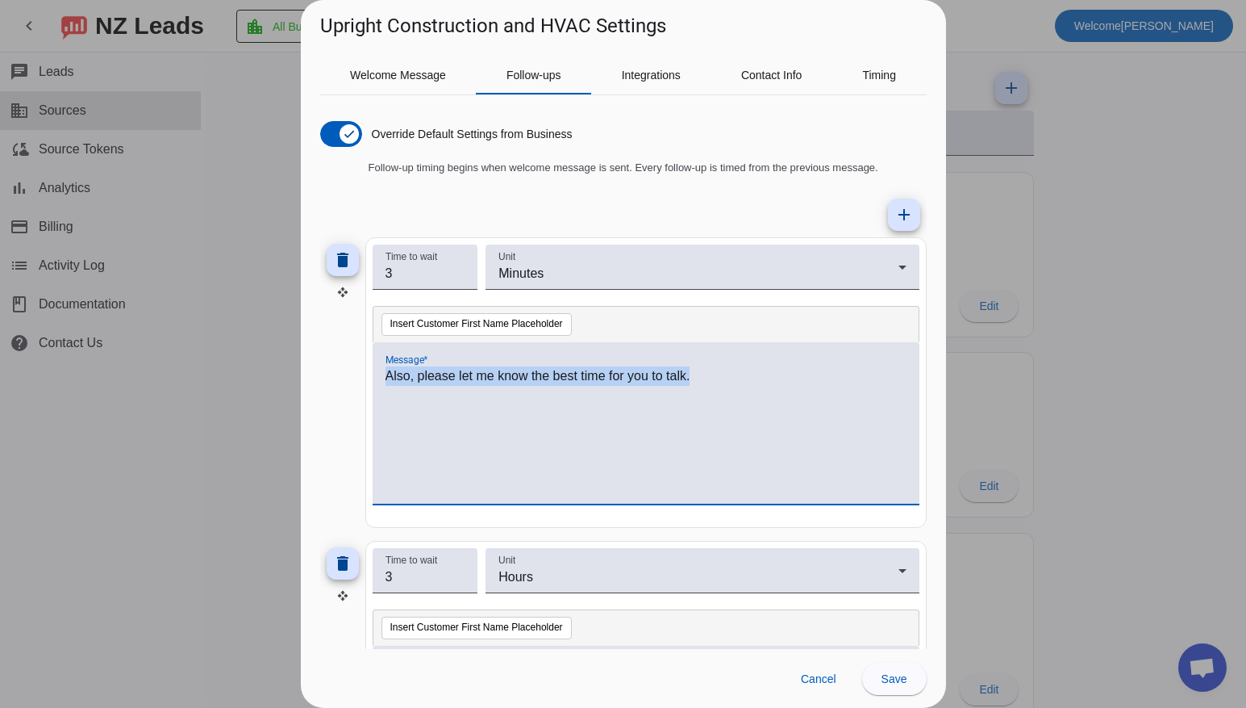
click at [581, 402] on div "Also, please let me know the best time for you to talk." at bounding box center [646, 431] width 521 height 131
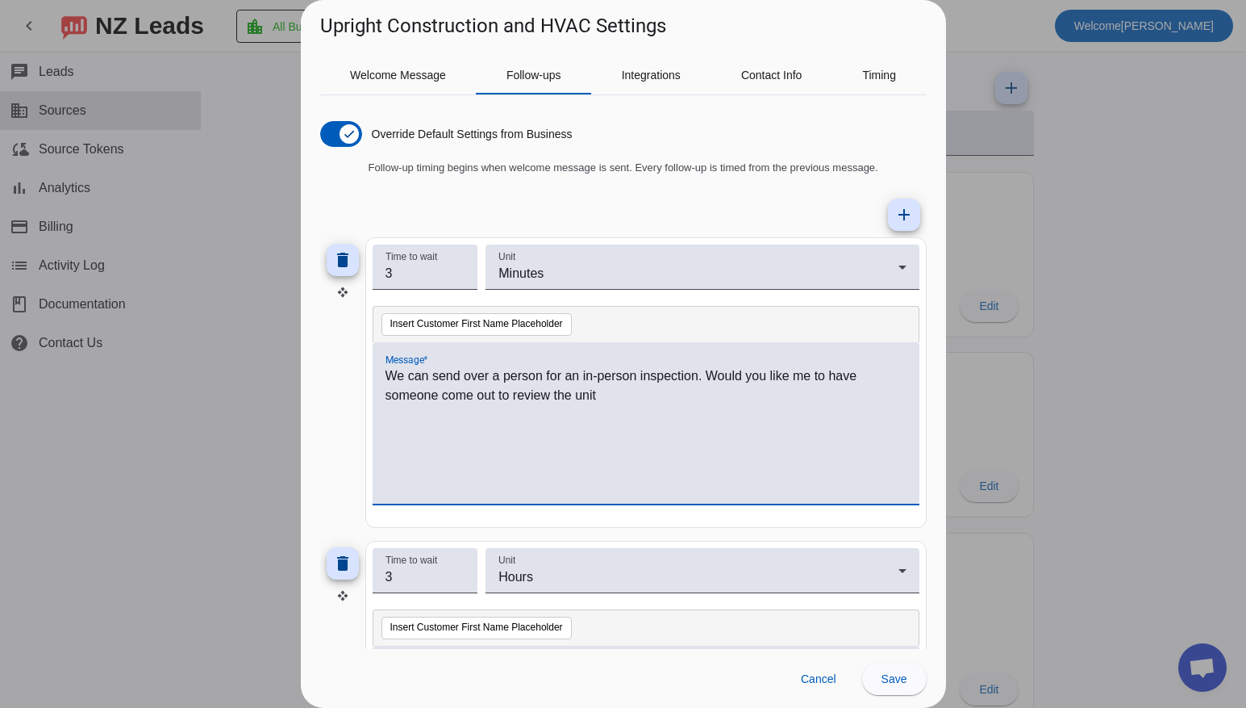
click at [536, 390] on p "We can send over a person for an in-person inspection. Would you like me to hav…" at bounding box center [646, 385] width 521 height 39
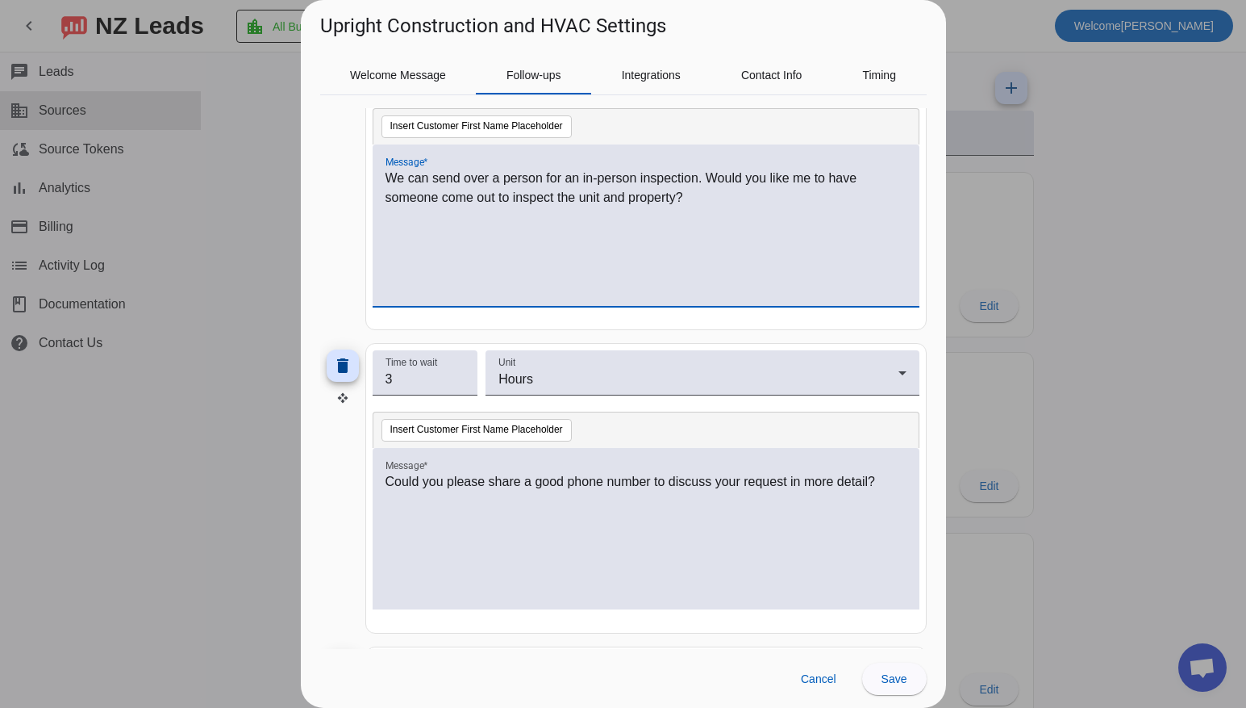
scroll to position [206, 0]
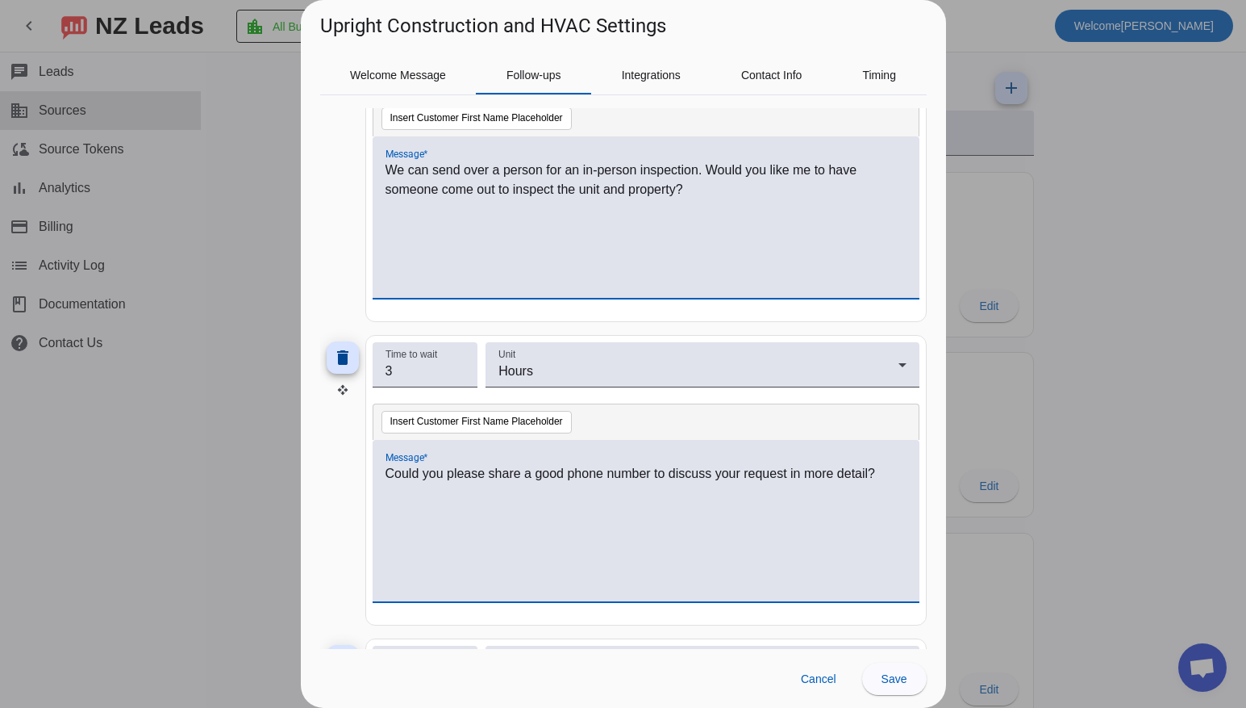
click at [545, 466] on p "Could you please share a good phone number to discuss your request in more deta…" at bounding box center [646, 473] width 521 height 19
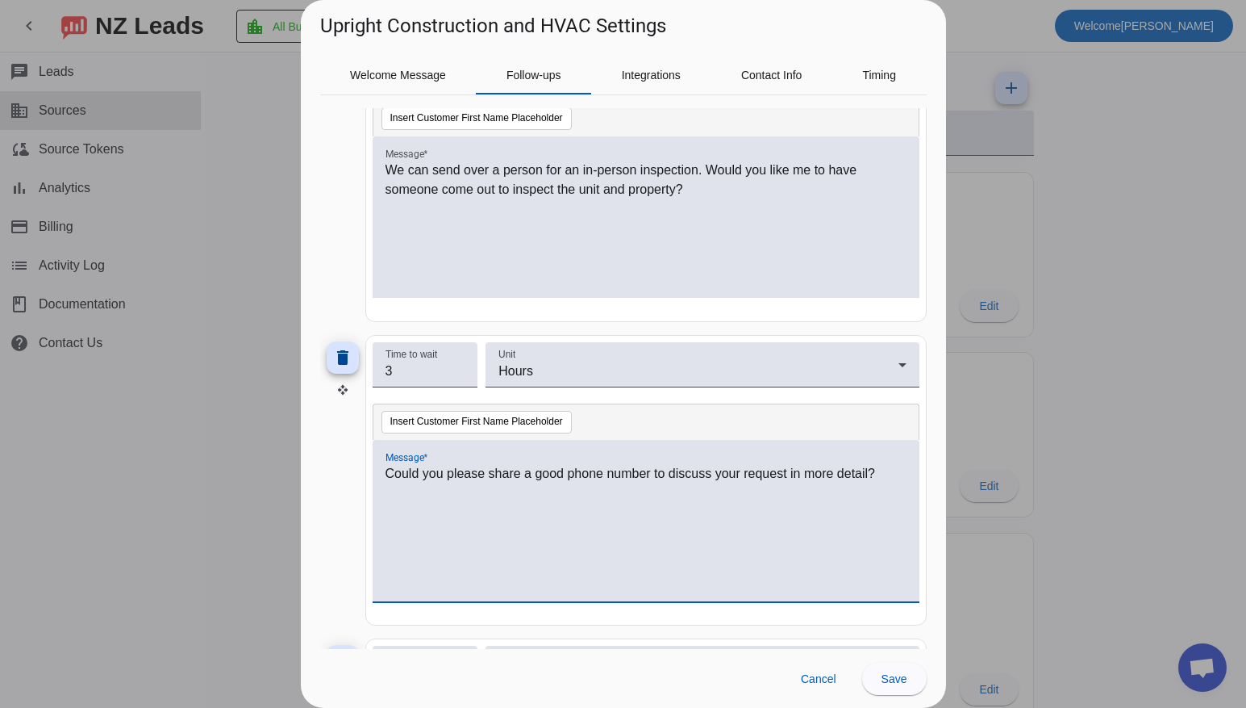
click at [541, 469] on p "Could you please share a good phone number to discuss your request in more deta…" at bounding box center [646, 473] width 521 height 19
click at [458, 376] on input "2" at bounding box center [426, 370] width 80 height 19
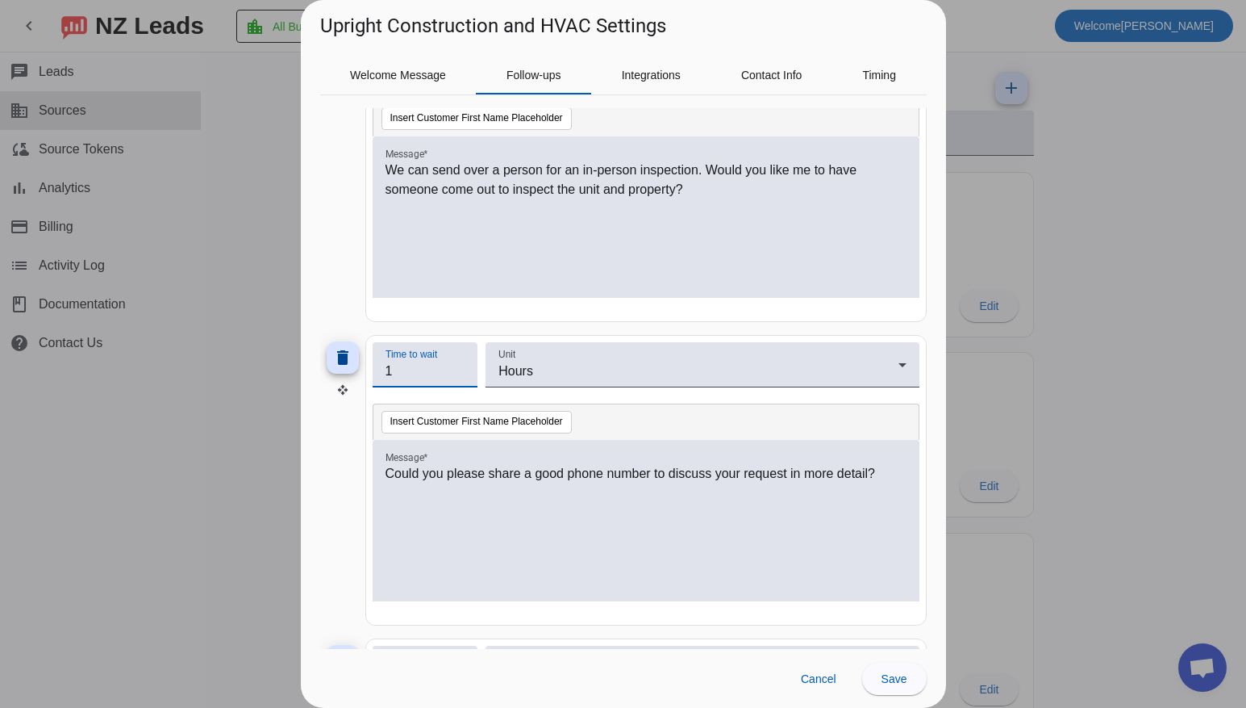
click at [458, 376] on input "1" at bounding box center [426, 370] width 80 height 19
click at [457, 366] on input "2" at bounding box center [426, 370] width 80 height 19
click at [460, 448] on div "Could you please share a good phone number to discuss your request in more deta…" at bounding box center [646, 520] width 547 height 161
click at [457, 470] on p "Could you please share a good phone number to discuss your request in more deta…" at bounding box center [646, 473] width 521 height 19
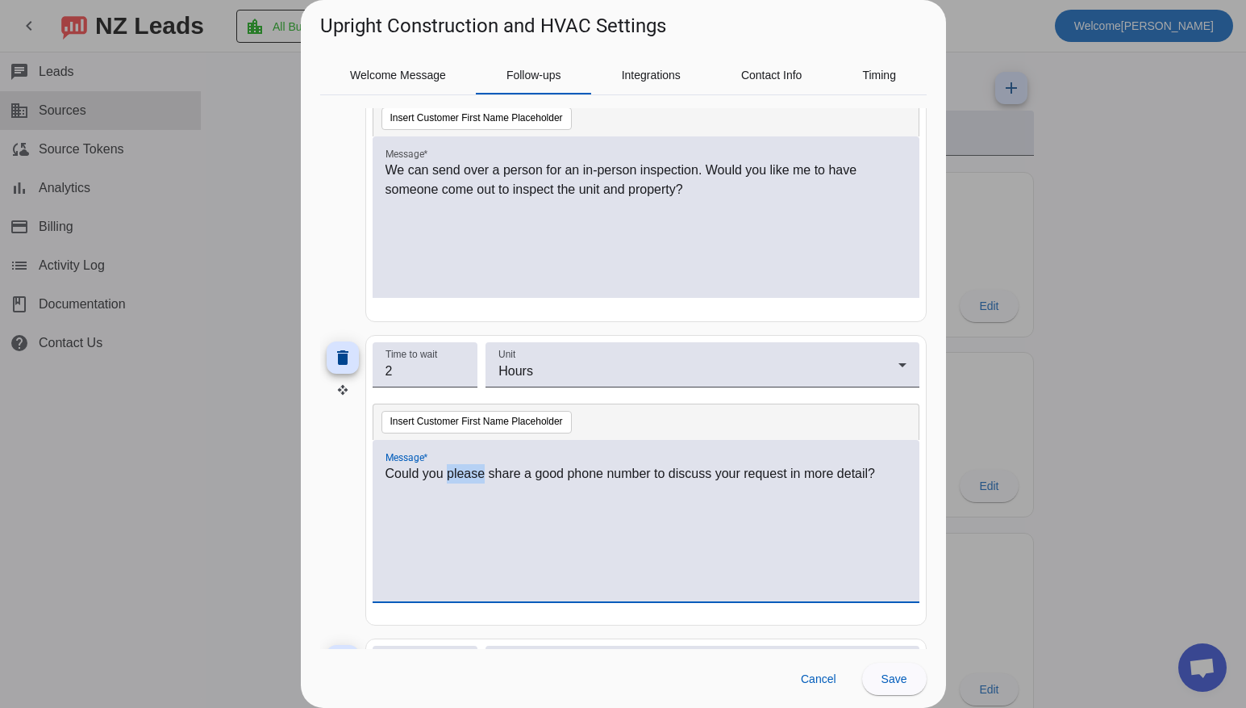
click at [457, 470] on p "Could you please share a good phone number to discuss your request in more deta…" at bounding box center [646, 473] width 521 height 19
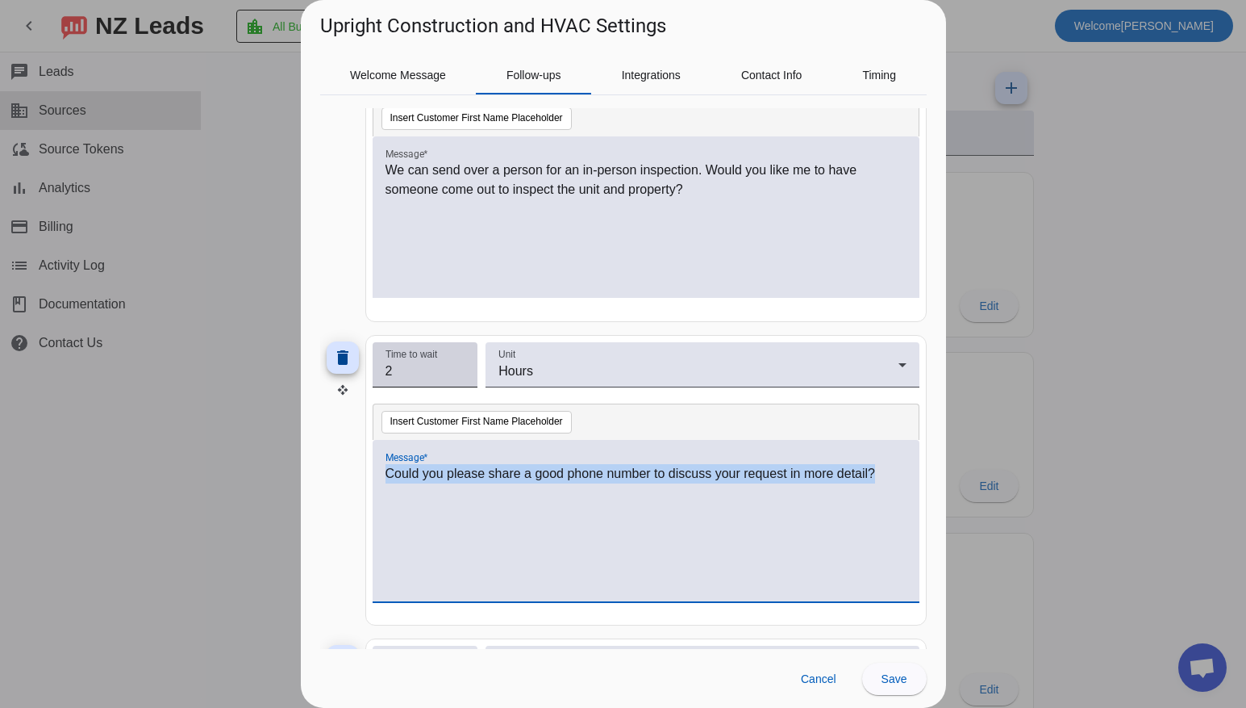
type input "1"
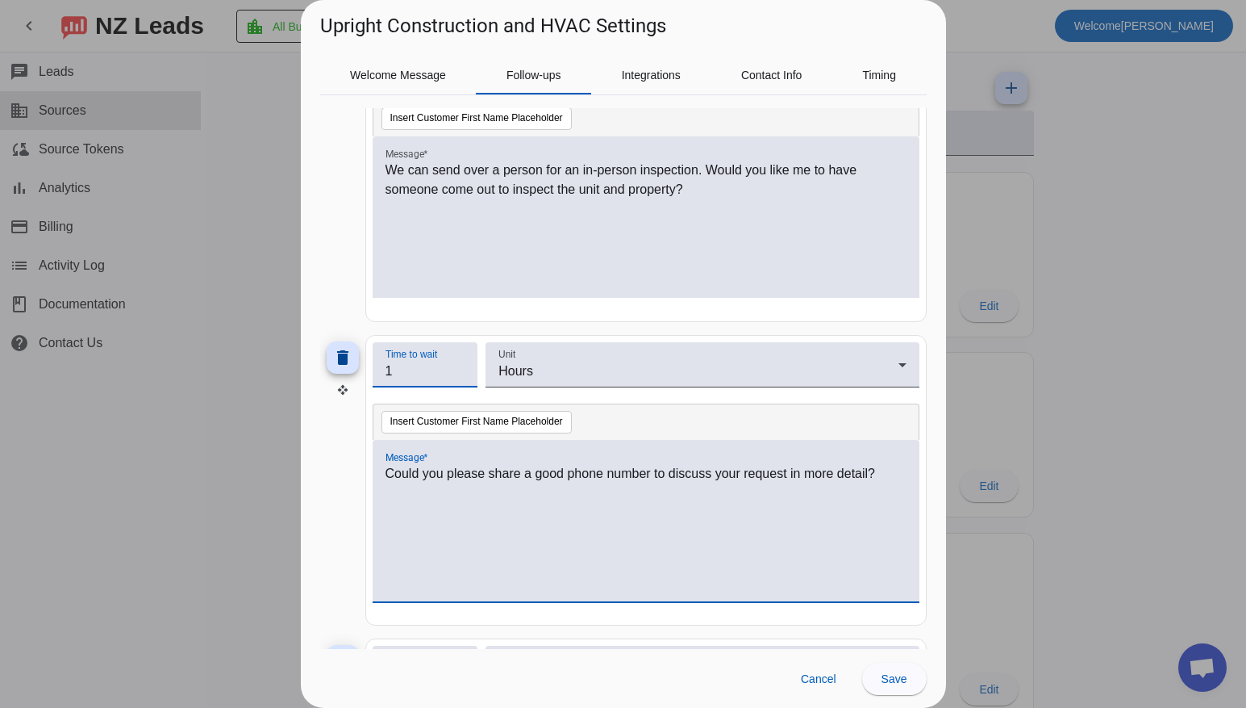
click at [460, 374] on input "1" at bounding box center [426, 370] width 80 height 19
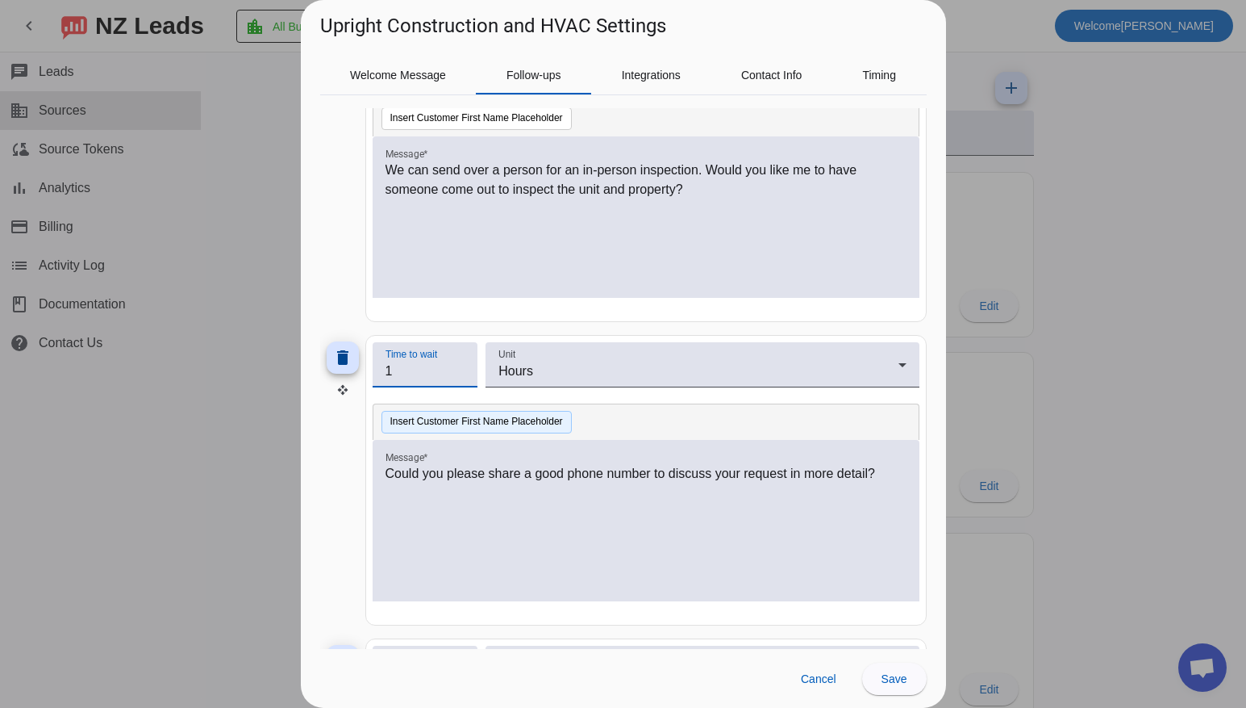
click at [461, 432] on button "Insert Customer First Name Placeholder" at bounding box center [477, 422] width 190 height 23
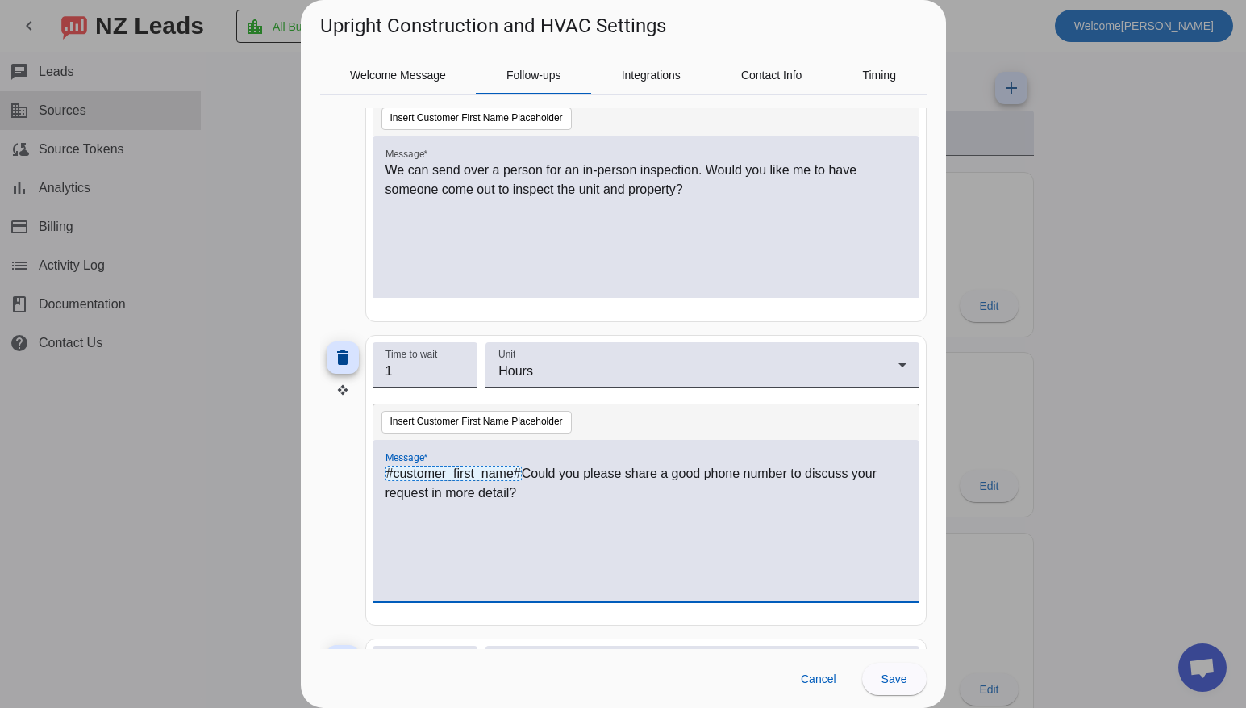
click at [448, 469] on span "#customer_first_name#" at bounding box center [454, 472] width 136 height 15
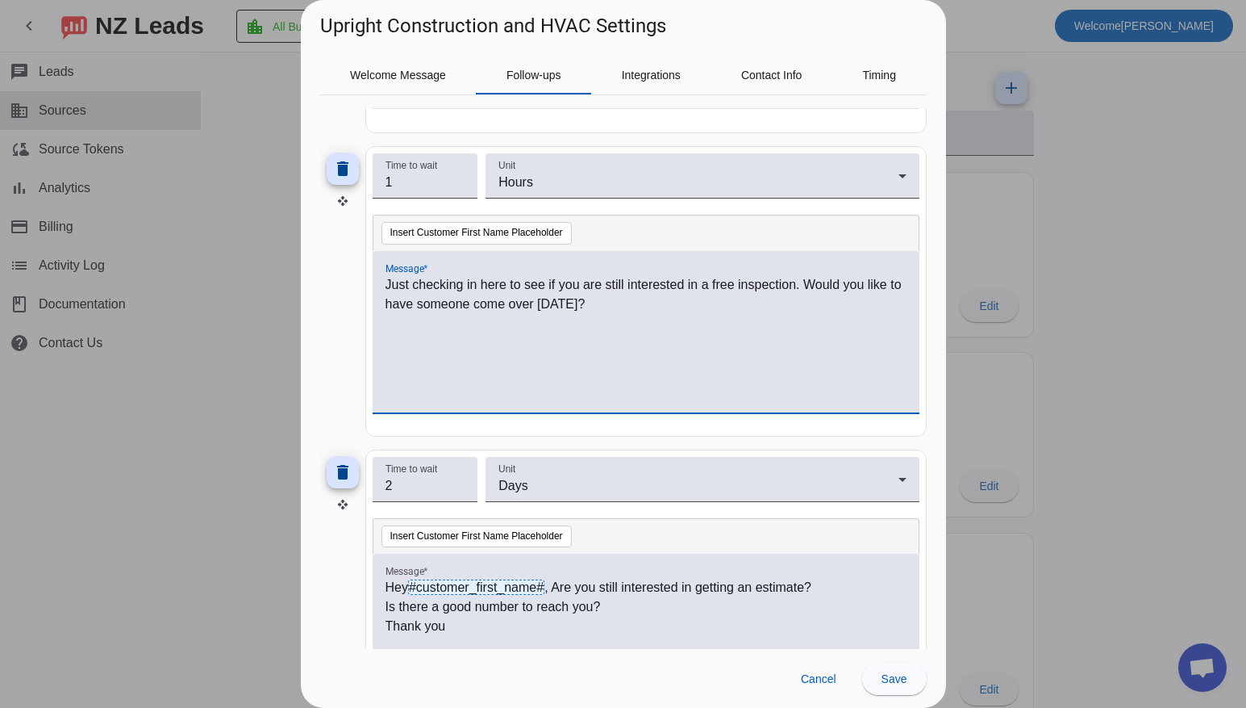
scroll to position [507, 0]
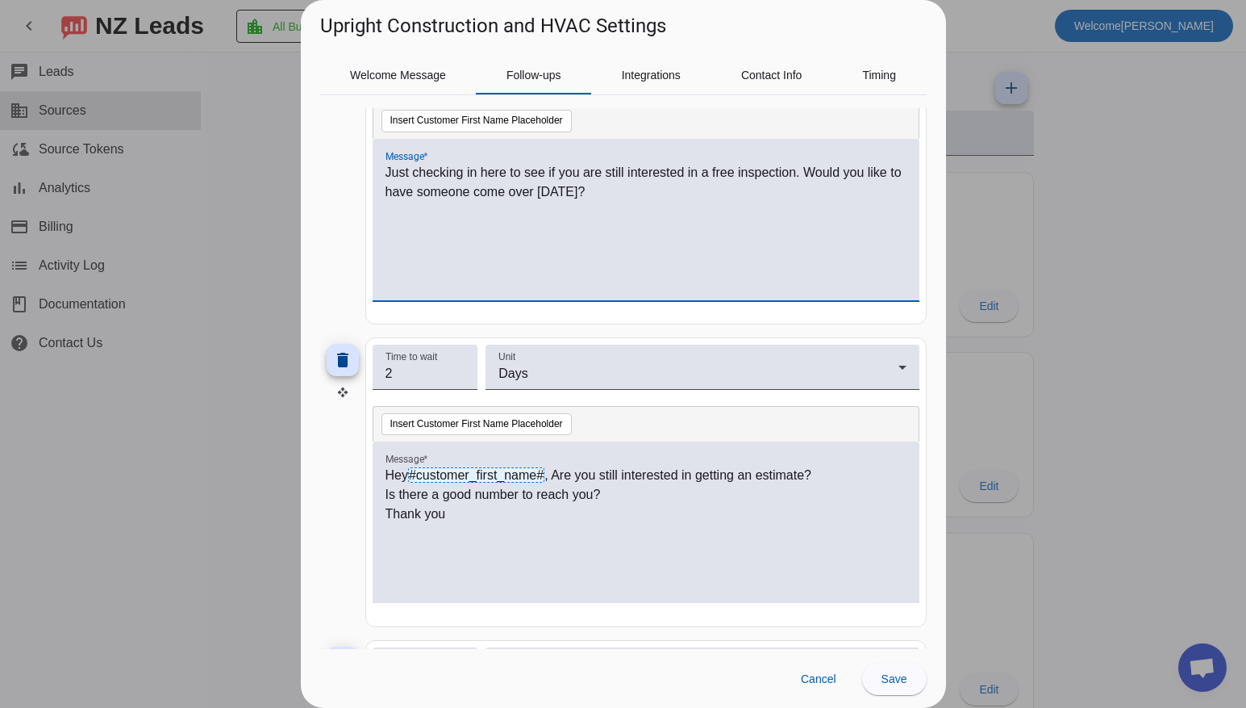
click at [641, 489] on p "Is there a good number to reach you?" at bounding box center [646, 494] width 521 height 19
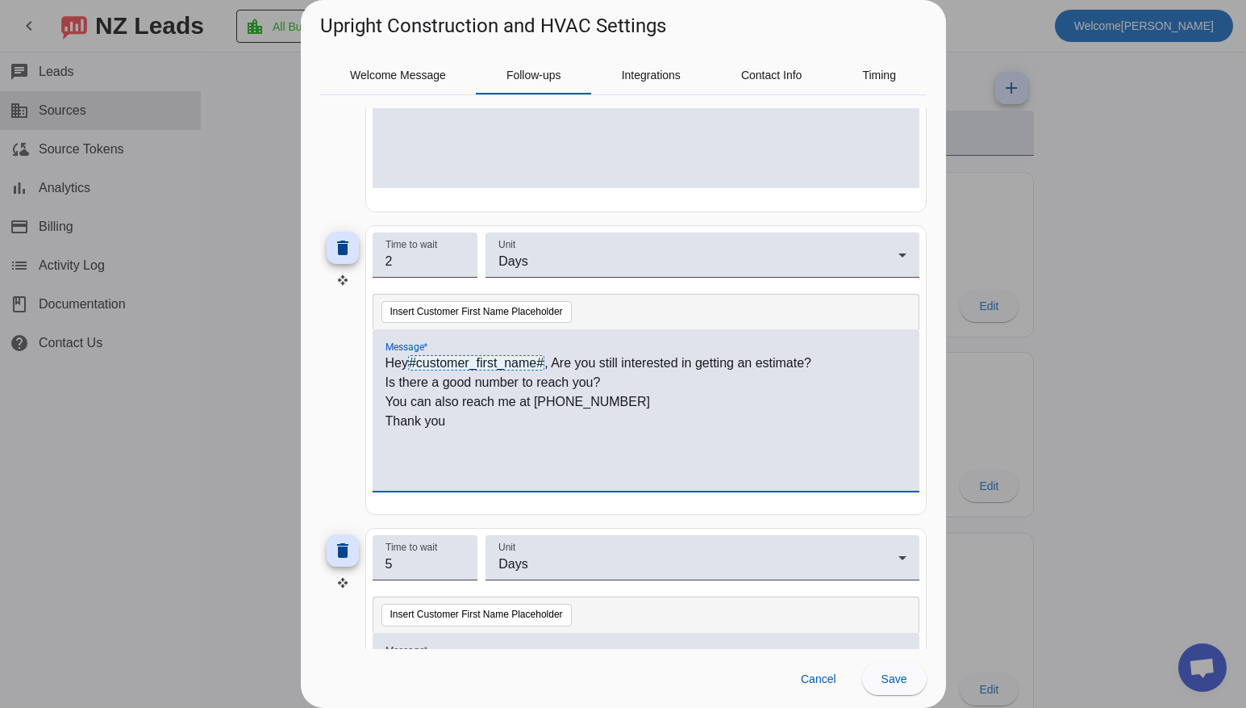
scroll to position [638, 0]
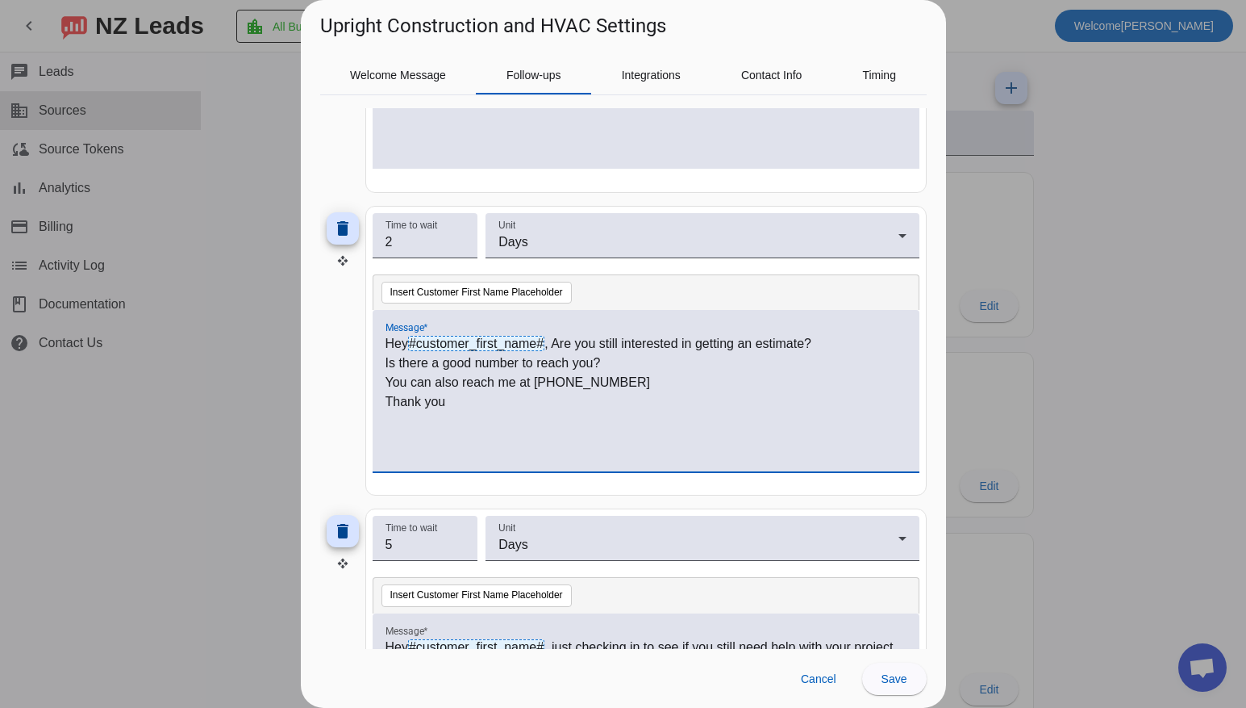
click at [475, 404] on p "Thank you" at bounding box center [646, 401] width 521 height 19
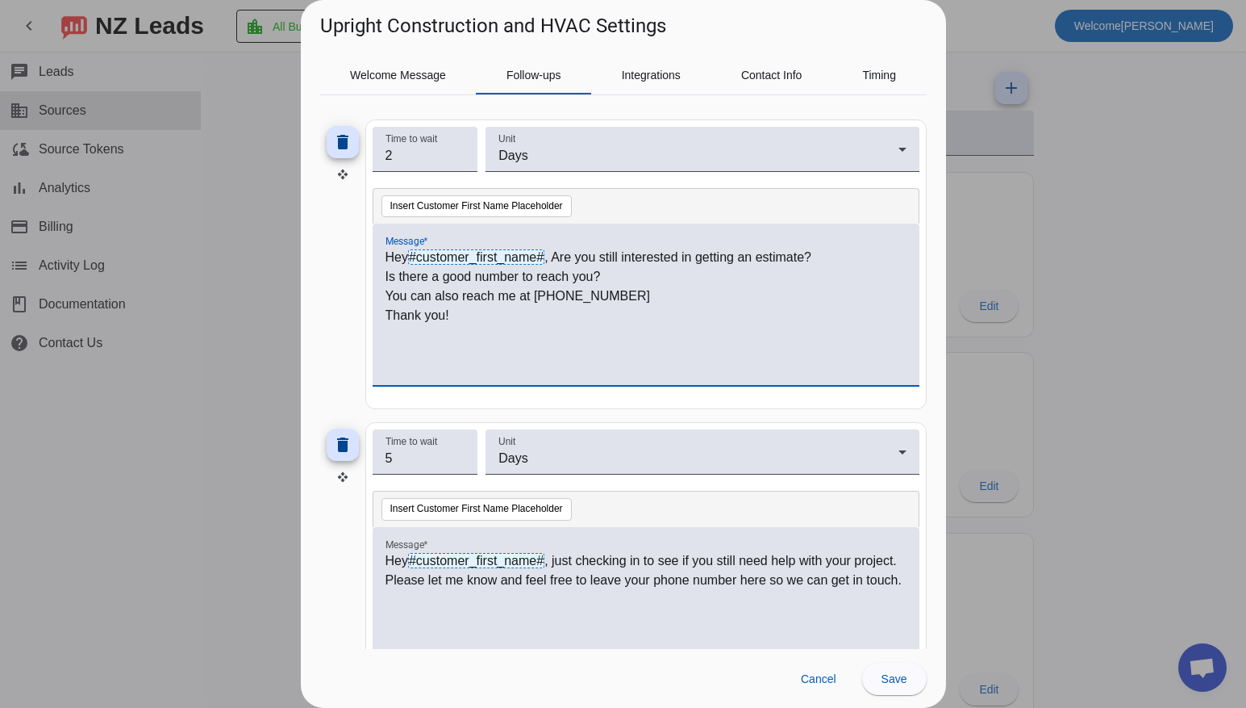
scroll to position [728, 0]
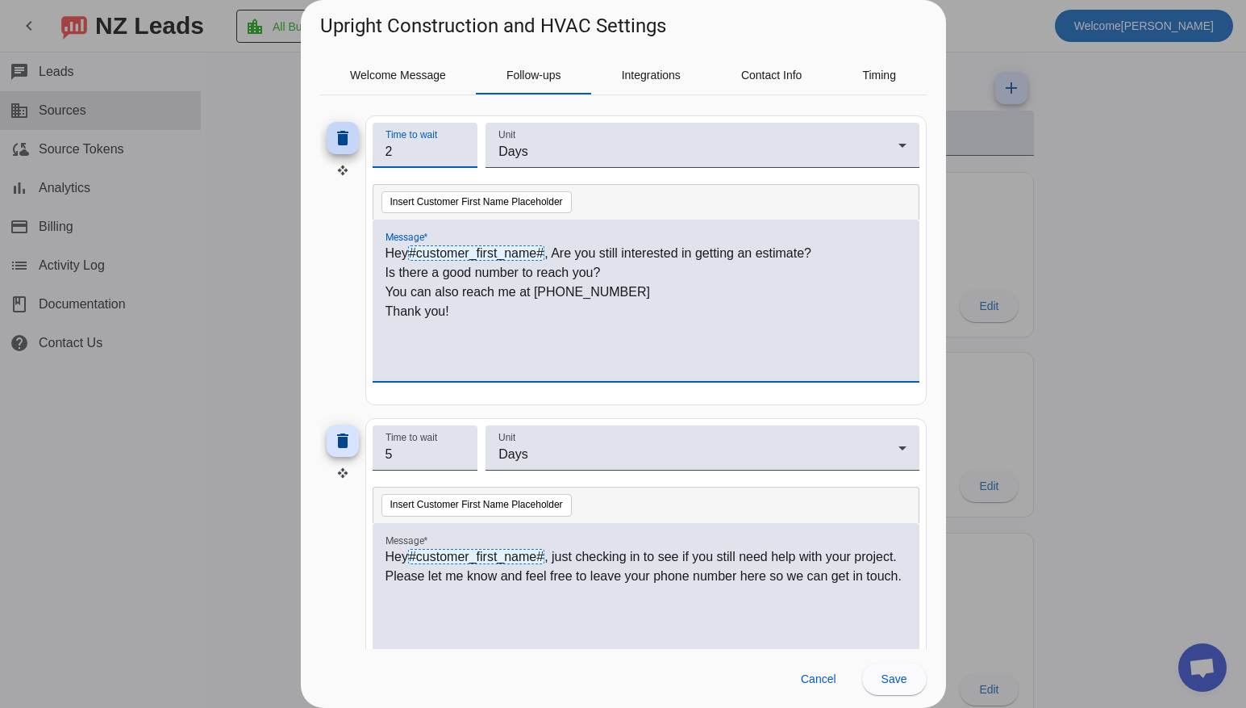
drag, startPoint x: 412, startPoint y: 153, endPoint x: 331, endPoint y: 152, distance: 81.5
